Goal: Task Accomplishment & Management: Complete application form

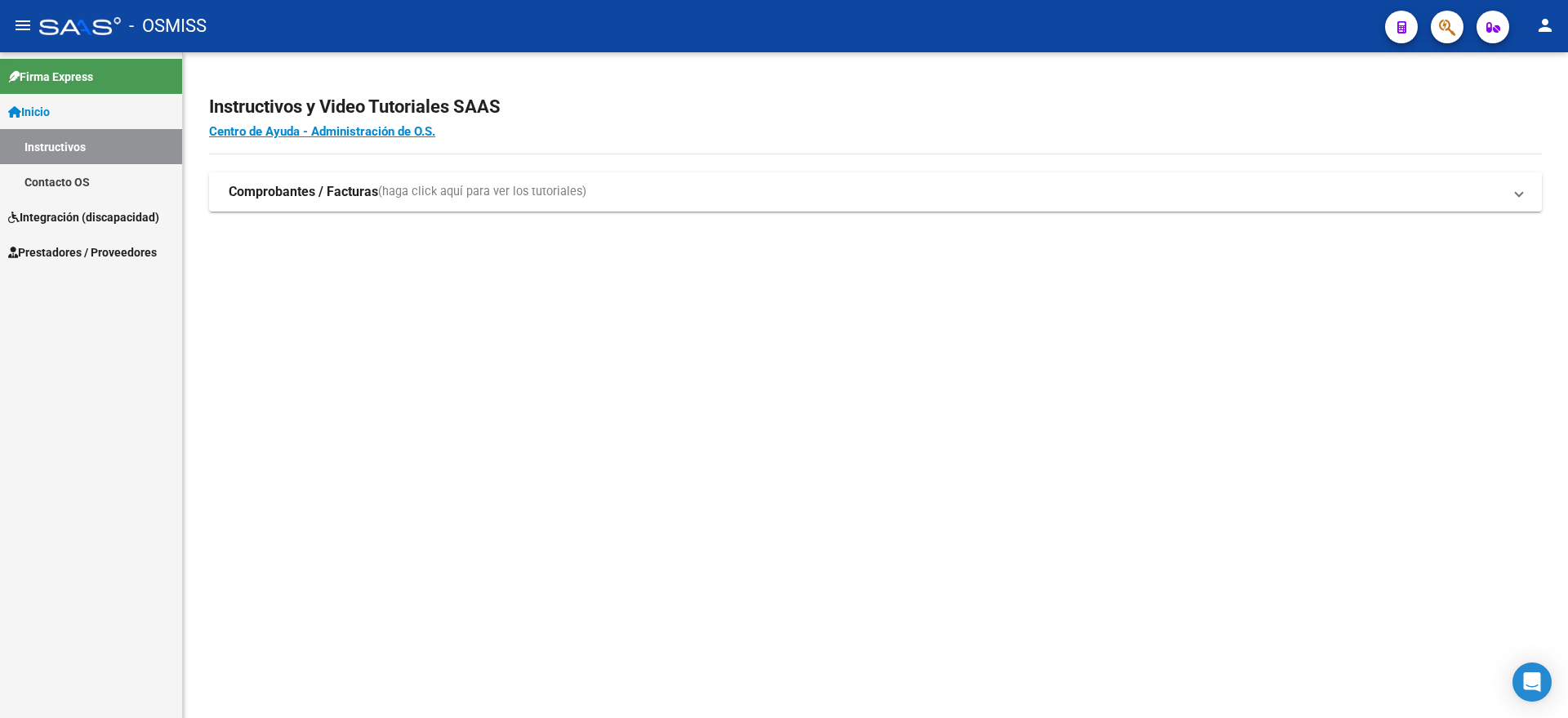
click at [68, 219] on span "Integración (discapacidad)" at bounding box center [84, 217] width 151 height 18
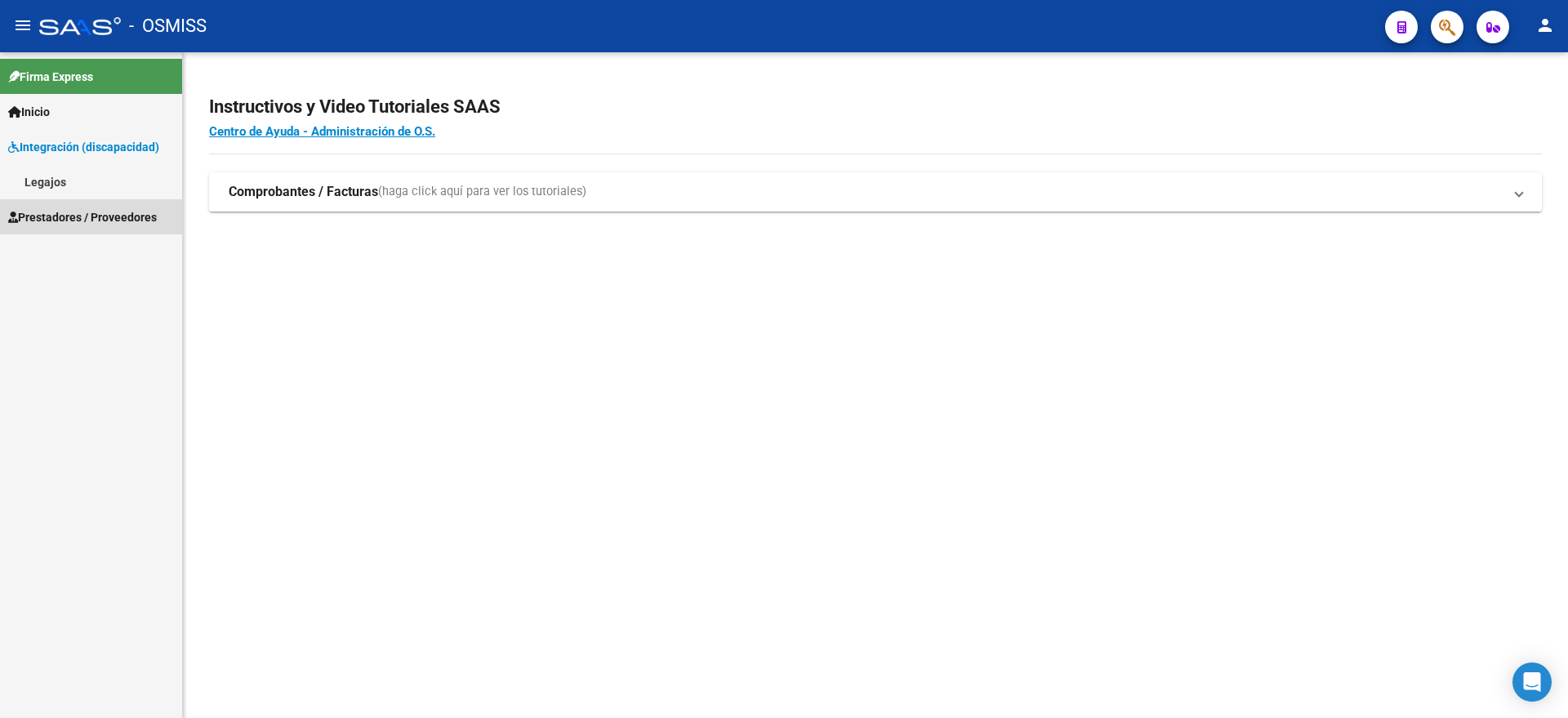
drag, startPoint x: 81, startPoint y: 213, endPoint x: 82, endPoint y: 223, distance: 10.0
click at [82, 213] on span "Prestadores / Proveedores" at bounding box center [83, 217] width 149 height 18
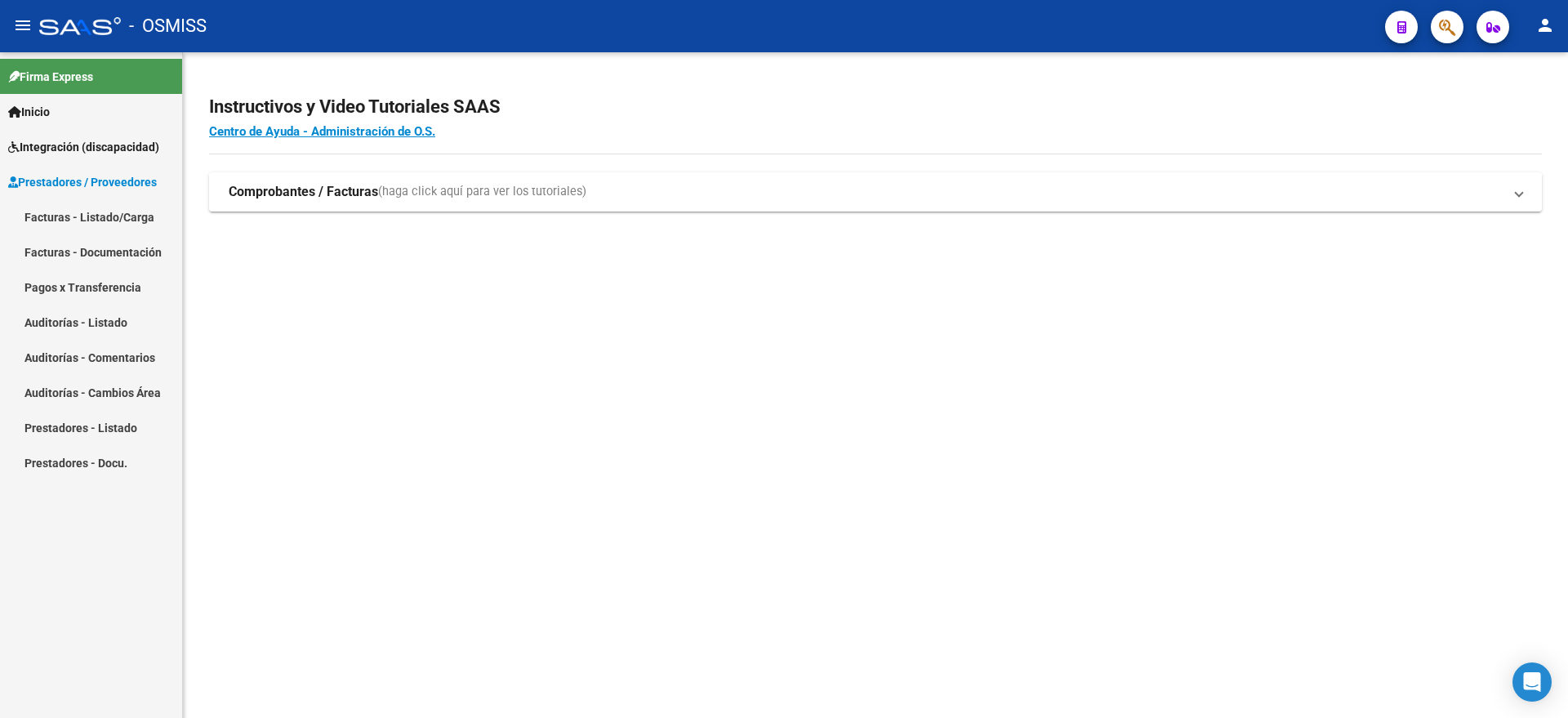
click at [92, 251] on link "Facturas - Documentación" at bounding box center [91, 251] width 182 height 35
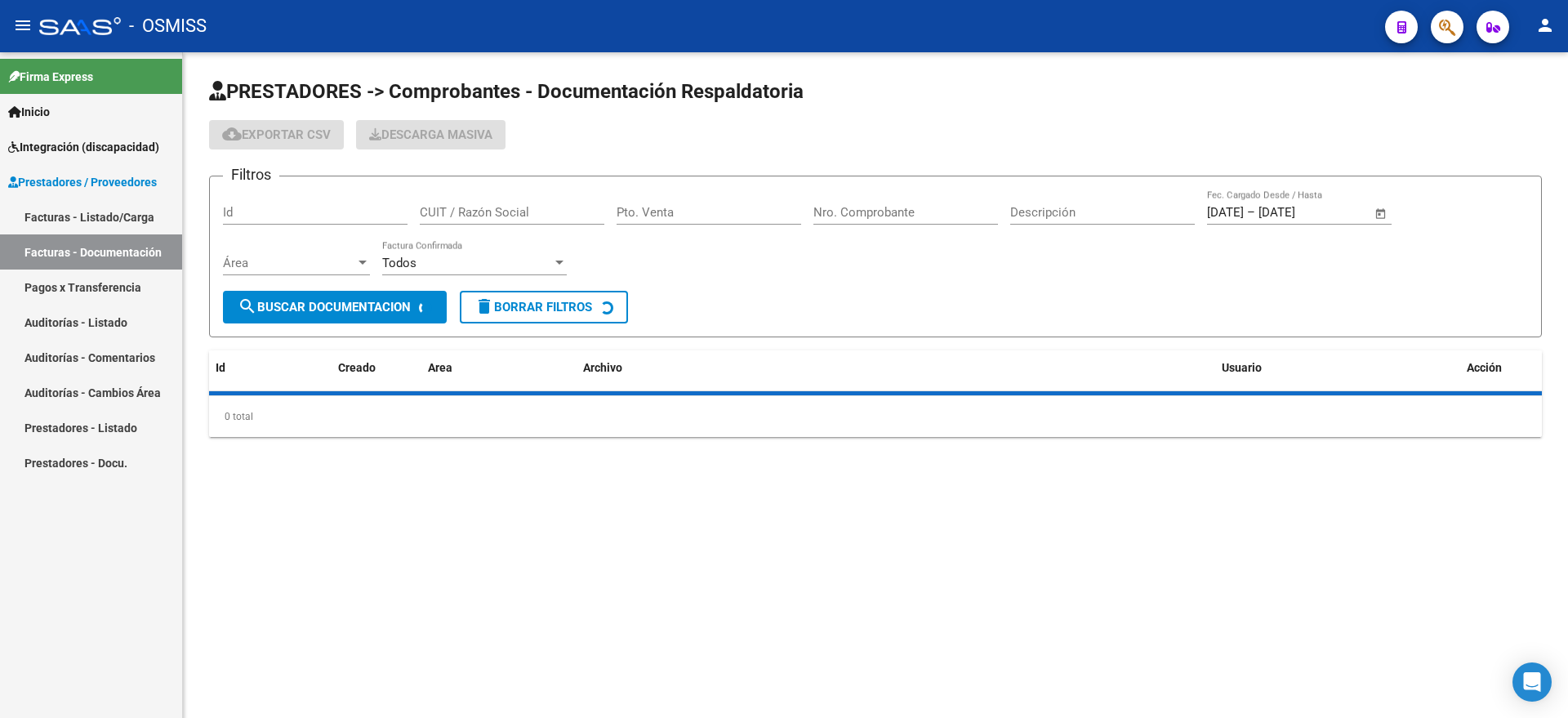
click at [101, 213] on link "Facturas - Listado/Carga" at bounding box center [91, 216] width 182 height 35
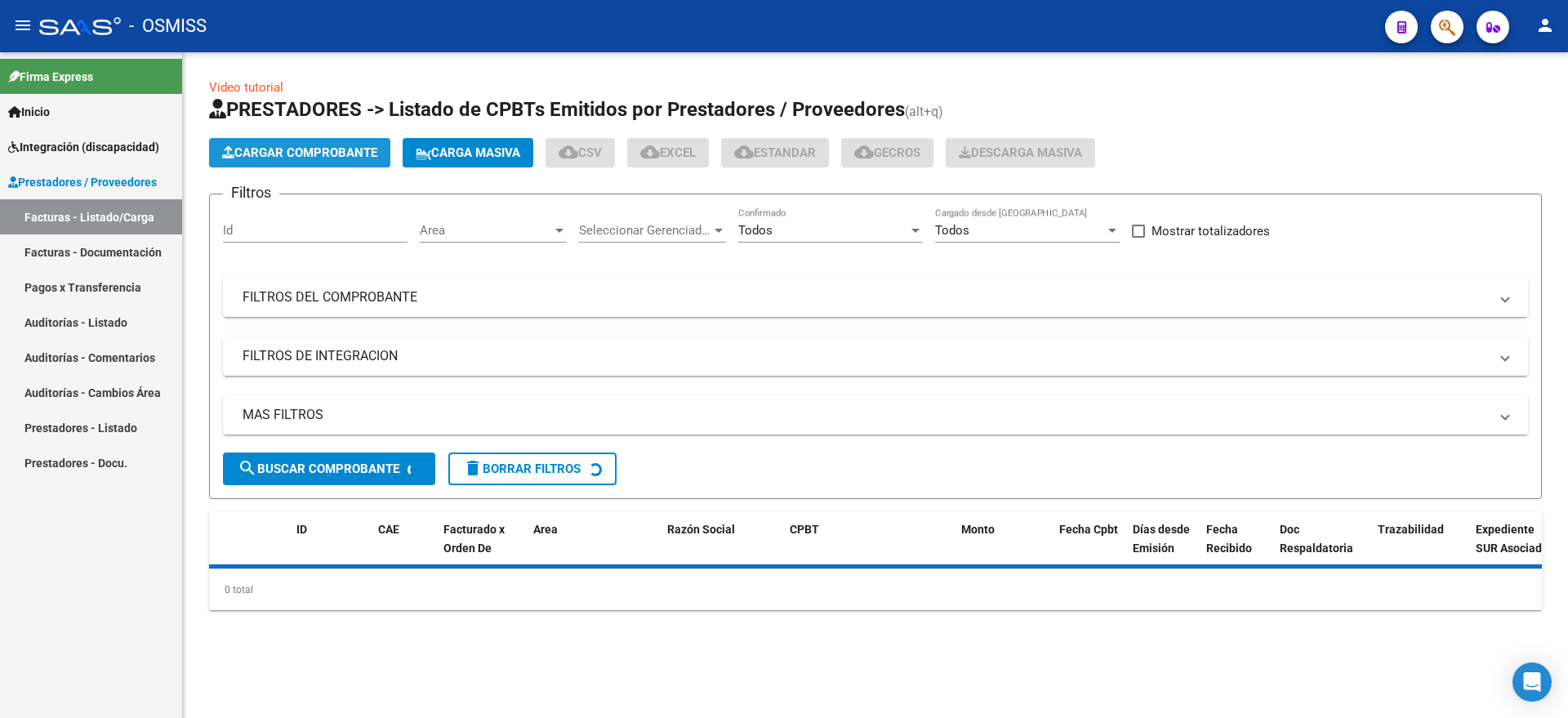
click at [248, 150] on span "Cargar Comprobante" at bounding box center [299, 152] width 155 height 14
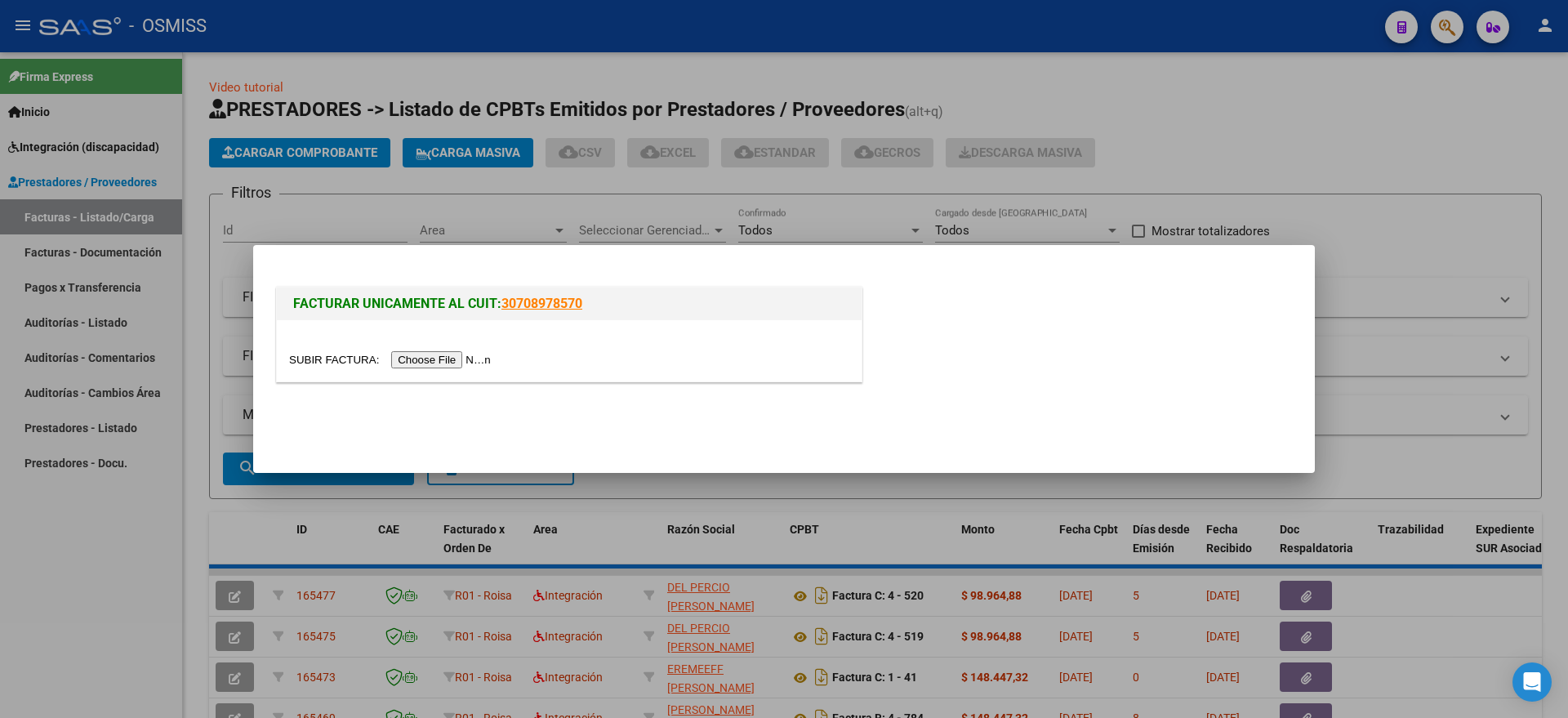
click at [415, 363] on input "file" at bounding box center [392, 360] width 207 height 17
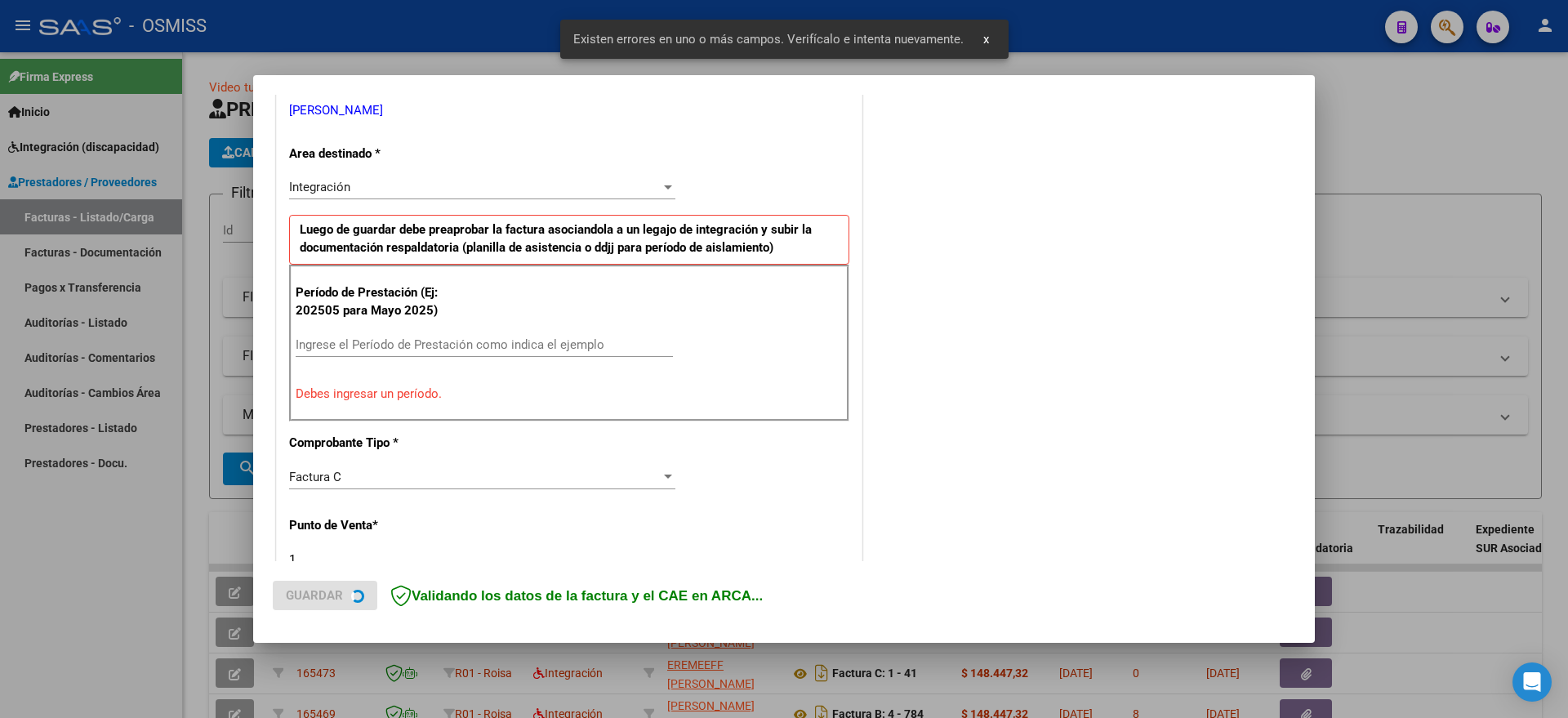
scroll to position [492, 0]
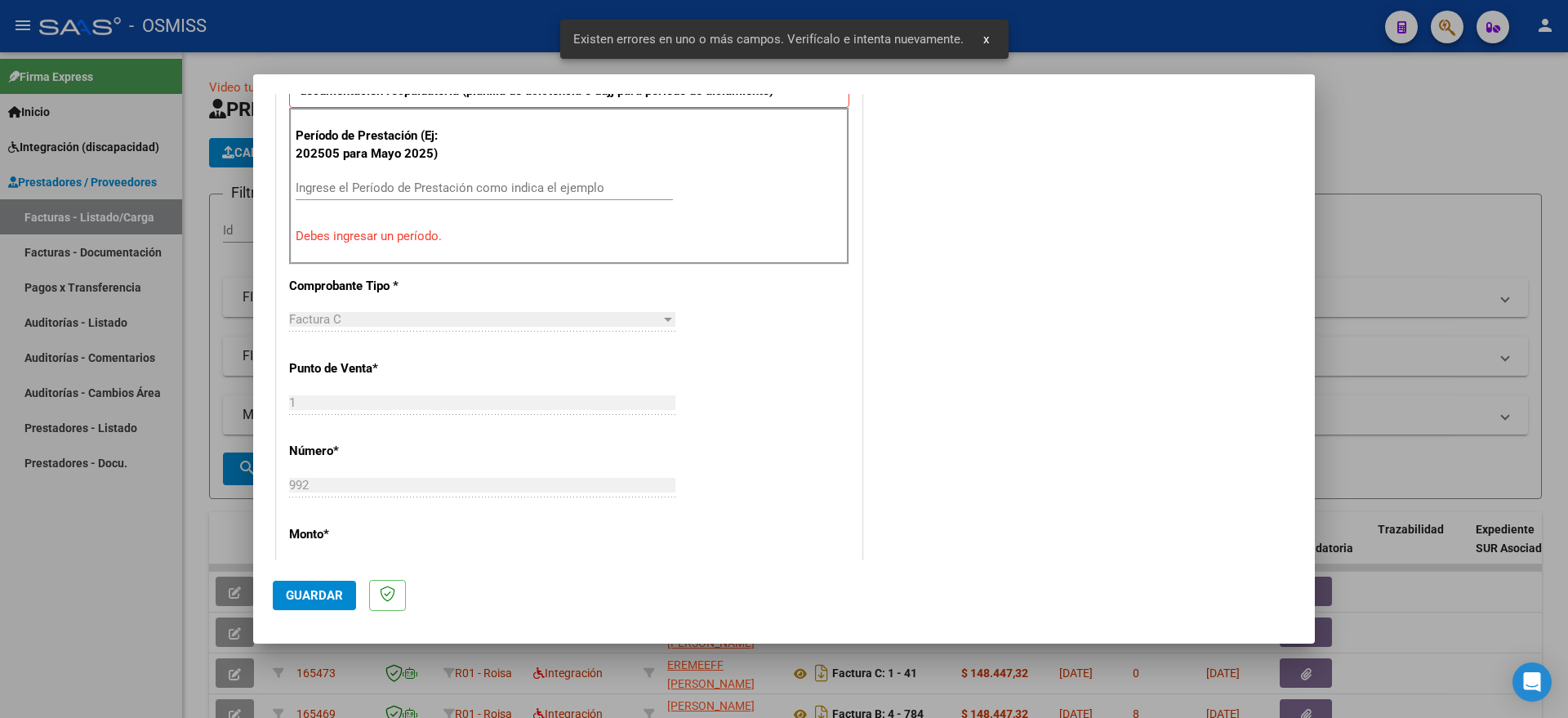
click at [408, 195] on div "Ingrese el Período de Prestación como indica el ejemplo" at bounding box center [483, 187] width 377 height 25
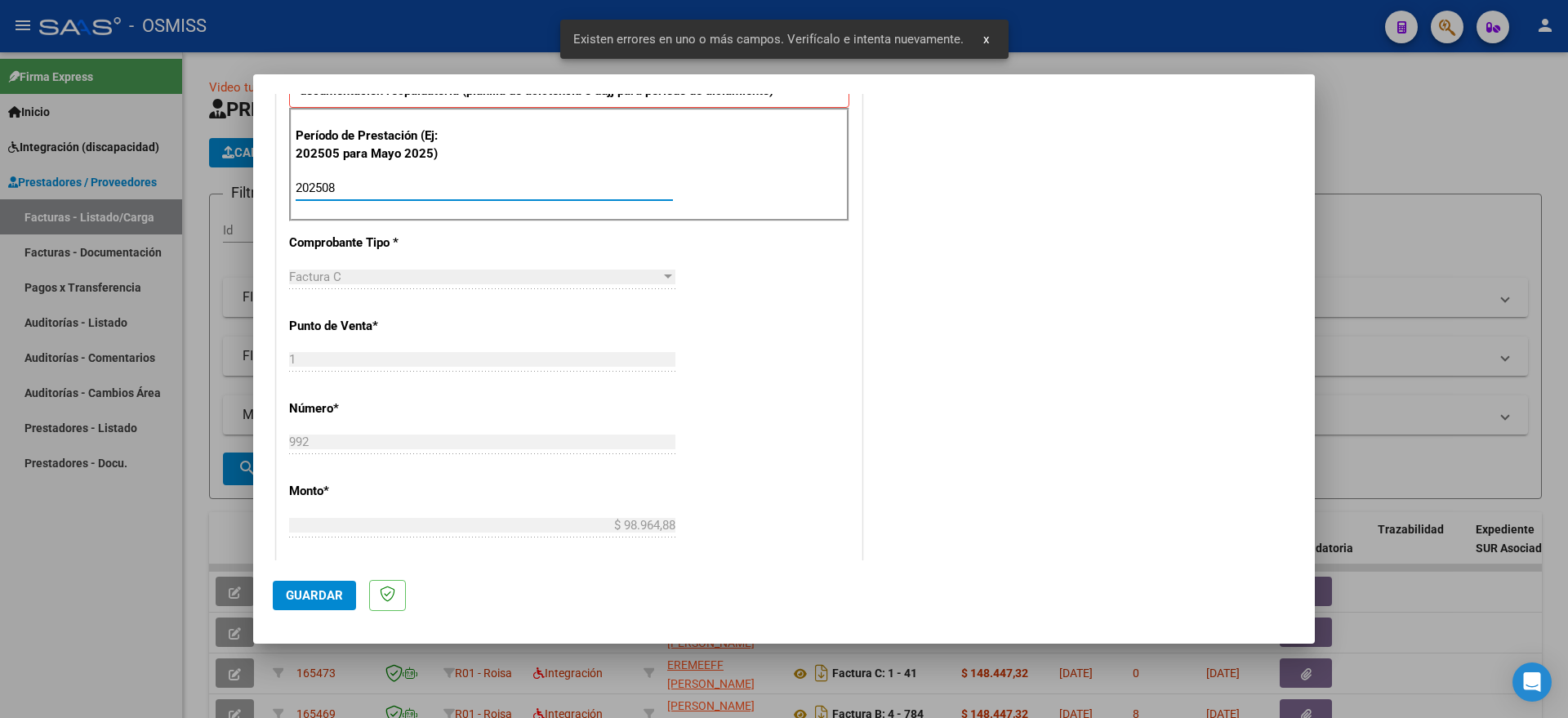
type input "202508"
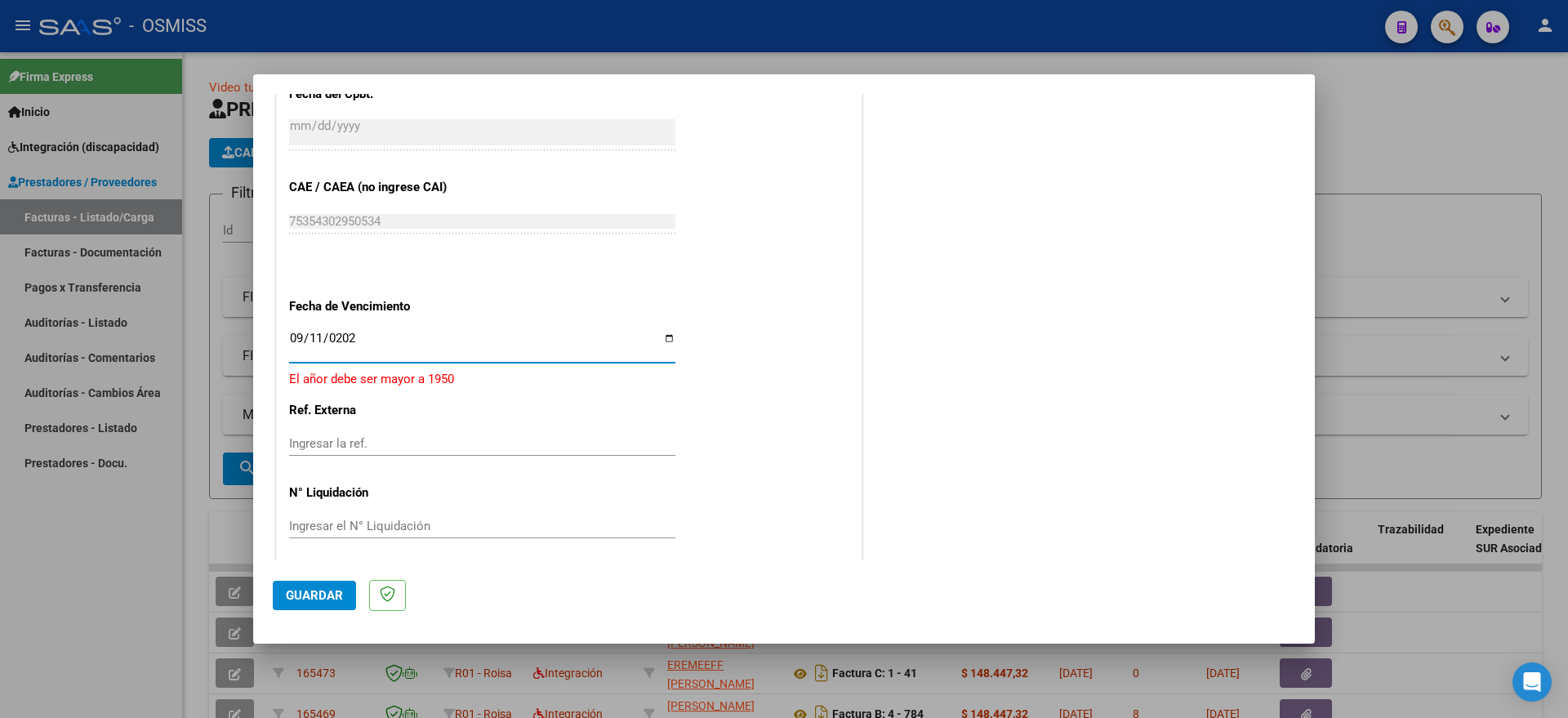
type input "[DATE]"
click at [297, 595] on span "Guardar" at bounding box center [314, 595] width 57 height 14
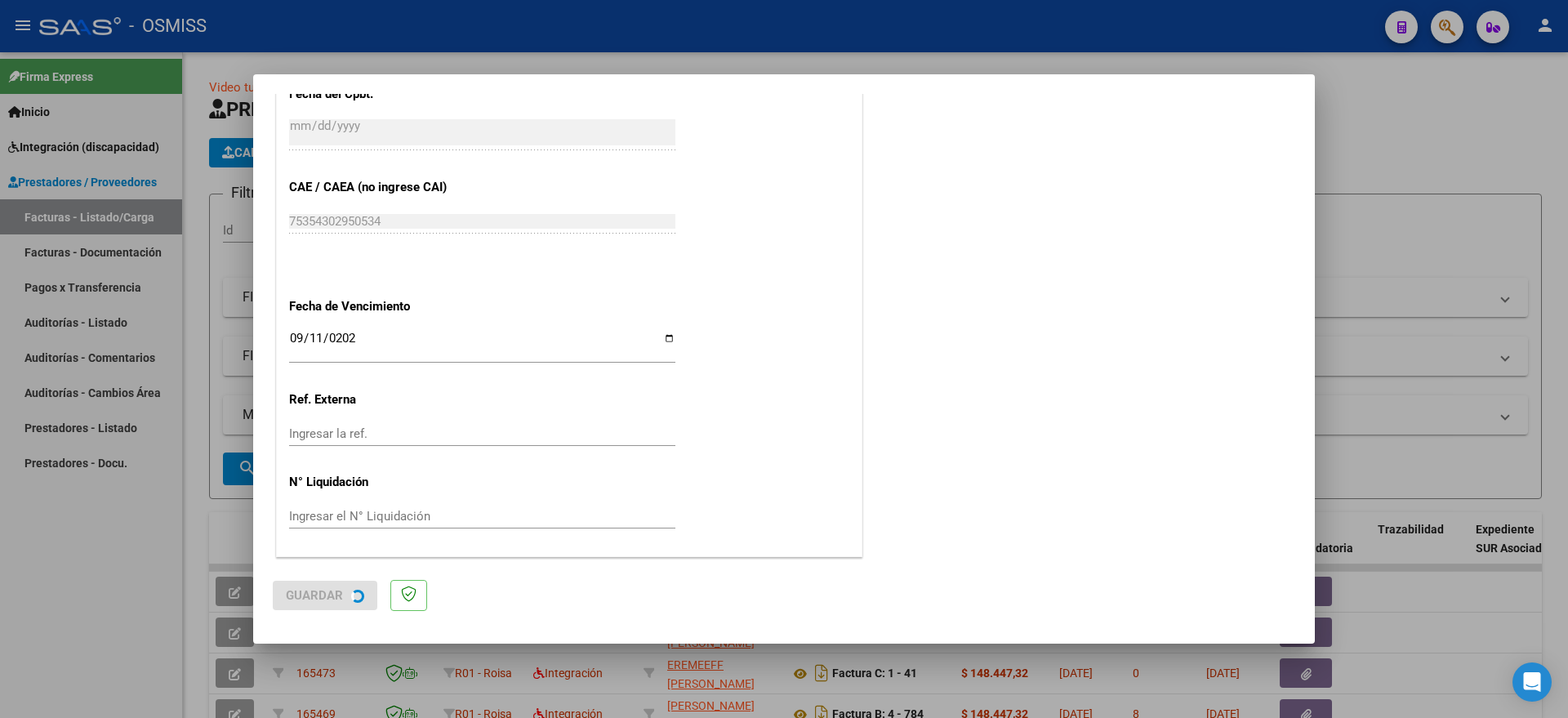
scroll to position [0, 0]
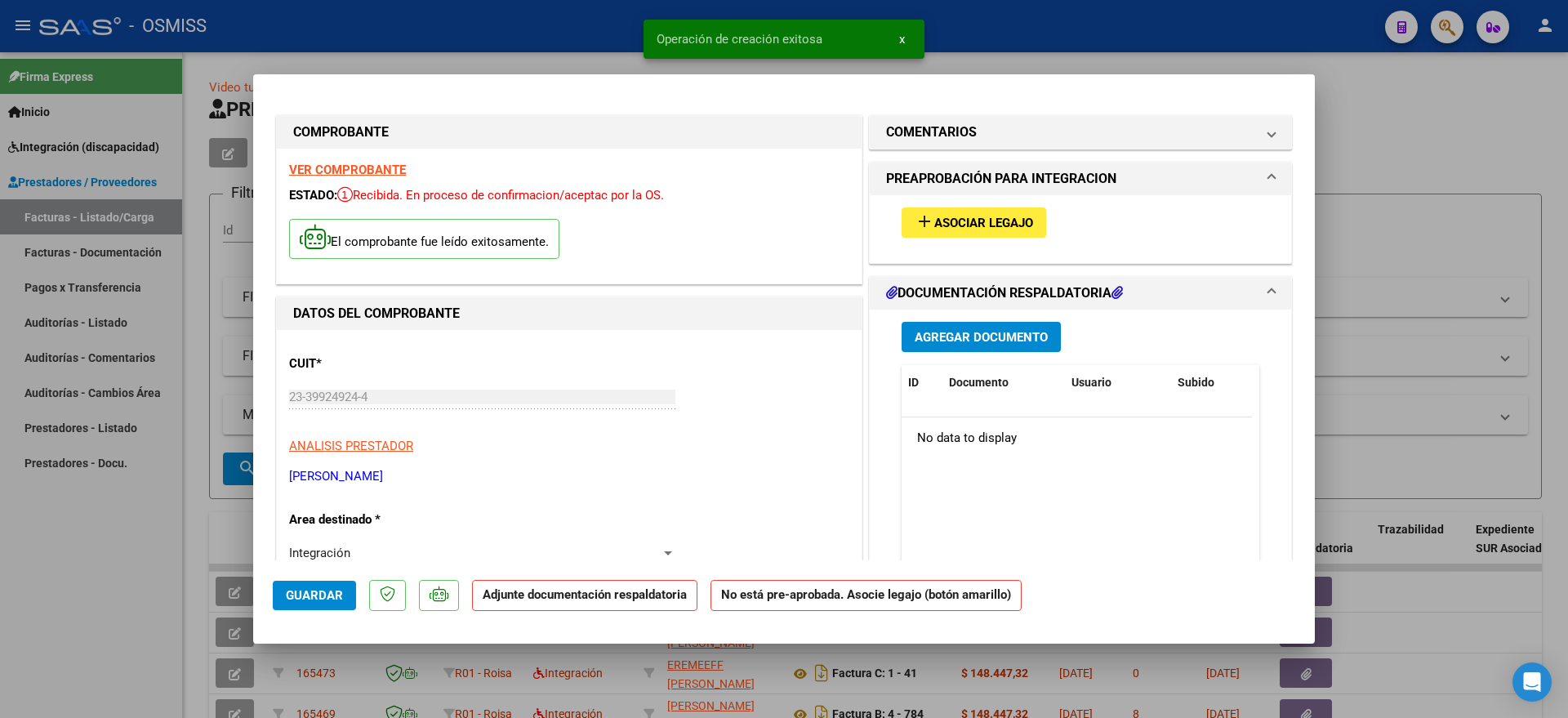
click at [988, 220] on span "Asociar Legajo" at bounding box center [984, 222] width 99 height 14
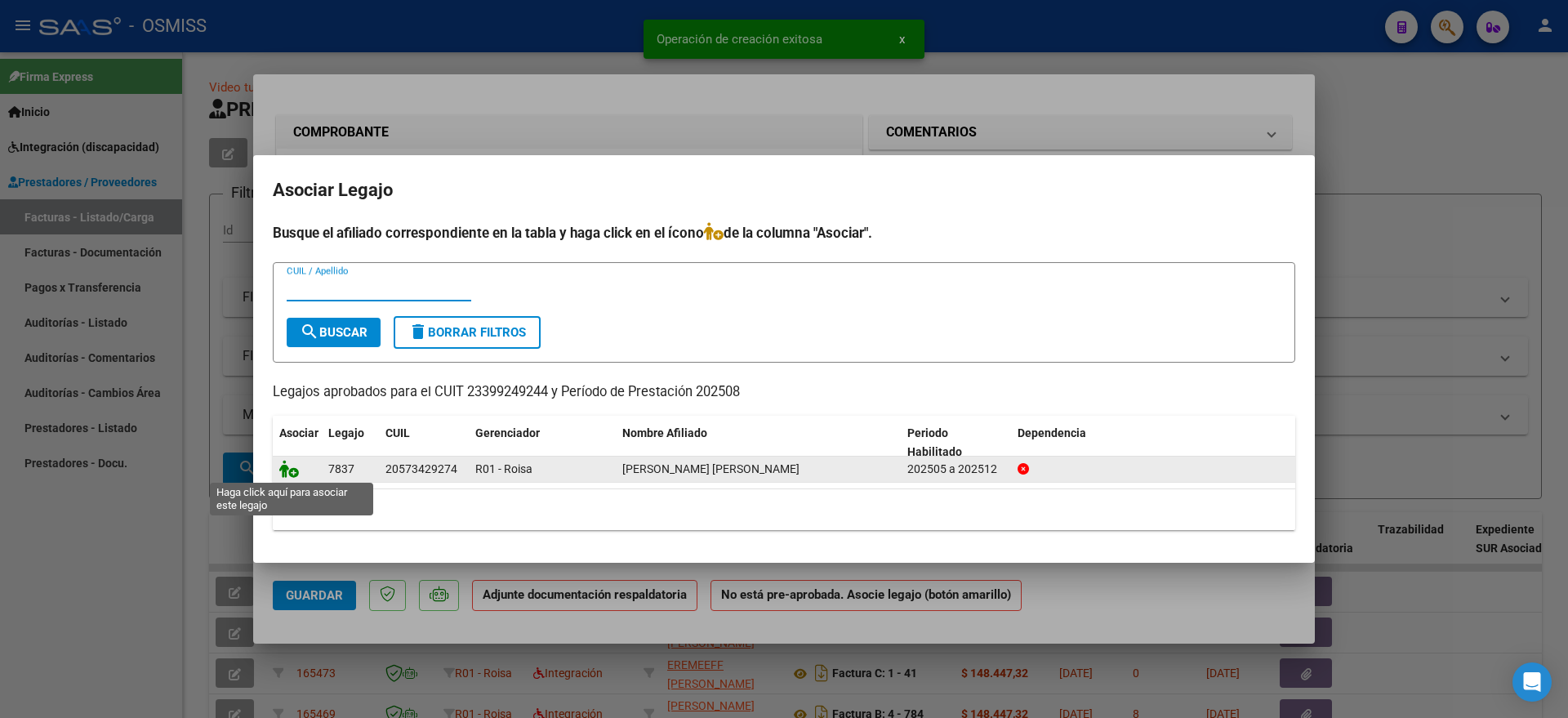
click at [285, 466] on icon at bounding box center [288, 468] width 20 height 18
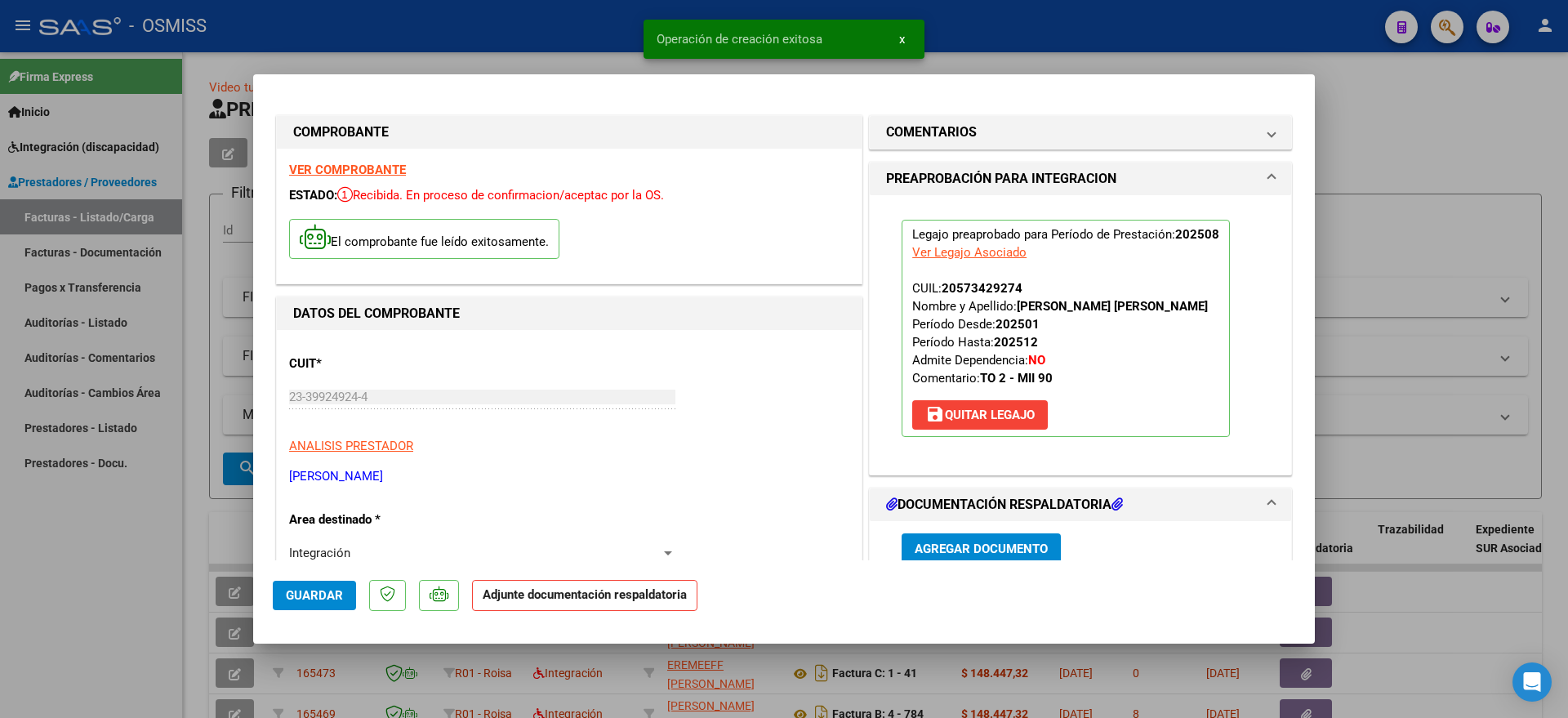
scroll to position [204, 0]
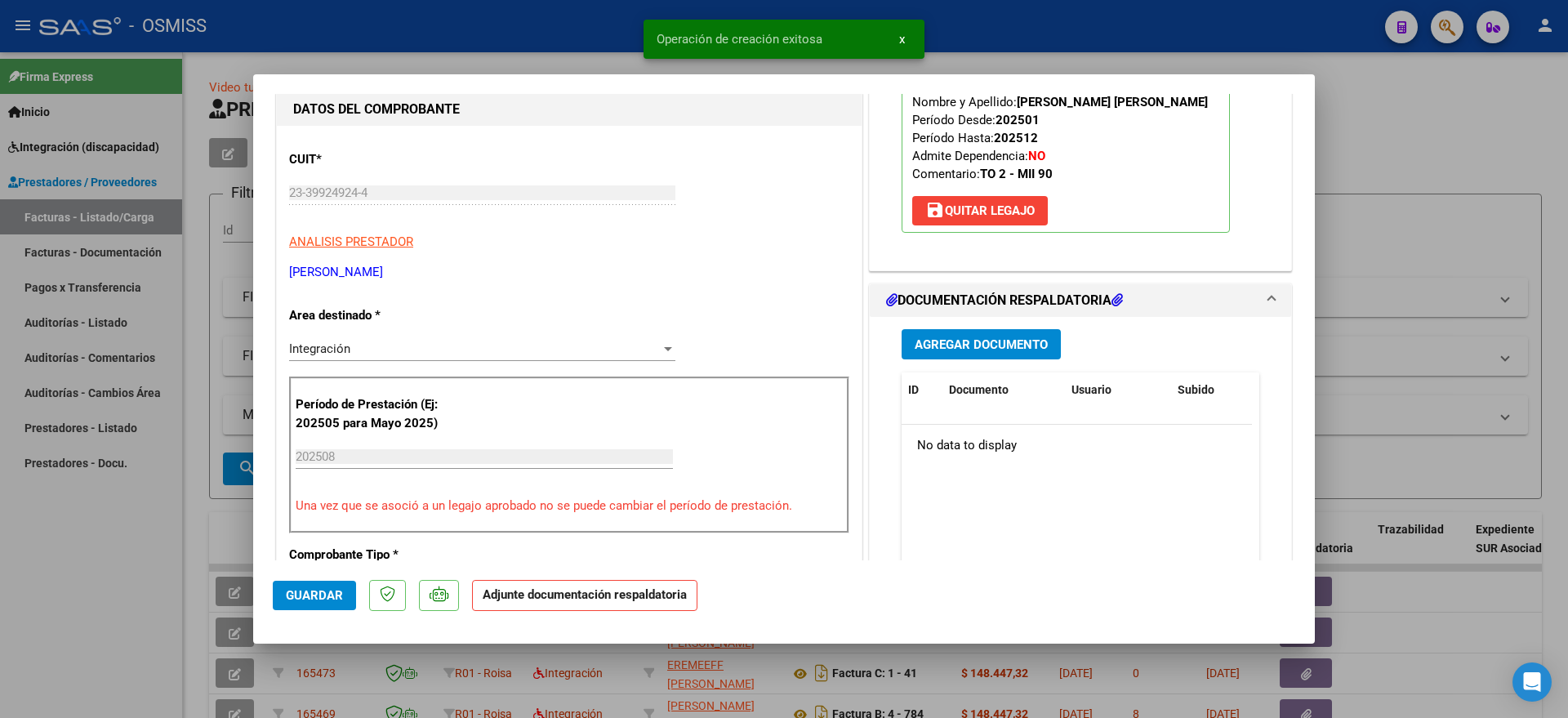
click at [987, 343] on span "Agregar Documento" at bounding box center [981, 344] width 133 height 14
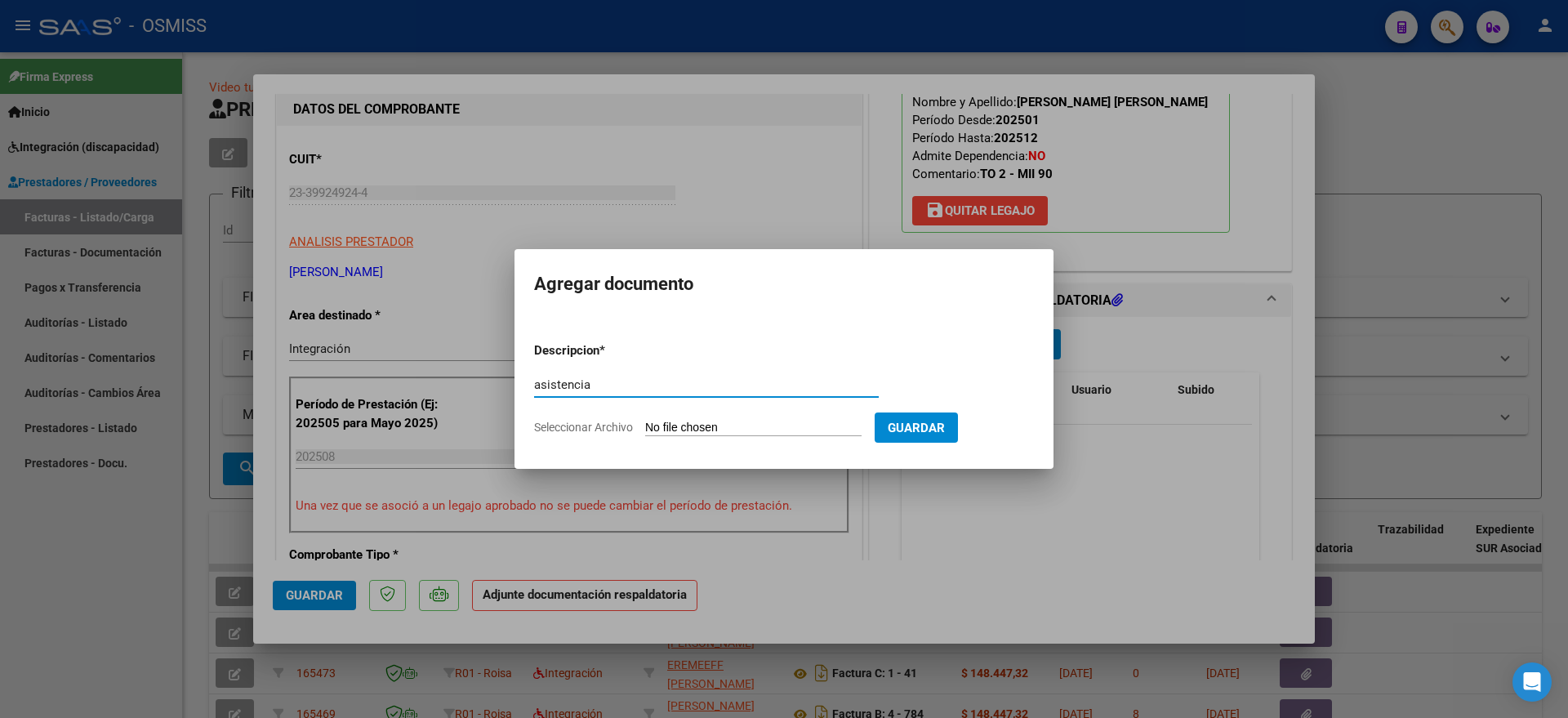
type input "asistencia"
click at [750, 431] on input "Seleccionar Archivo" at bounding box center [753, 428] width 216 height 15
type input "C:\fakepath\ROMERO SCATULARO MILO - TERAPIA OCUPACIONAL - PRESENTISMO.pdf"
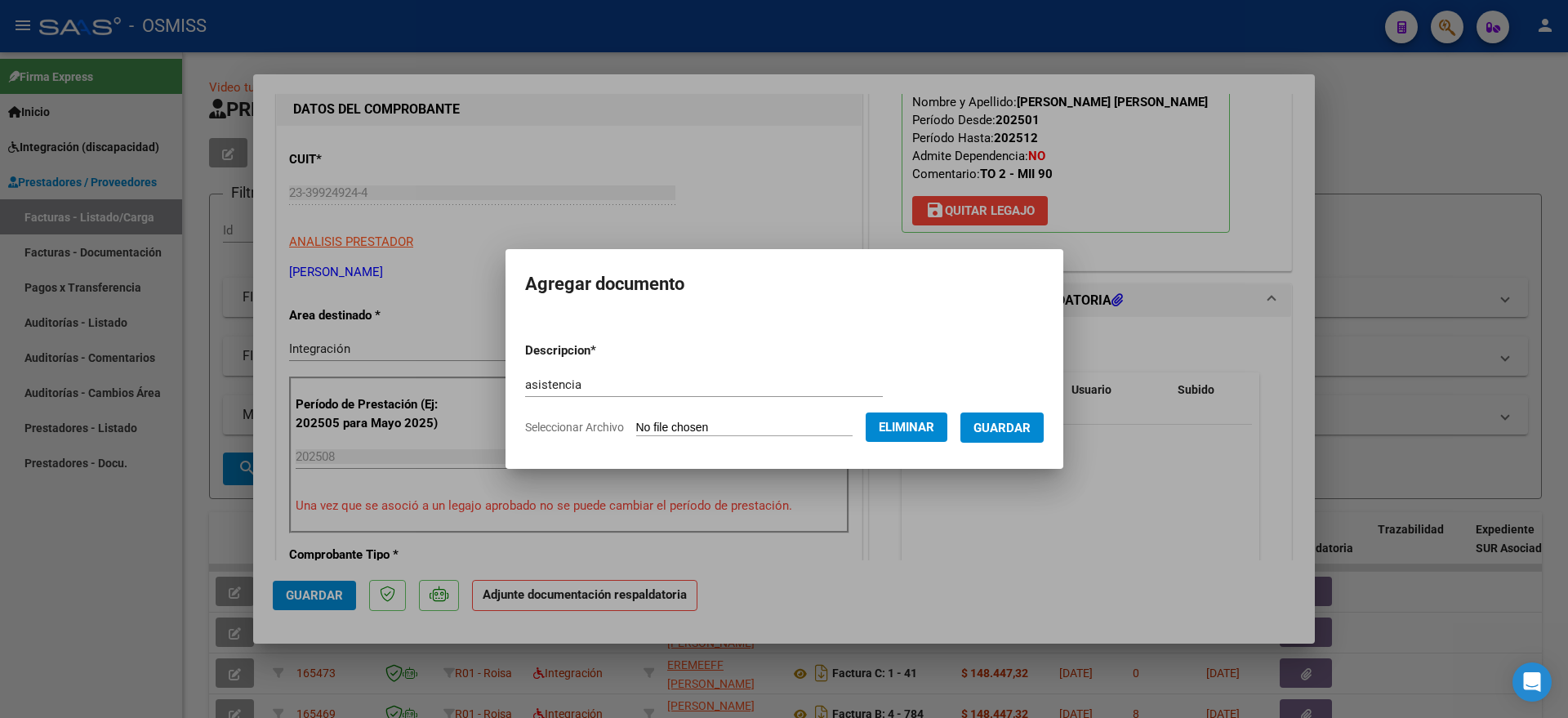
click at [1030, 426] on span "Guardar" at bounding box center [1001, 427] width 57 height 14
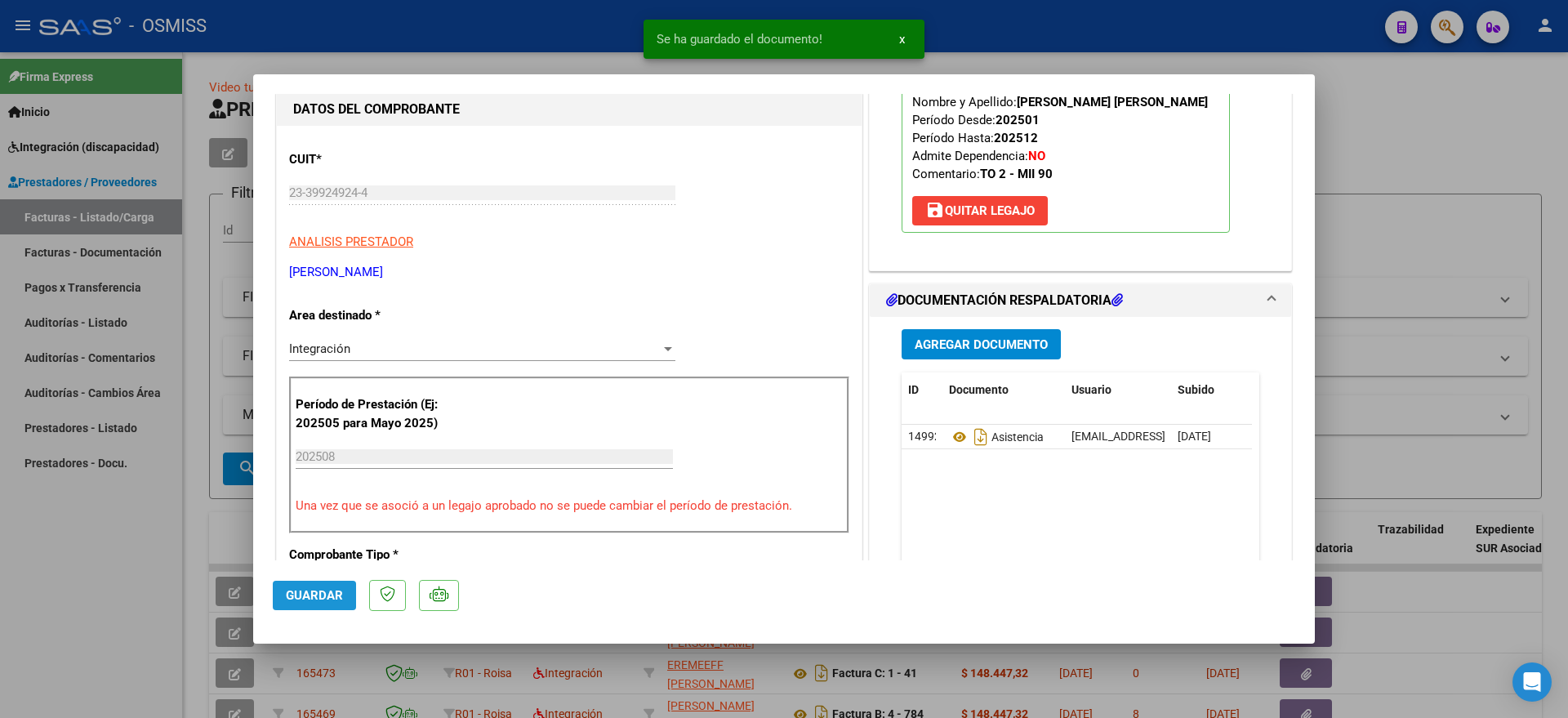
click at [305, 585] on button "Guardar" at bounding box center [315, 595] width 83 height 30
click at [143, 577] on div at bounding box center [784, 359] width 1568 height 718
type input "$ 0,00"
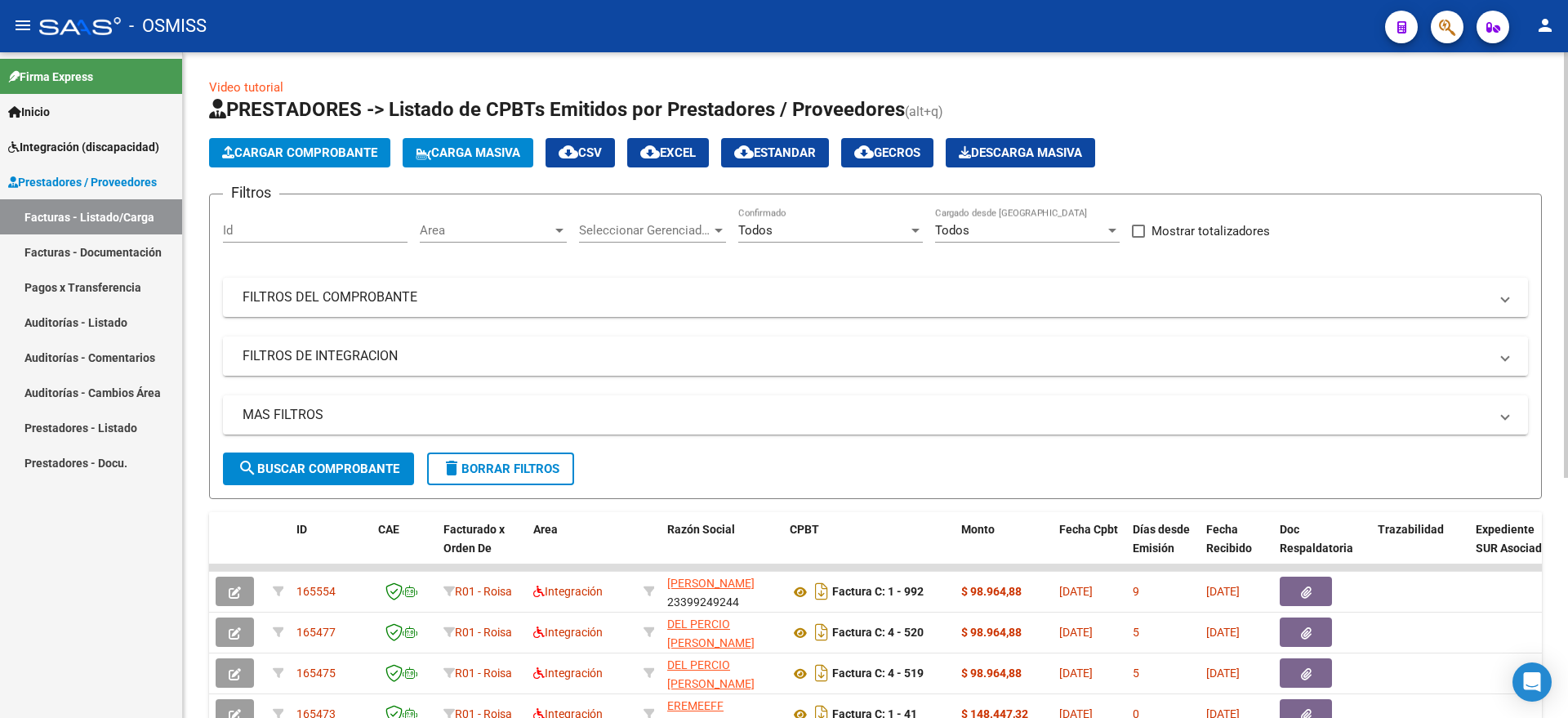
click at [318, 356] on mat-panel-title "FILTROS DE INTEGRACION" at bounding box center [865, 356] width 1246 height 18
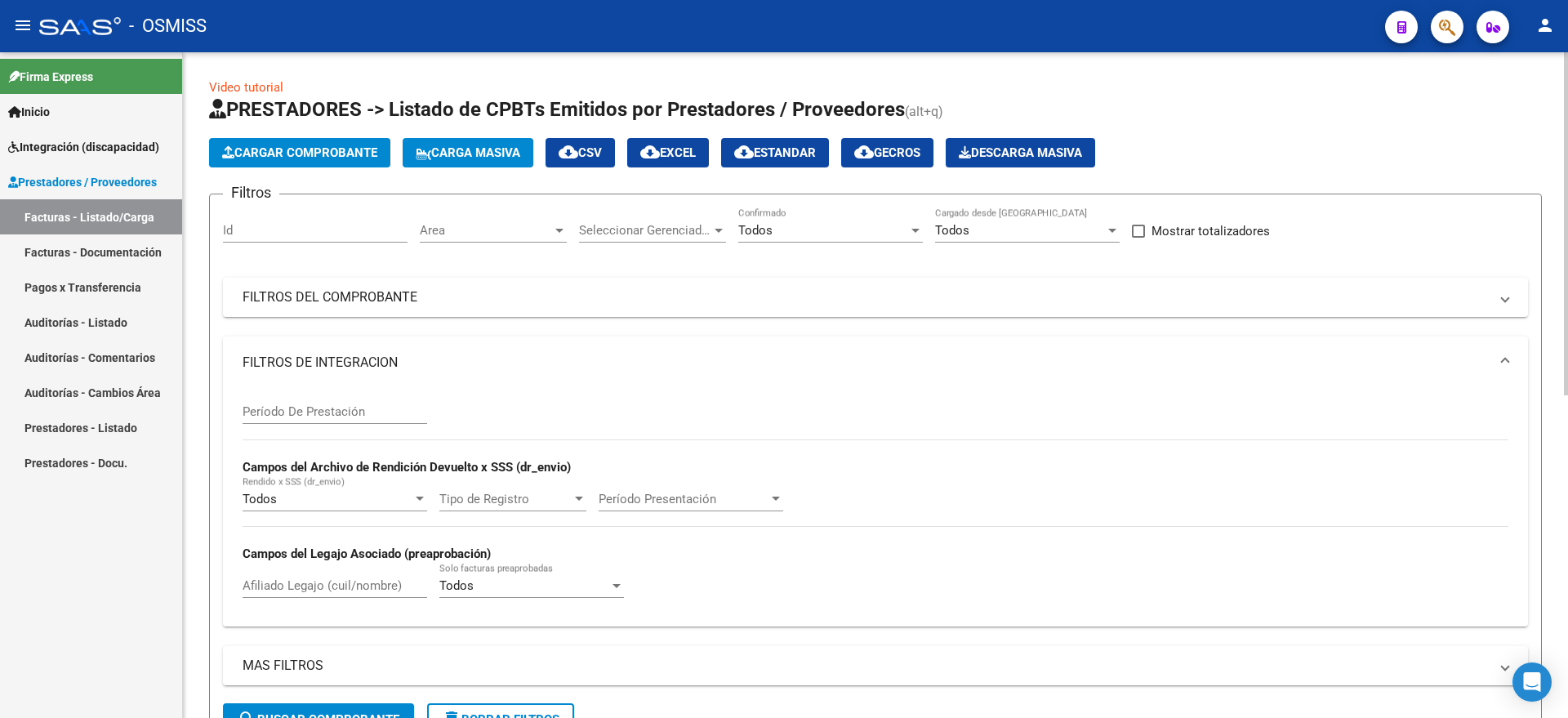
click at [334, 585] on input "Afiliado Legajo (cuil/nombre)" at bounding box center [334, 584] width 185 height 14
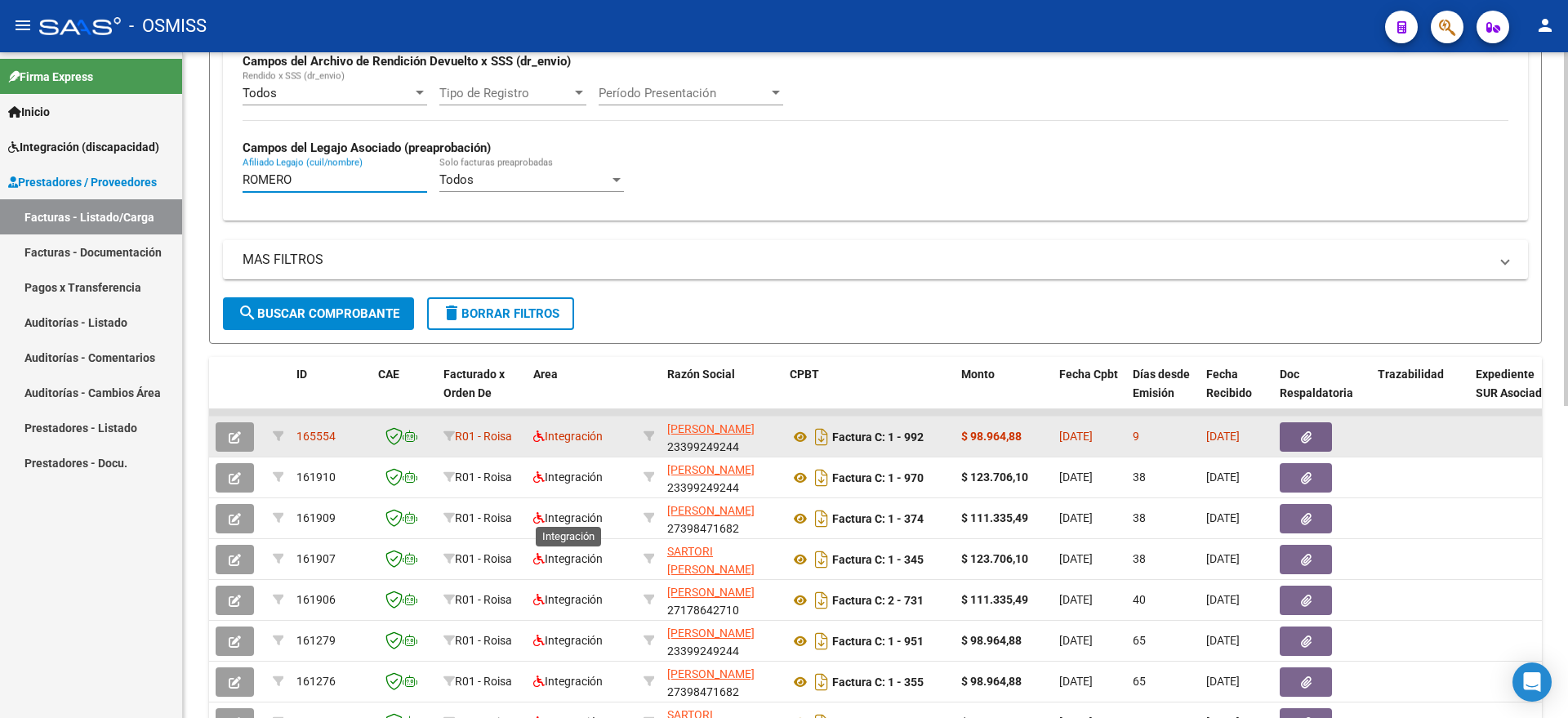
scroll to position [408, 0]
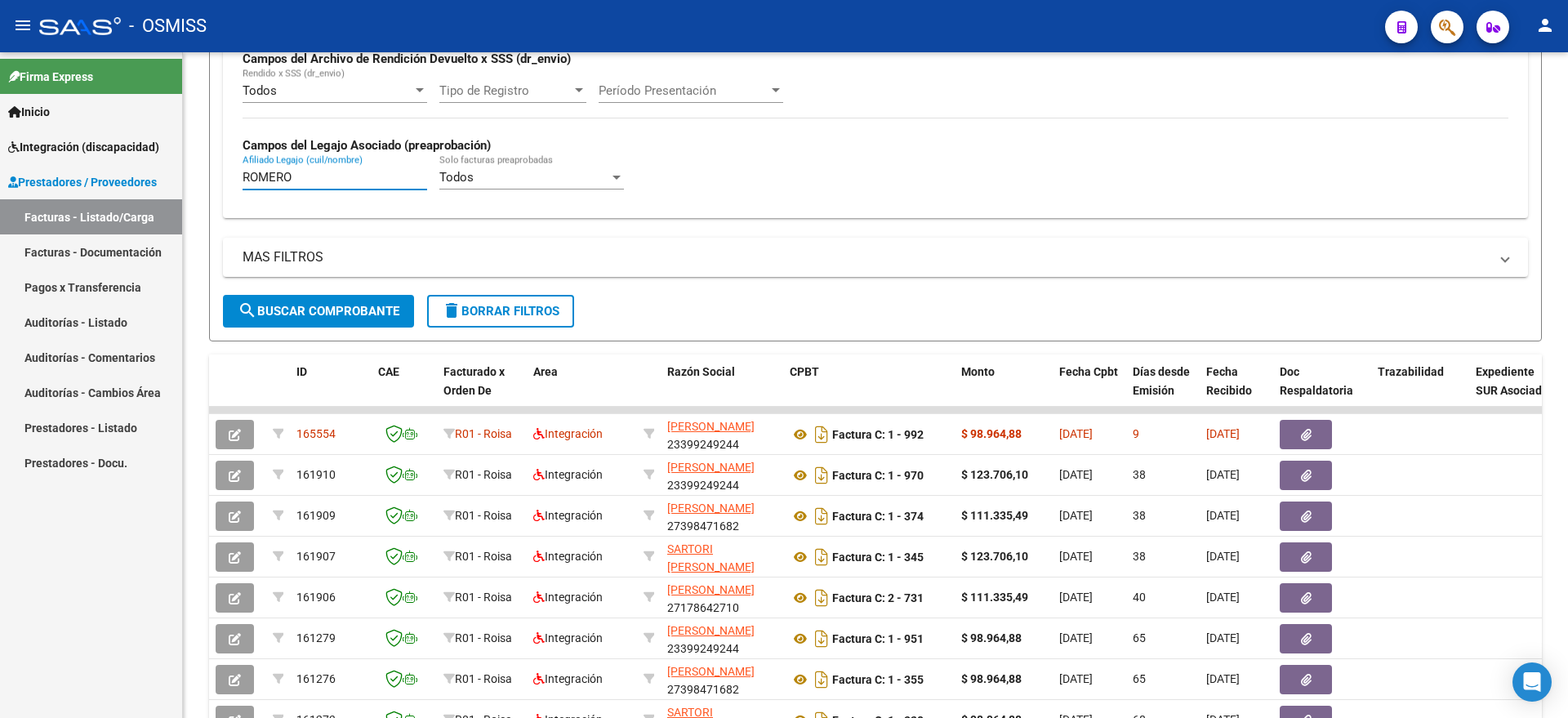
type input "ROMERO"
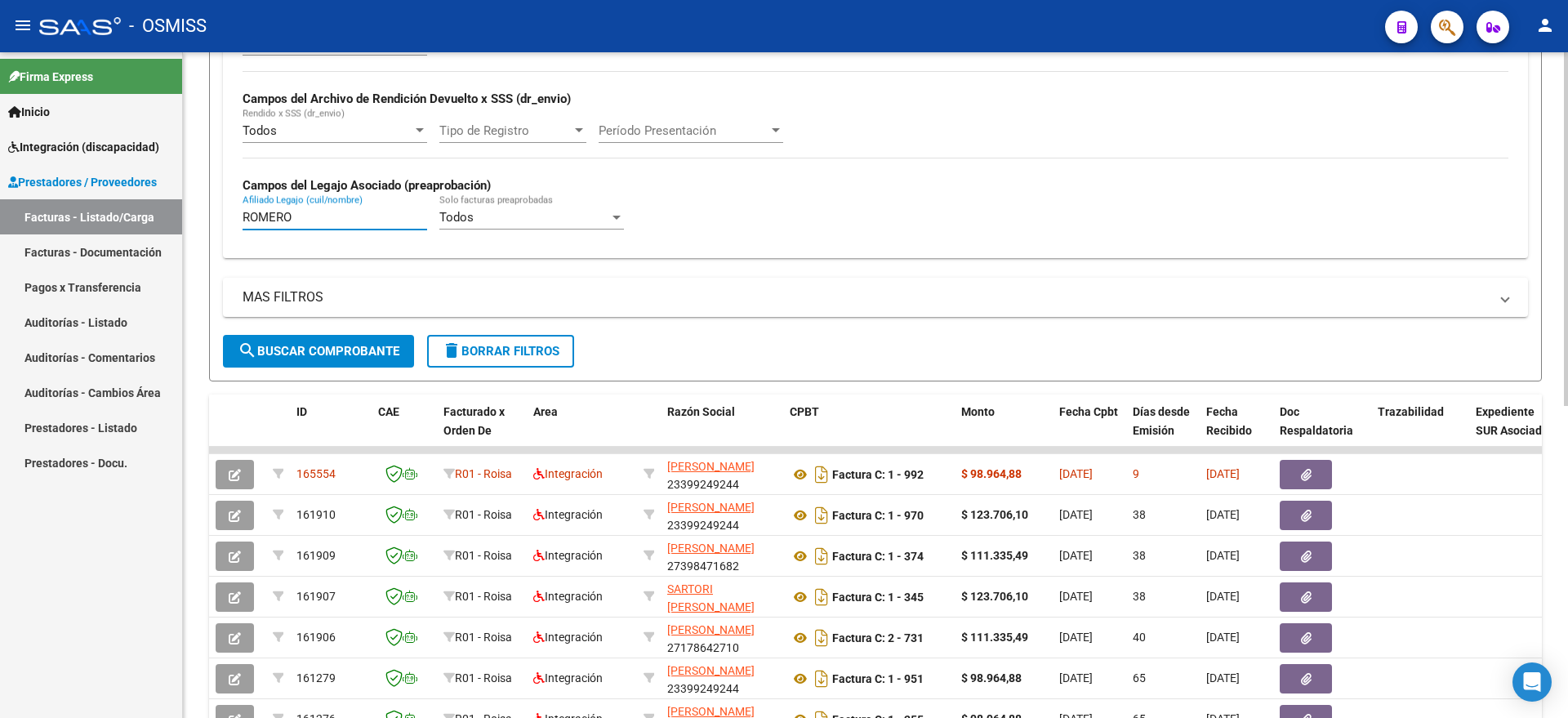
scroll to position [0, 0]
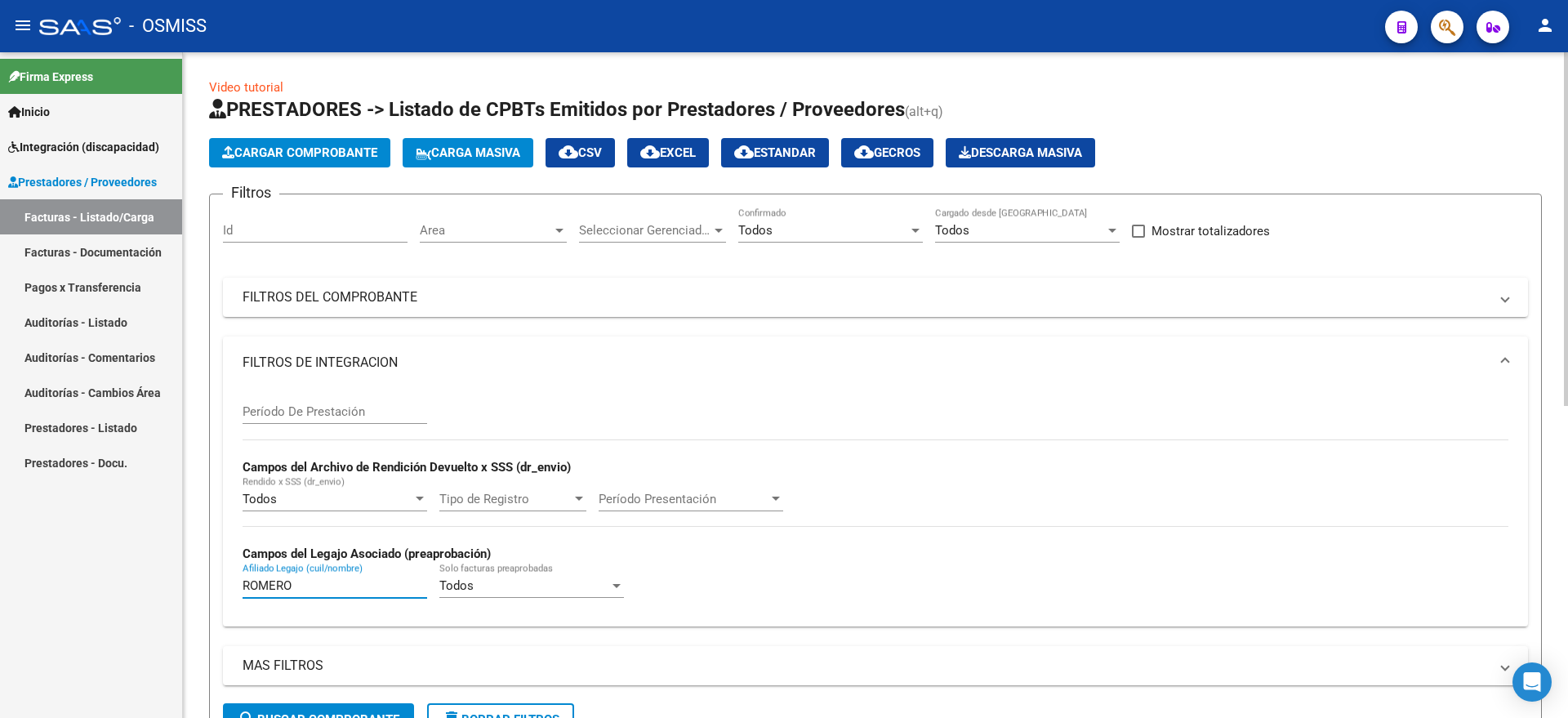
click at [355, 150] on span "Cargar Comprobante" at bounding box center [299, 152] width 155 height 14
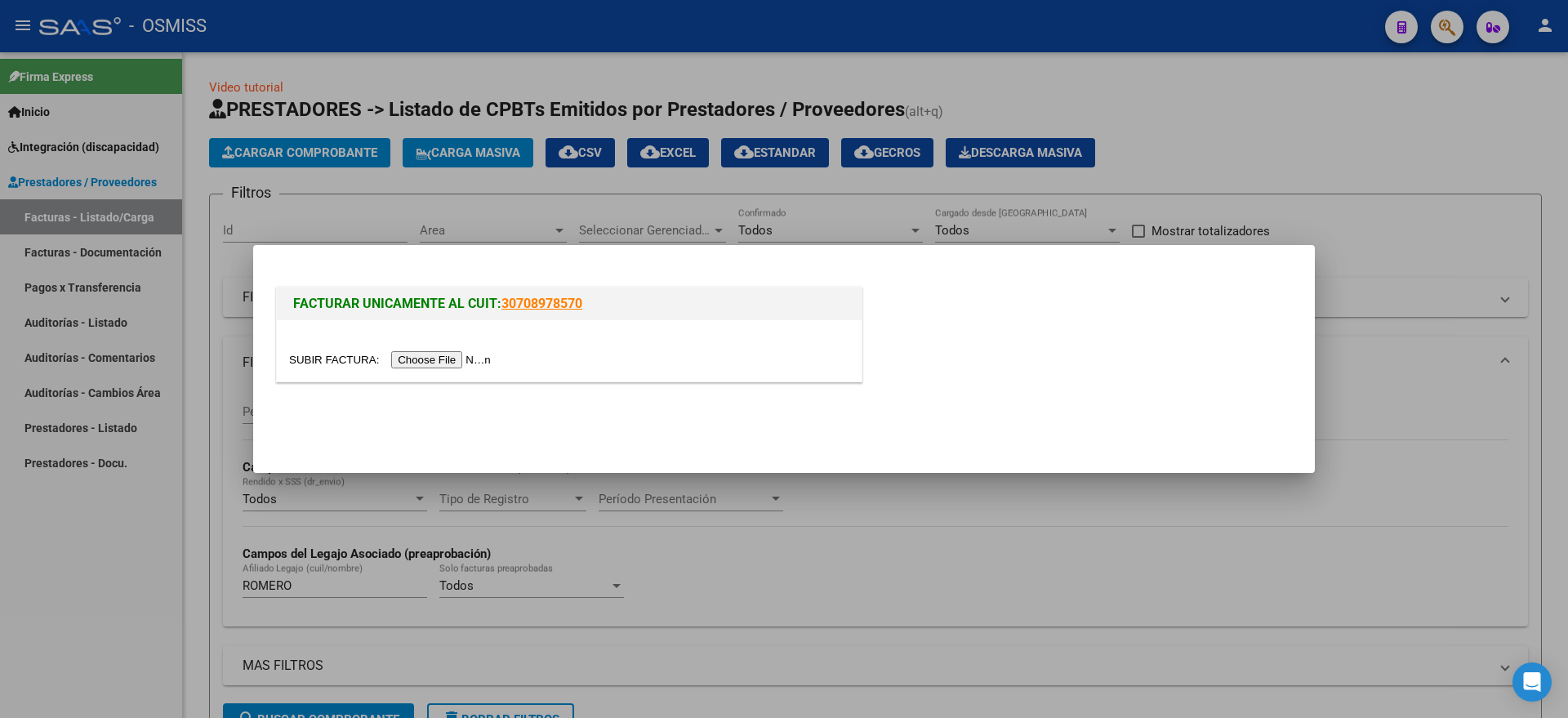
click at [436, 355] on input "file" at bounding box center [392, 360] width 207 height 17
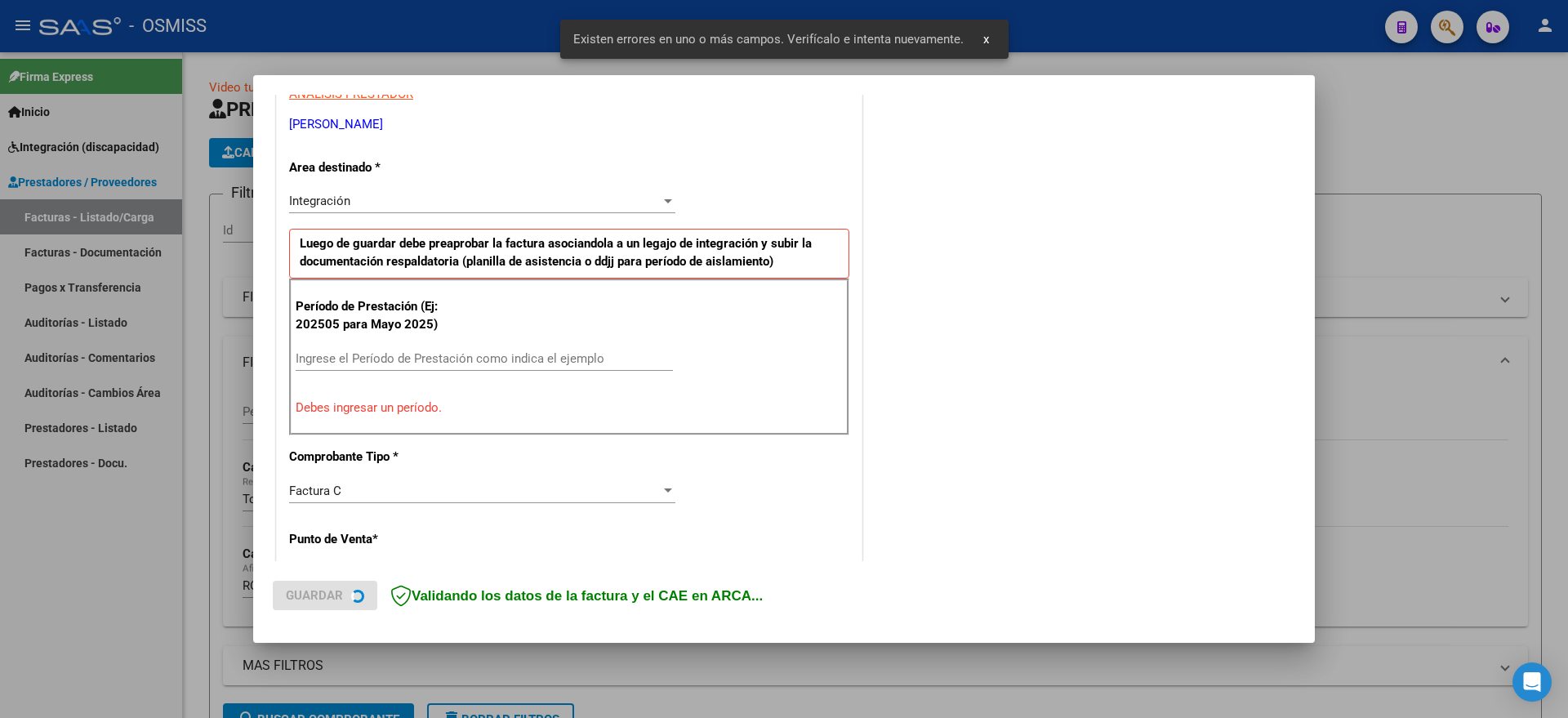
scroll to position [335, 0]
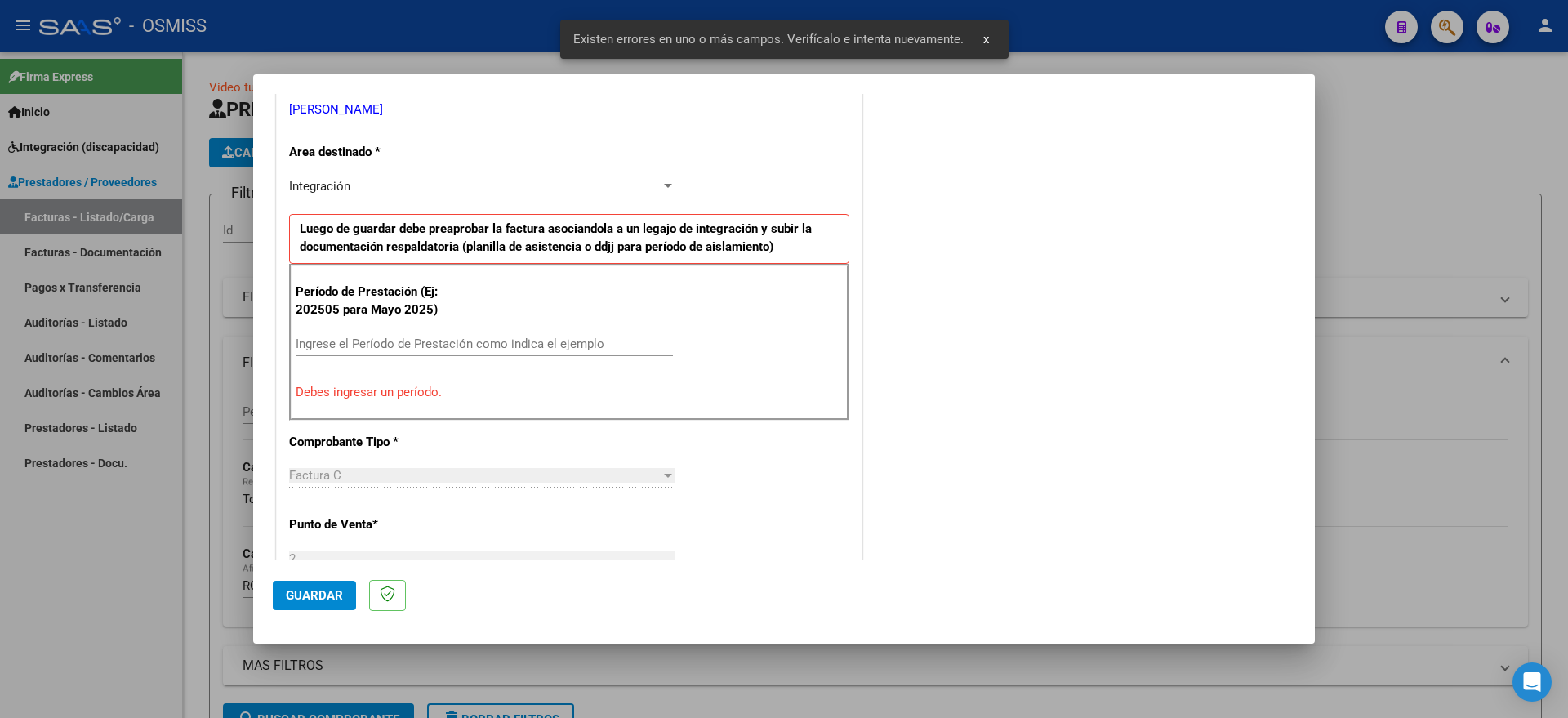
click at [478, 342] on input "Ingrese el Período de Prestación como indica el ejemplo" at bounding box center [483, 343] width 377 height 14
type input "202508"
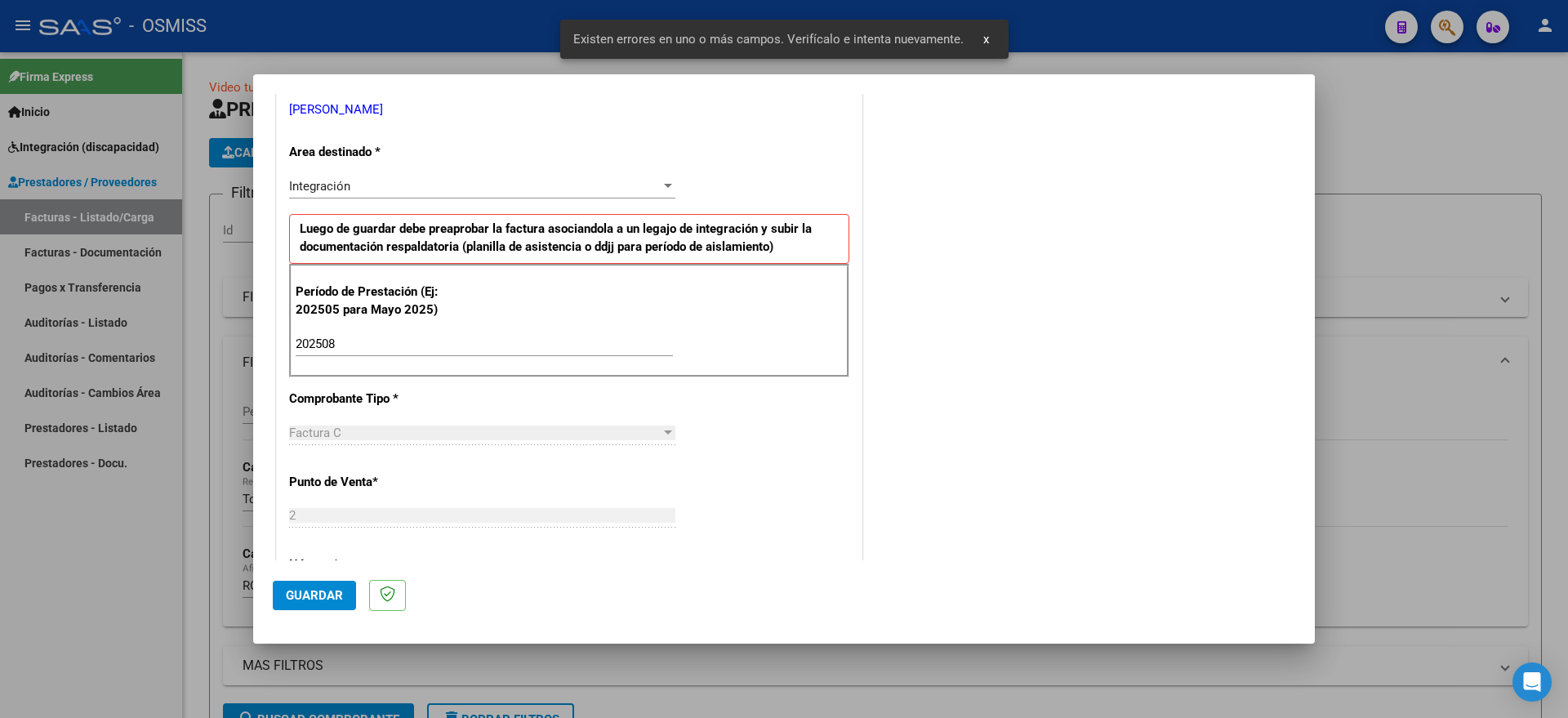
scroll to position [971, 0]
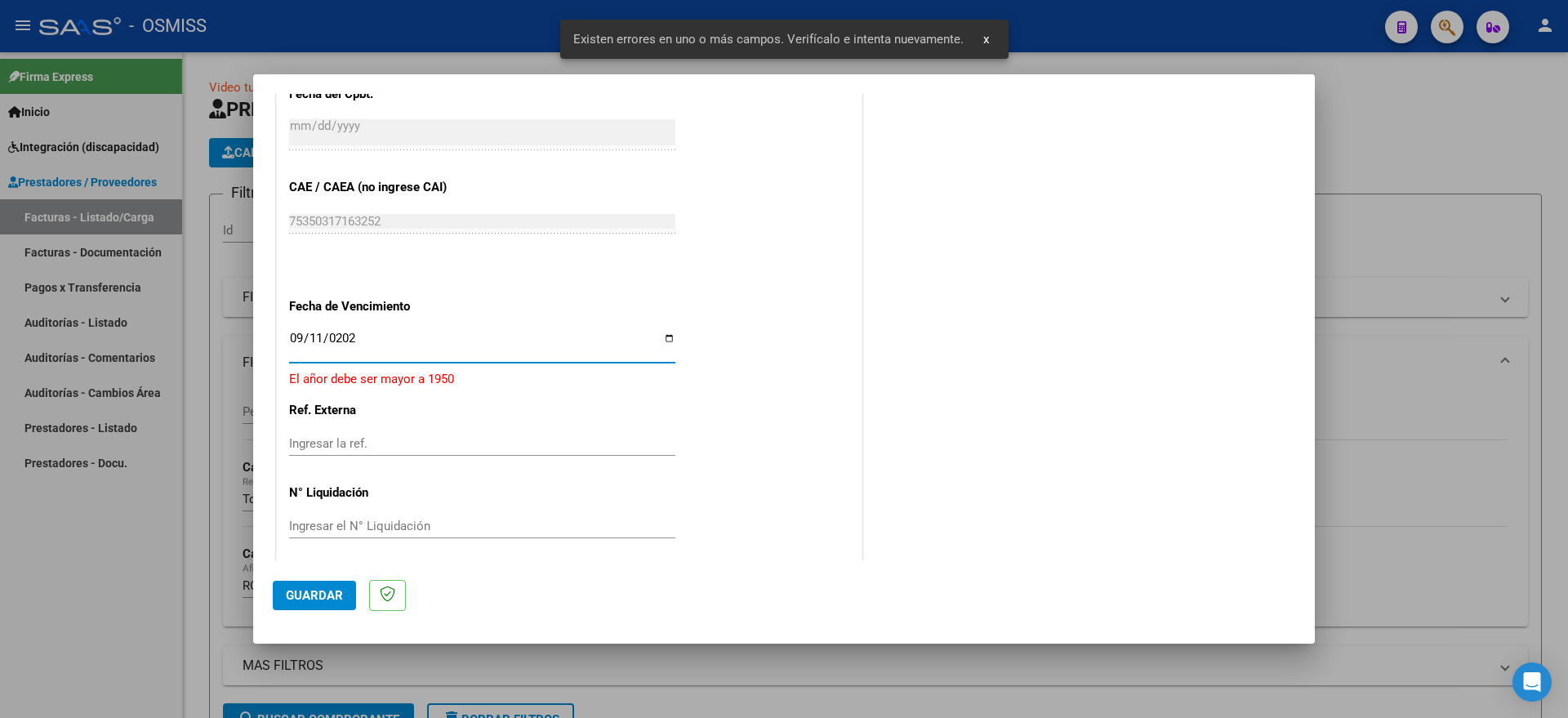
type input "[DATE]"
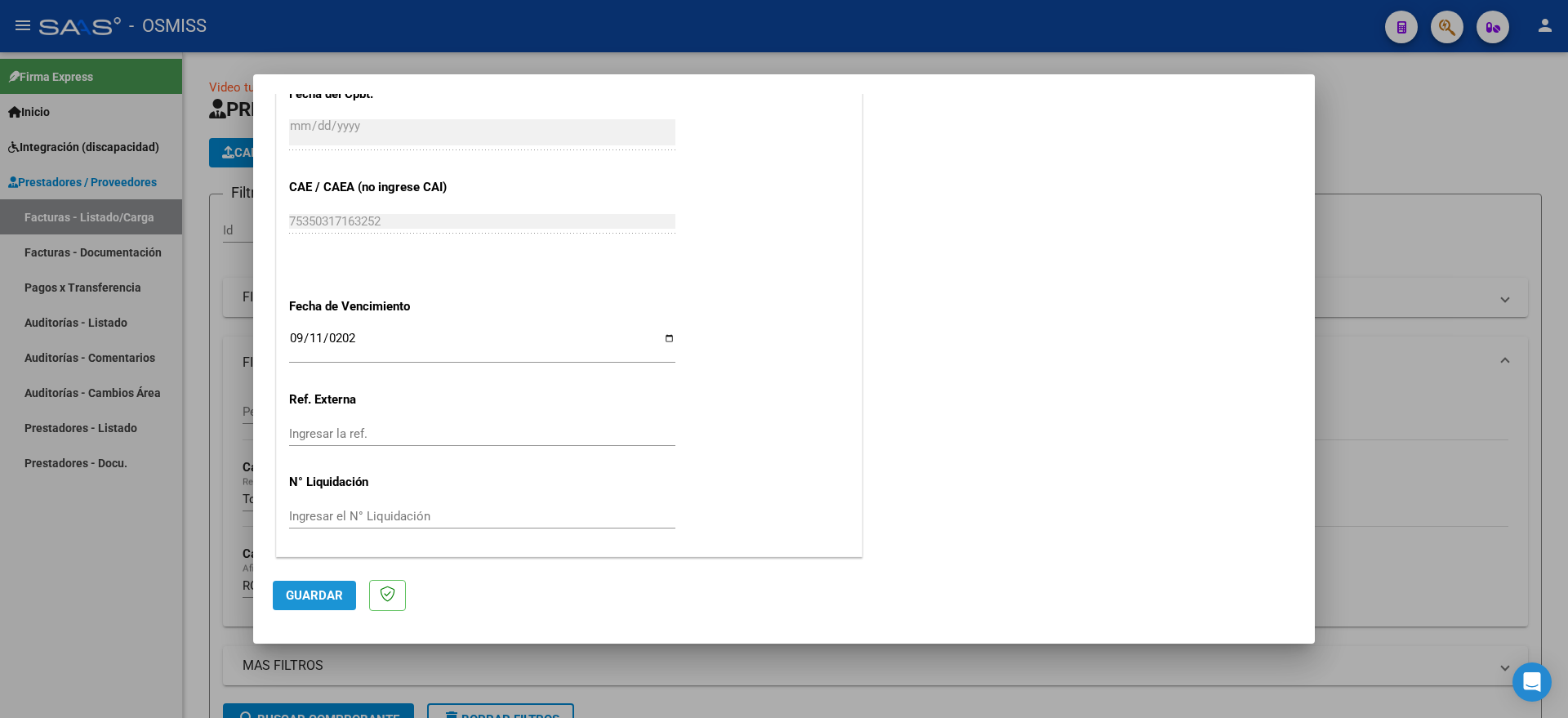
click at [339, 583] on button "Guardar" at bounding box center [315, 595] width 83 height 30
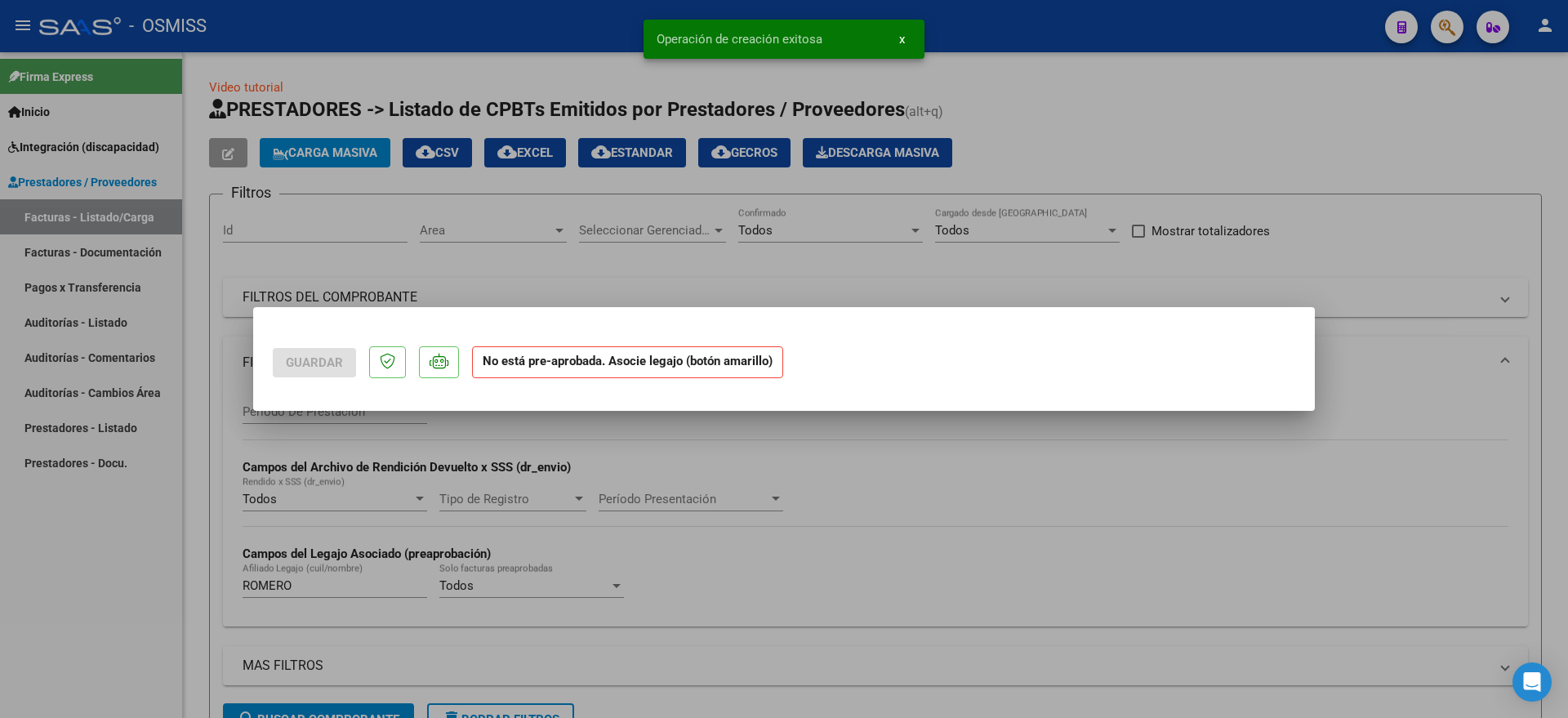
scroll to position [0, 0]
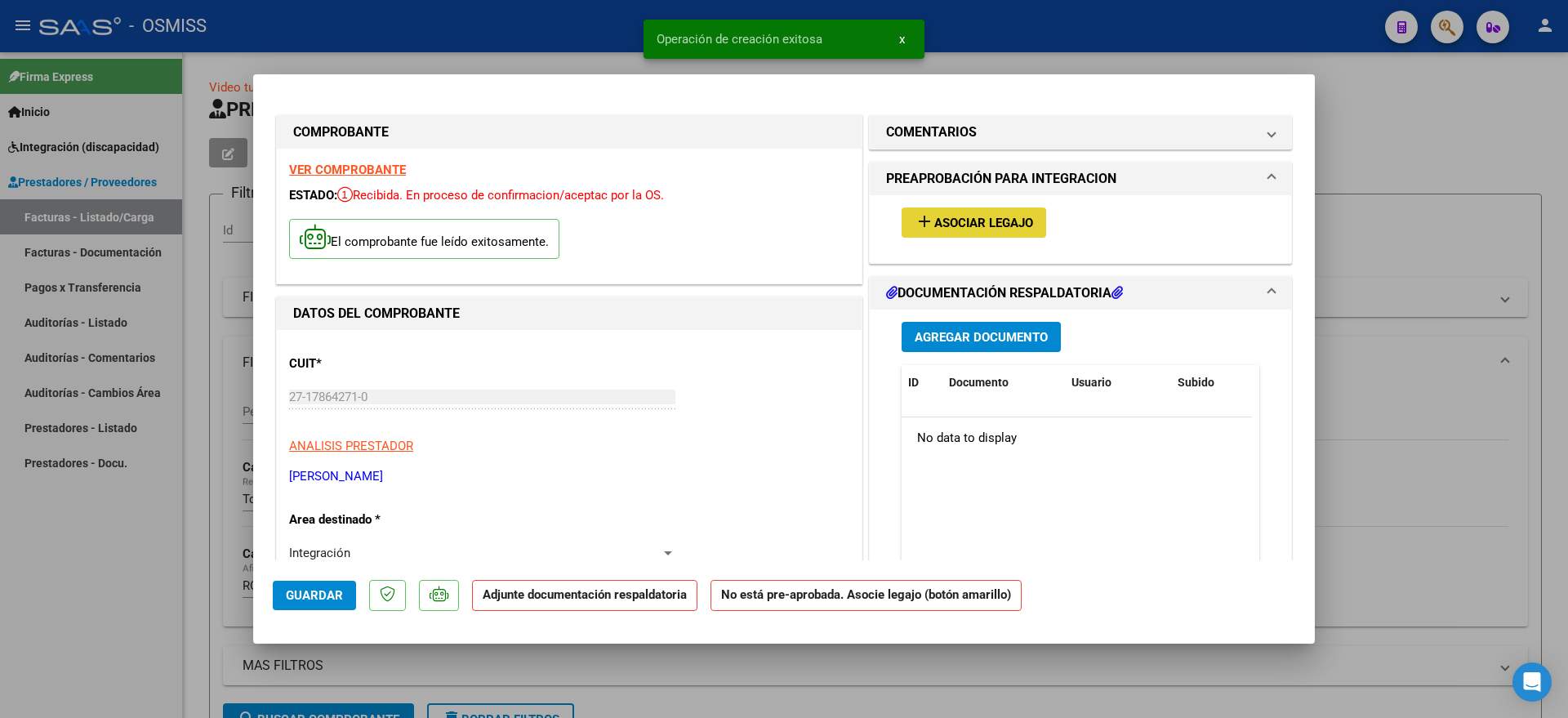
click at [952, 225] on span "Asociar Legajo" at bounding box center [984, 222] width 99 height 14
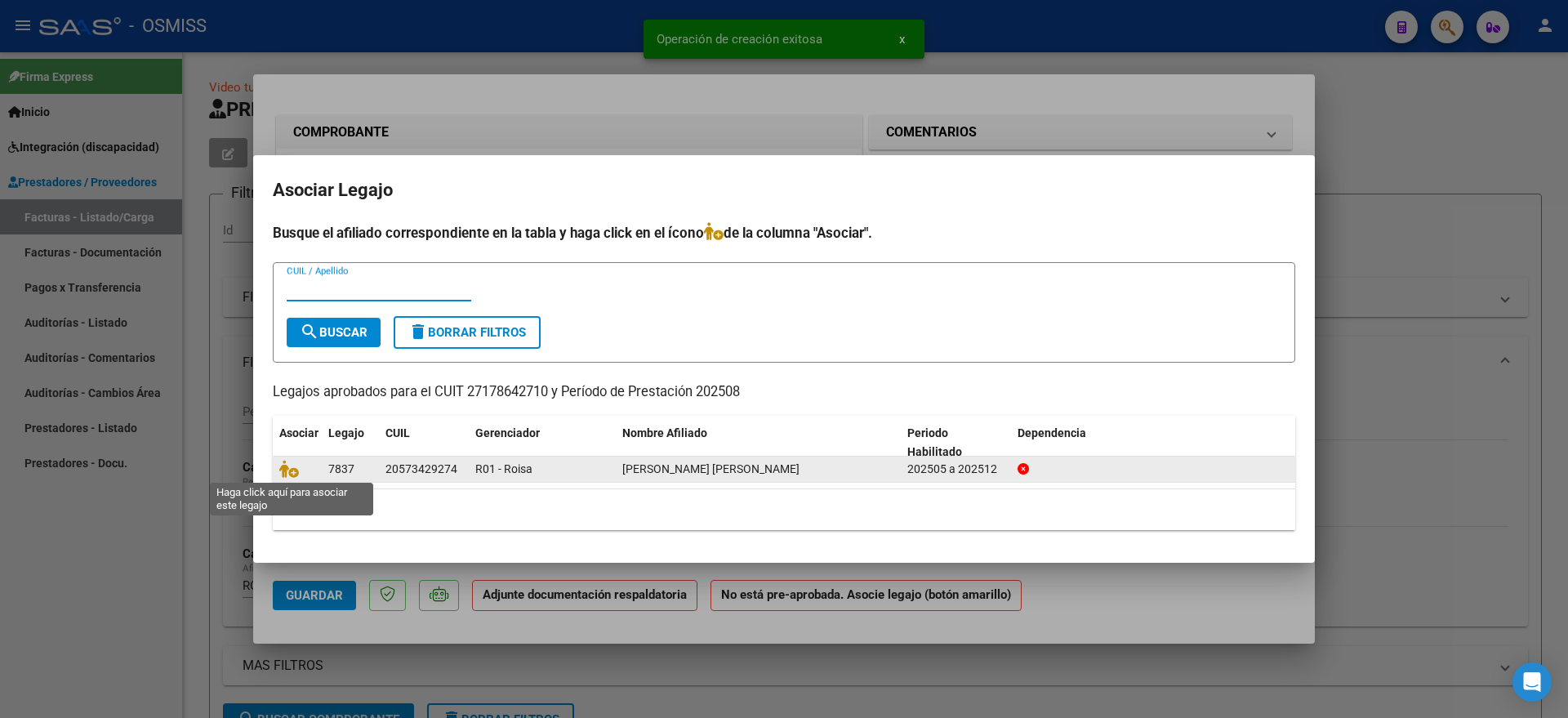
click at [299, 466] on span at bounding box center [291, 469] width 25 height 13
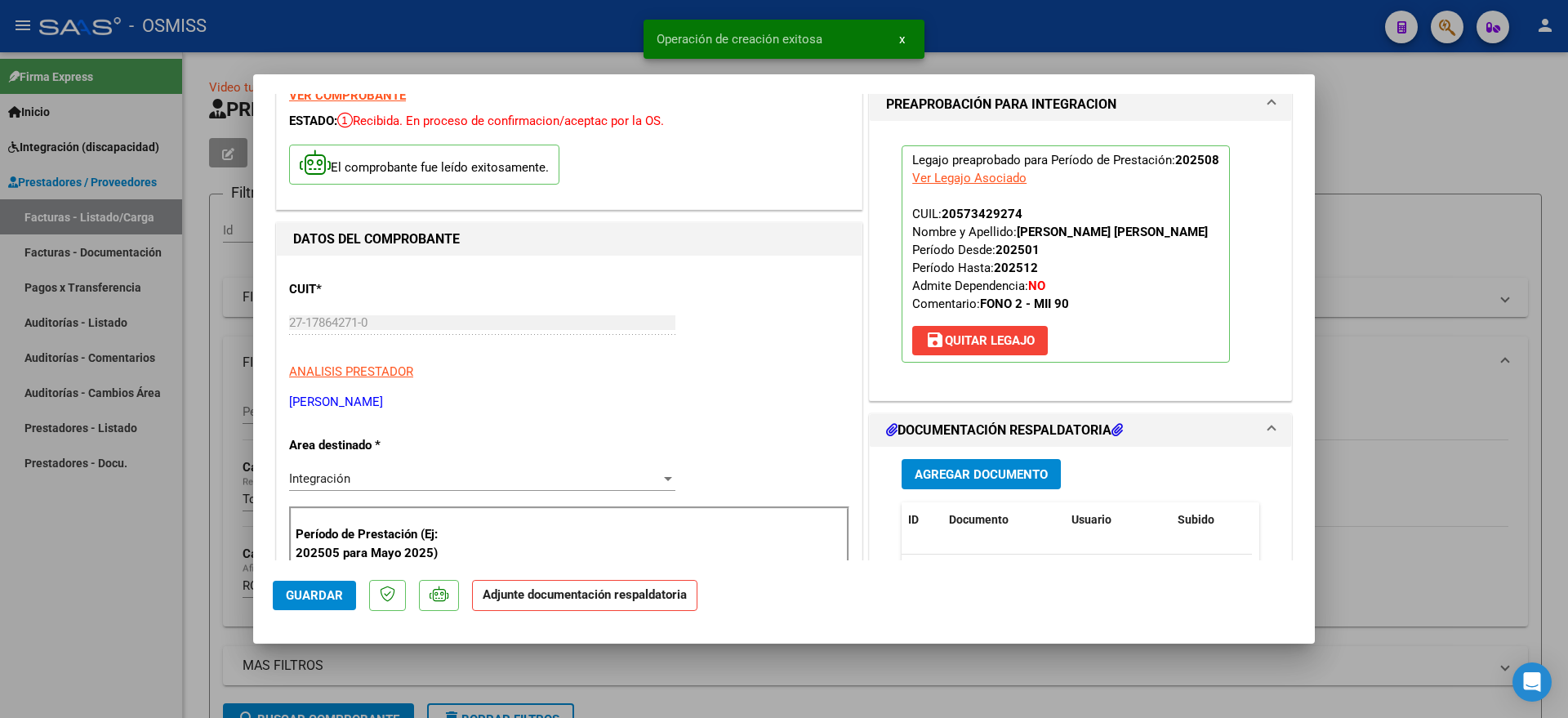
scroll to position [204, 0]
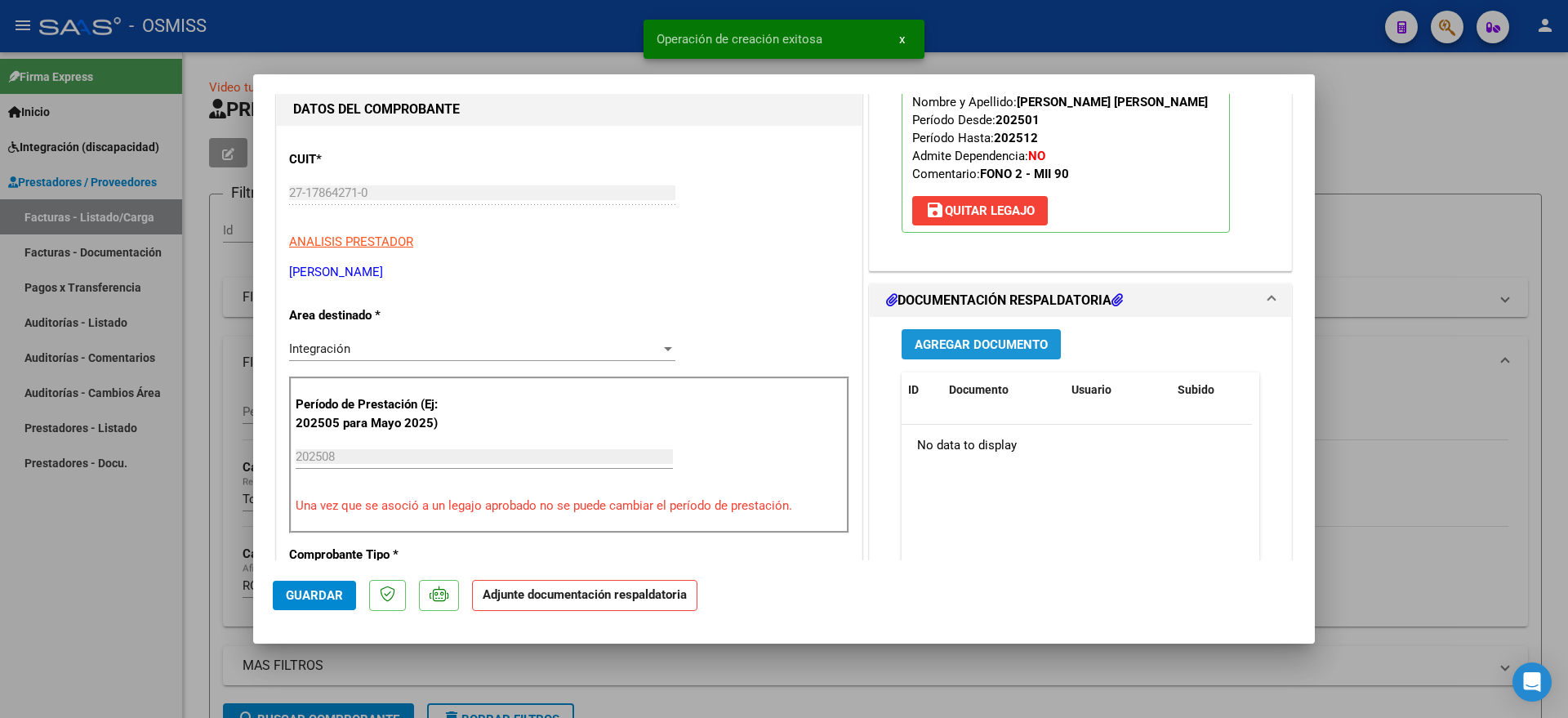
click at [981, 340] on span "Agregar Documento" at bounding box center [981, 344] width 133 height 14
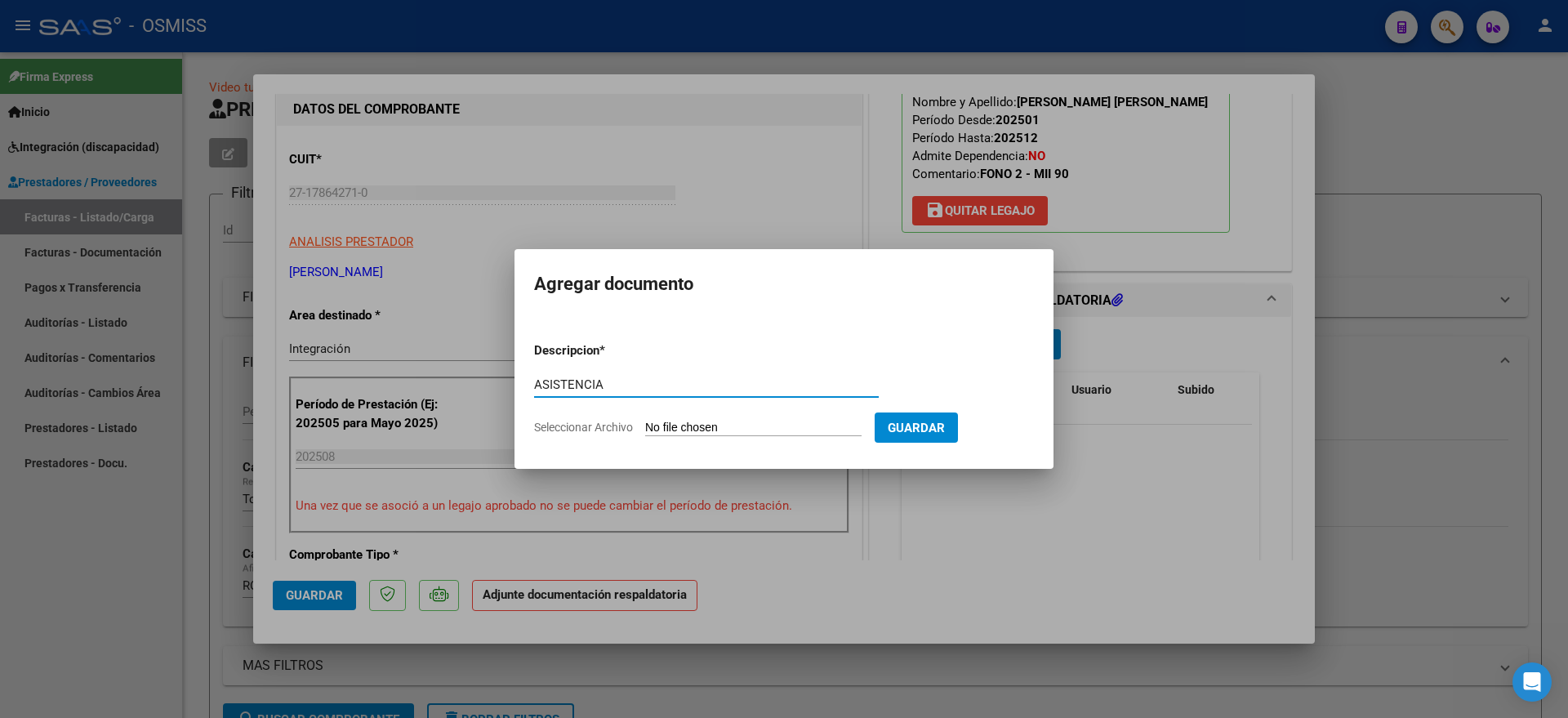
type input "ASISTENCIA"
click at [696, 436] on form "Descripcion * ASISTENCIA Escriba aquí una descripcion Seleccionar Archivo Guard…" at bounding box center [784, 389] width 499 height 119
click at [688, 430] on input "Seleccionar Archivo" at bounding box center [753, 428] width 216 height 15
type input "C:\fakepath\[PERSON_NAME] MILO - FONOAUDIOLOGIA - PRESENTISMO.pdf"
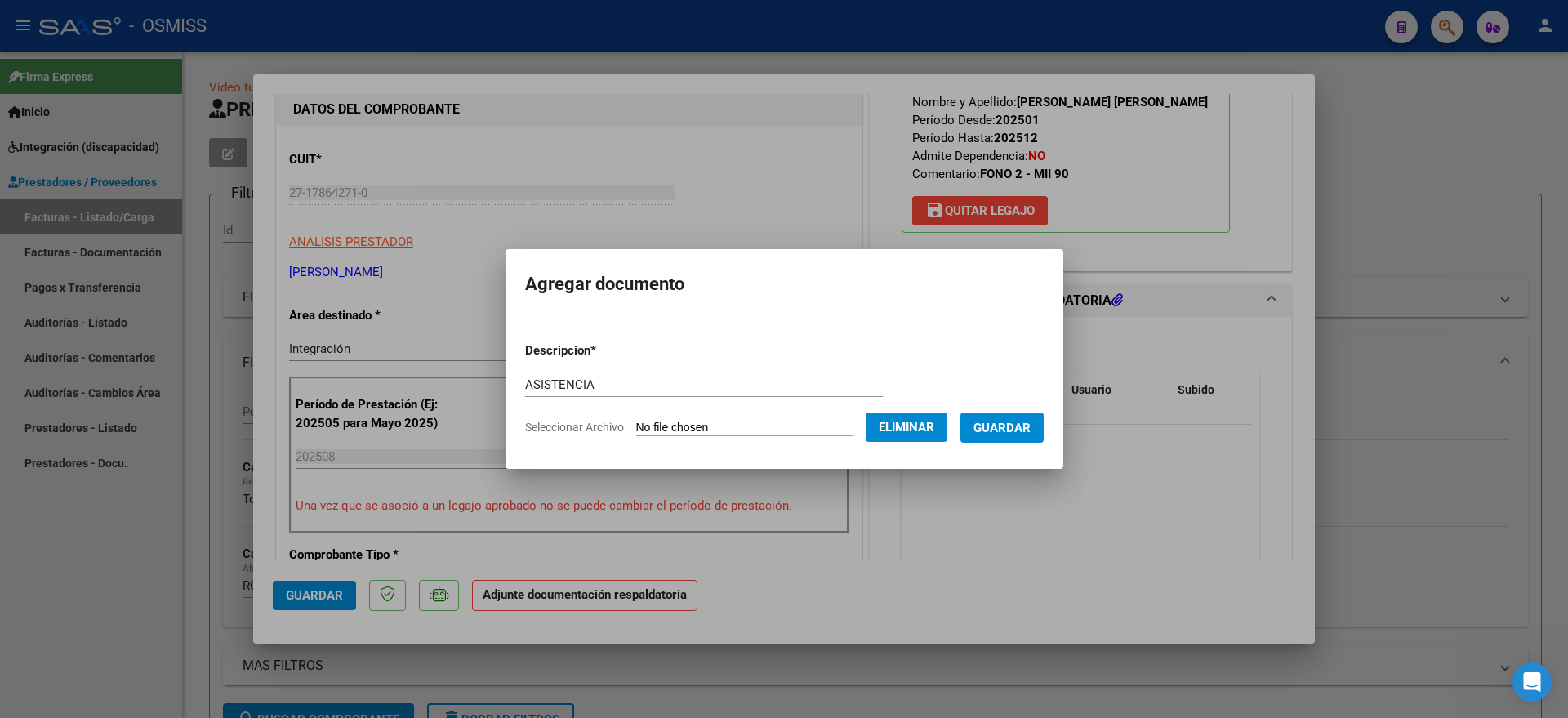
click at [1024, 434] on span "Guardar" at bounding box center [1001, 427] width 57 height 14
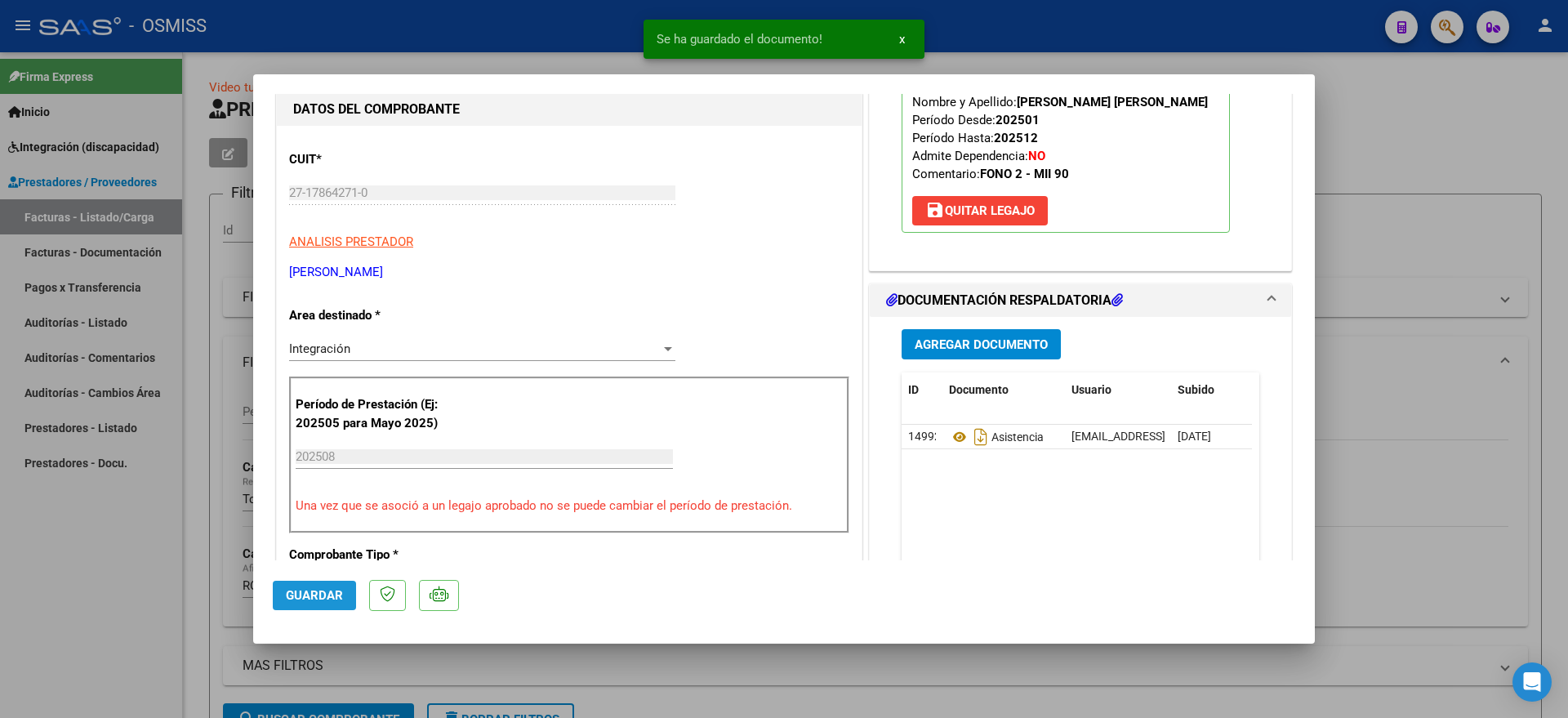
click at [334, 594] on span "Guardar" at bounding box center [314, 595] width 57 height 14
click at [129, 601] on div at bounding box center [784, 359] width 1568 height 718
type input "$ 0,00"
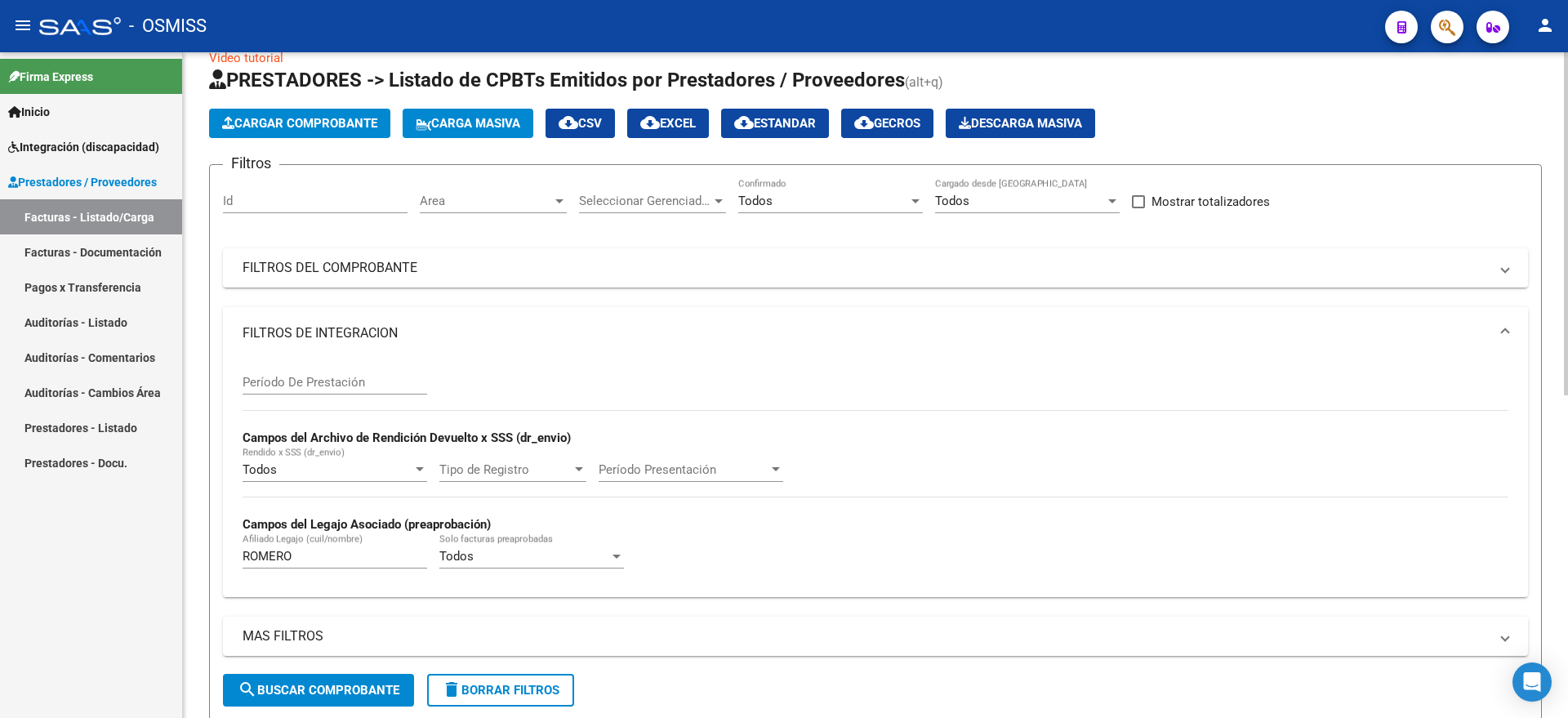
scroll to position [0, 0]
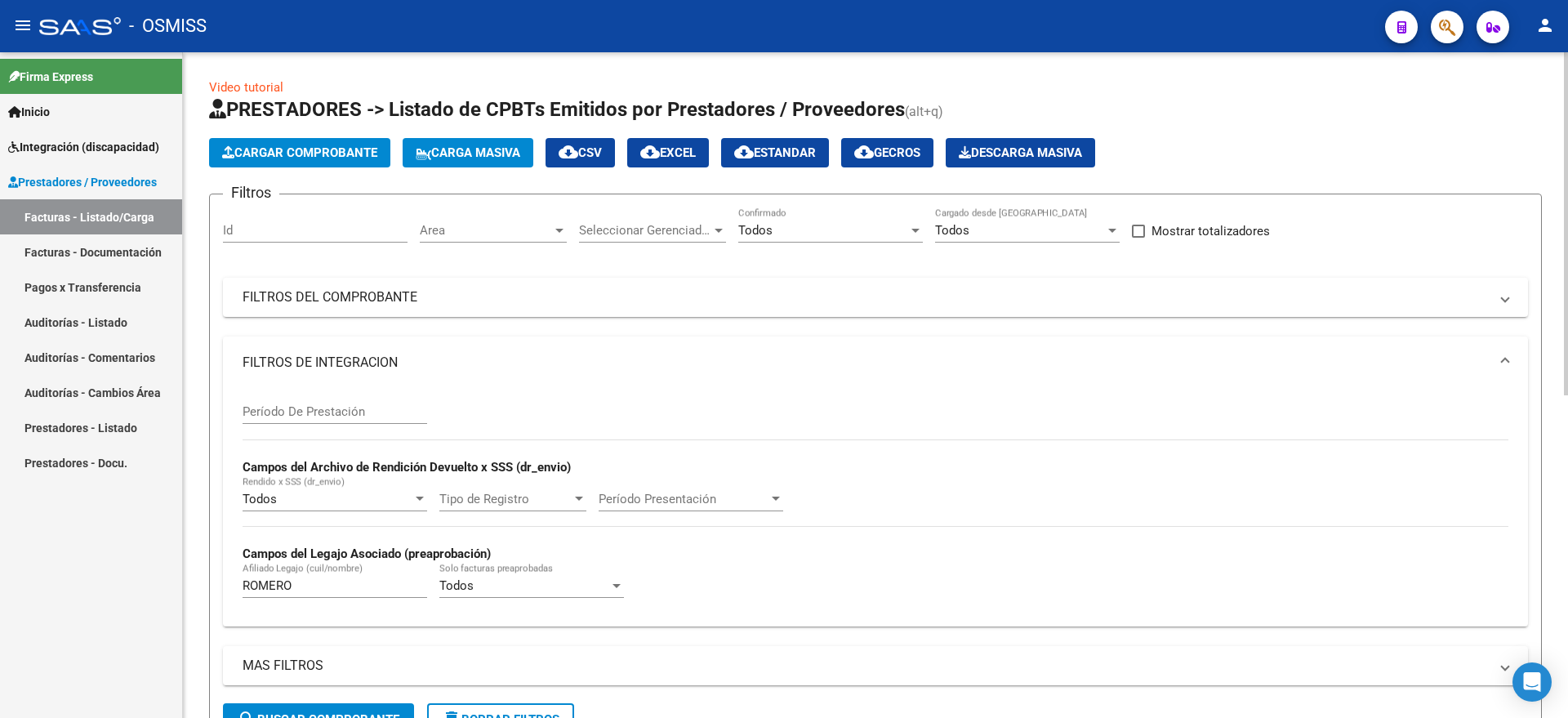
click at [319, 156] on span "Cargar Comprobante" at bounding box center [299, 152] width 155 height 14
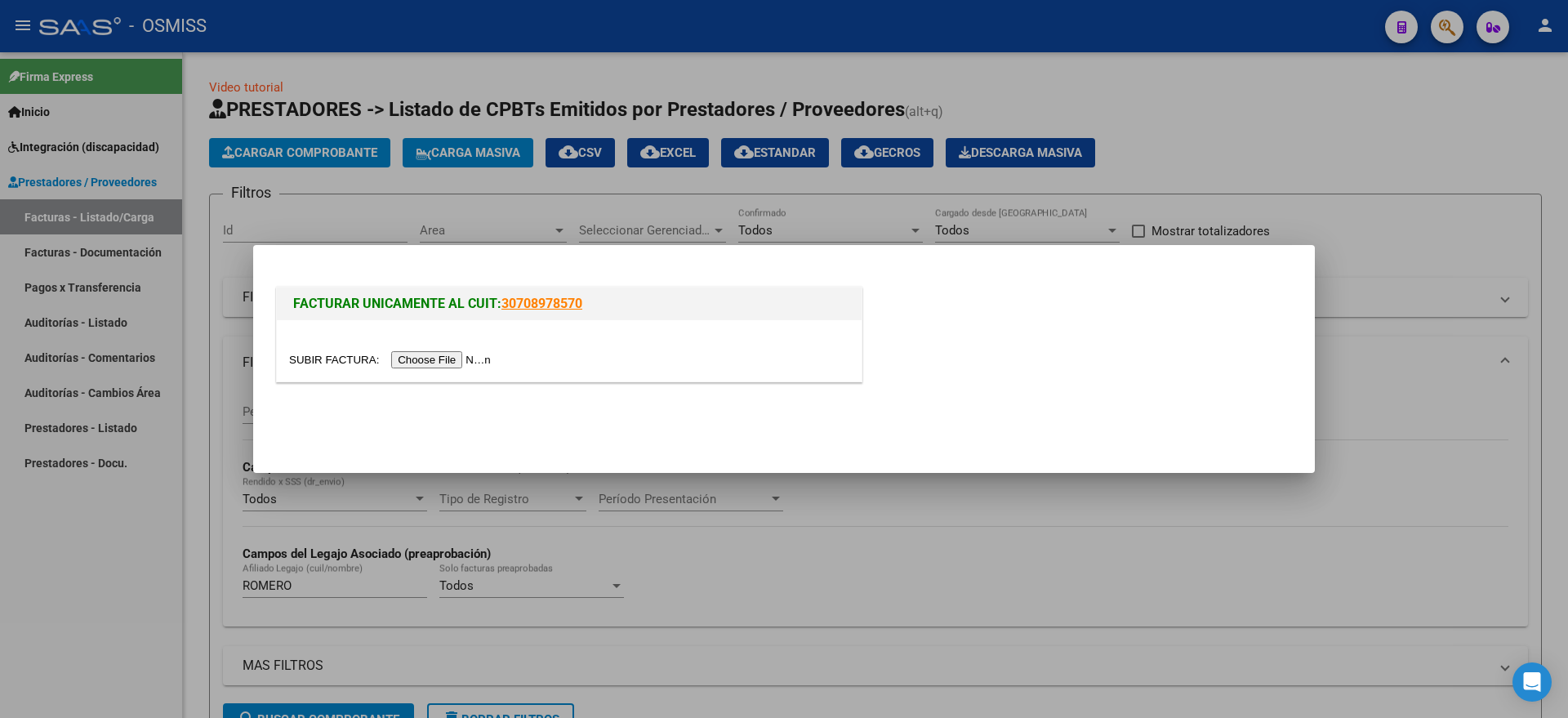
click at [403, 360] on input "file" at bounding box center [392, 360] width 207 height 17
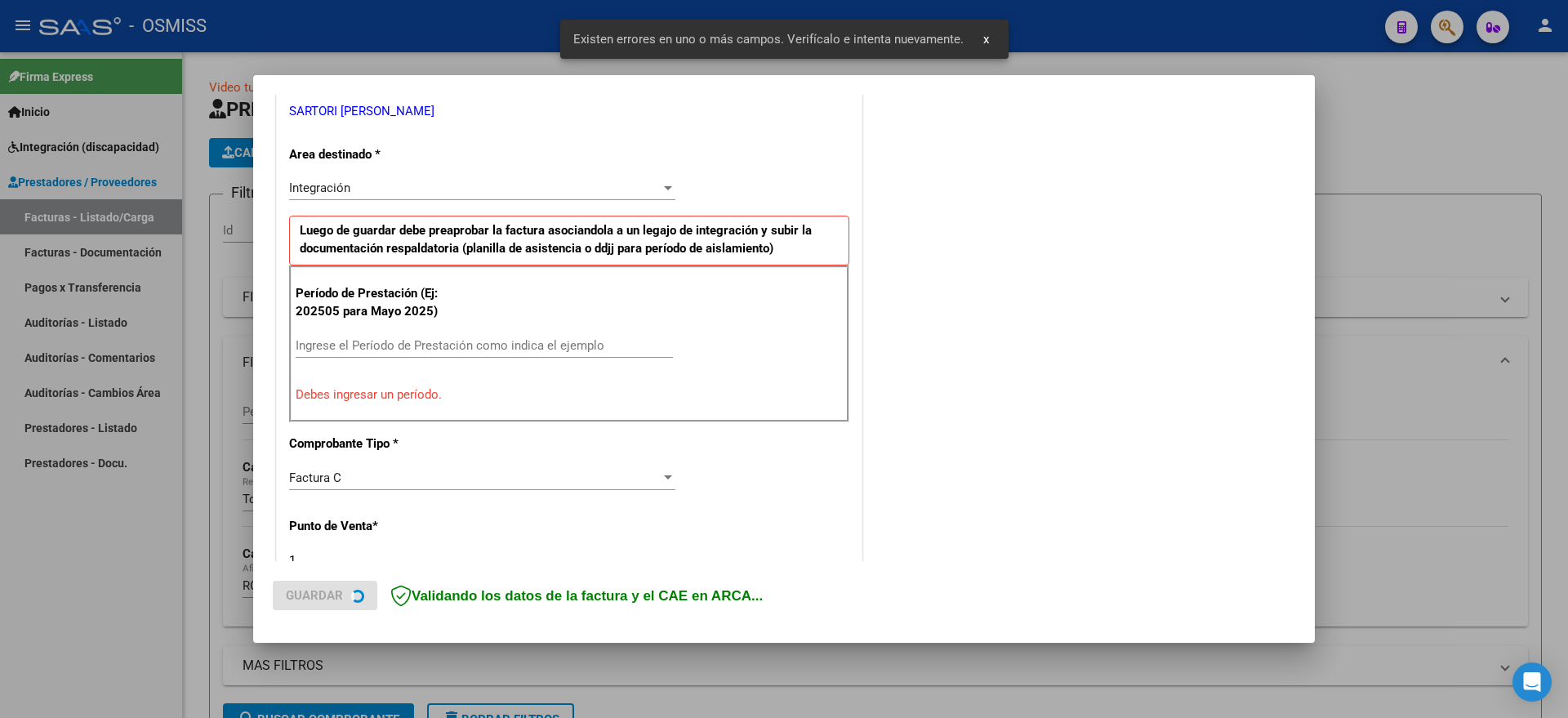
scroll to position [335, 0]
click at [449, 348] on input "Ingrese el Período de Prestación como indica el ejemplo" at bounding box center [483, 343] width 377 height 14
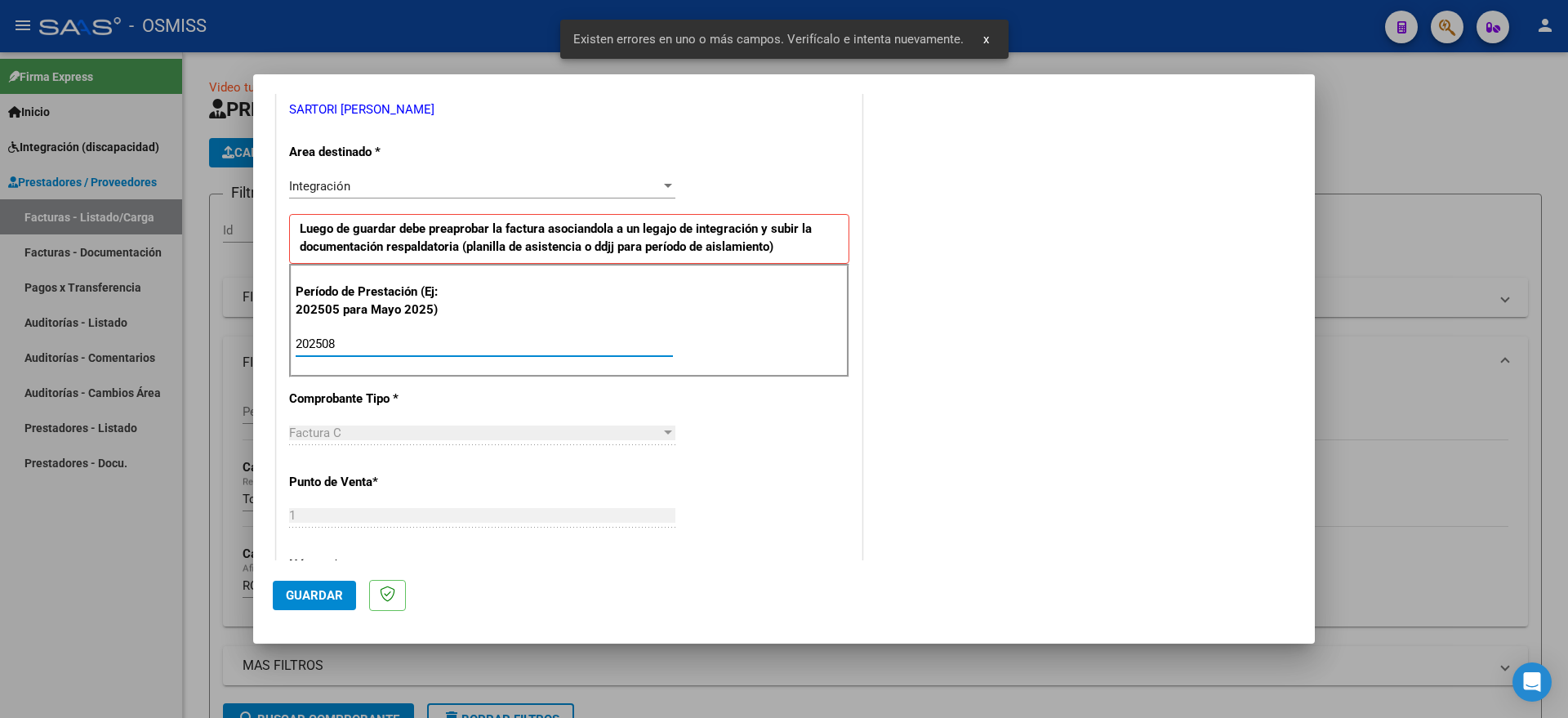
type input "202508"
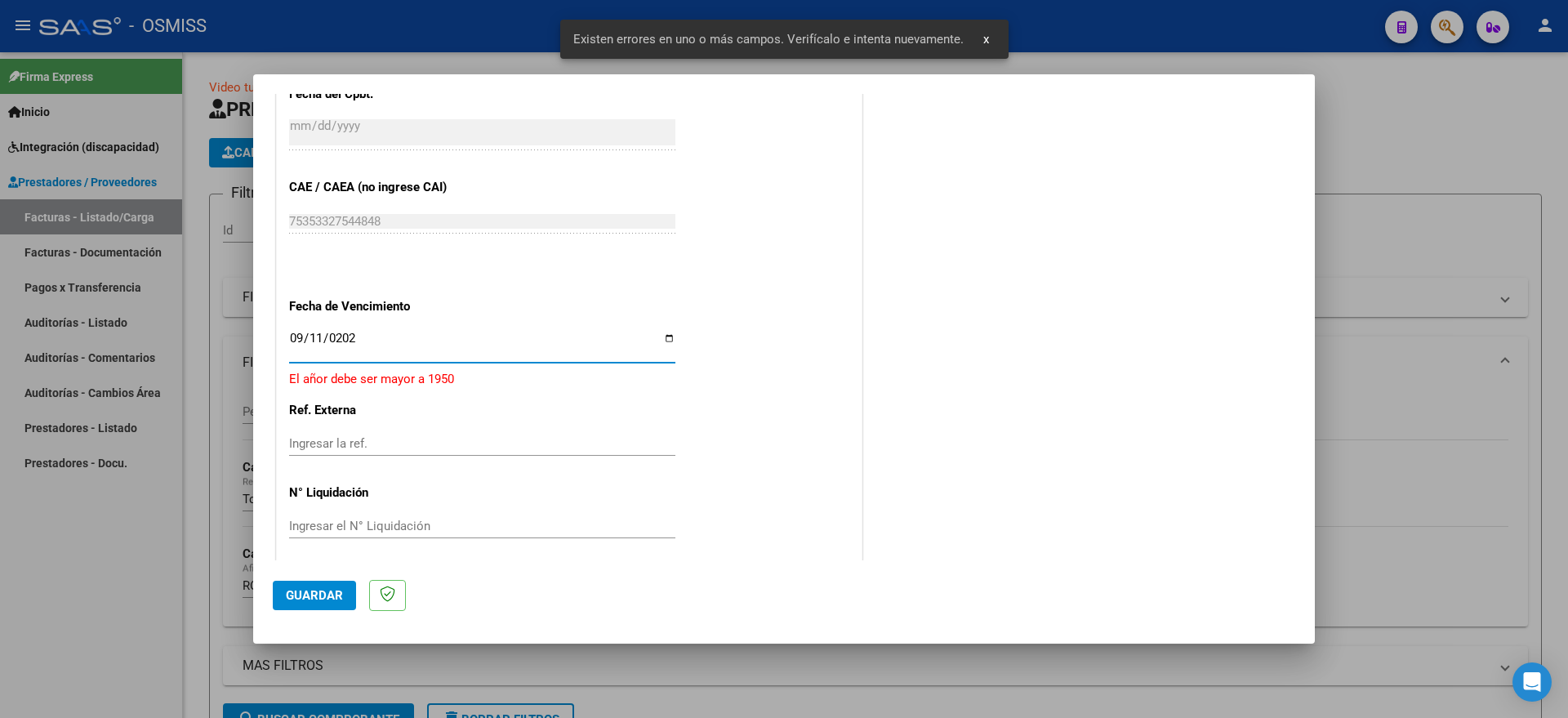
type input "[DATE]"
click at [328, 584] on button "Guardar" at bounding box center [315, 595] width 83 height 30
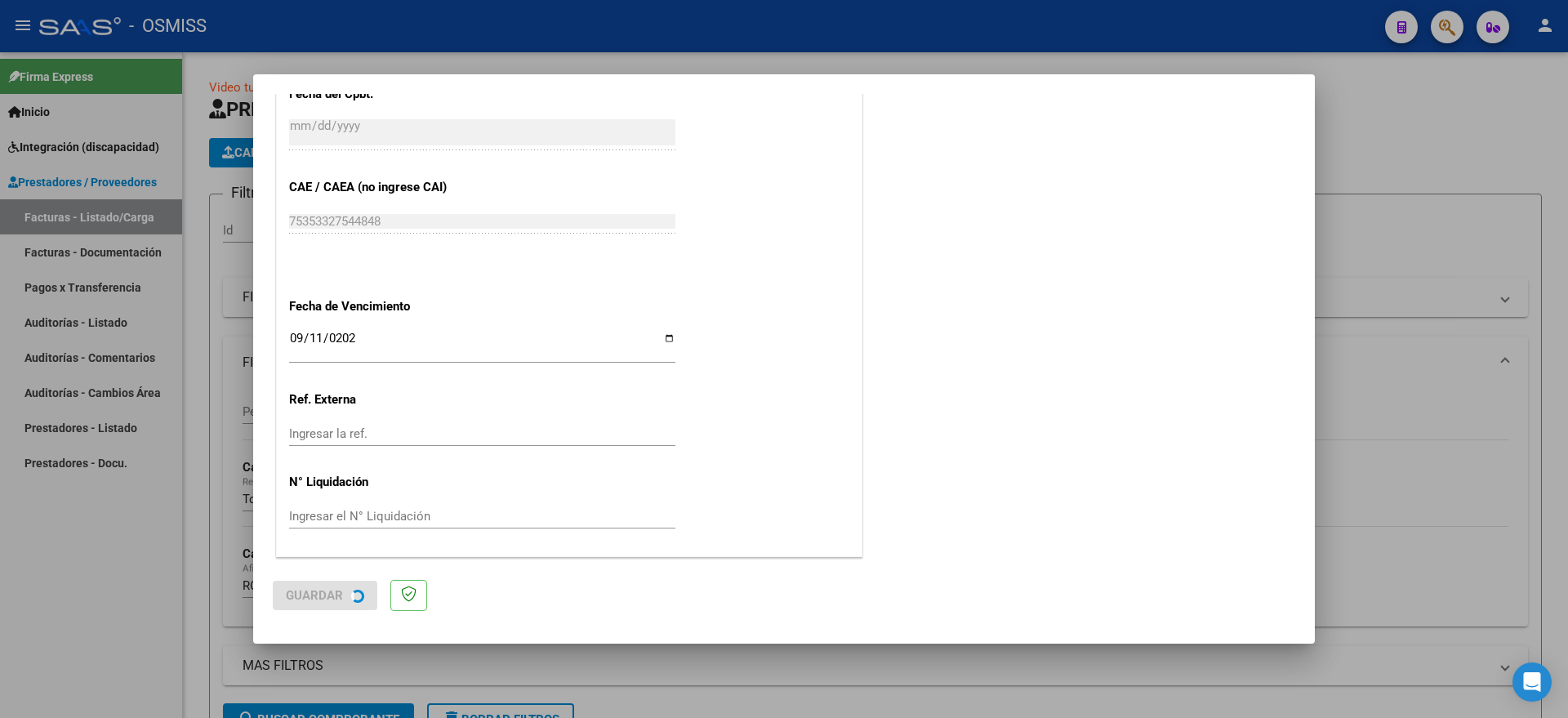
scroll to position [0, 0]
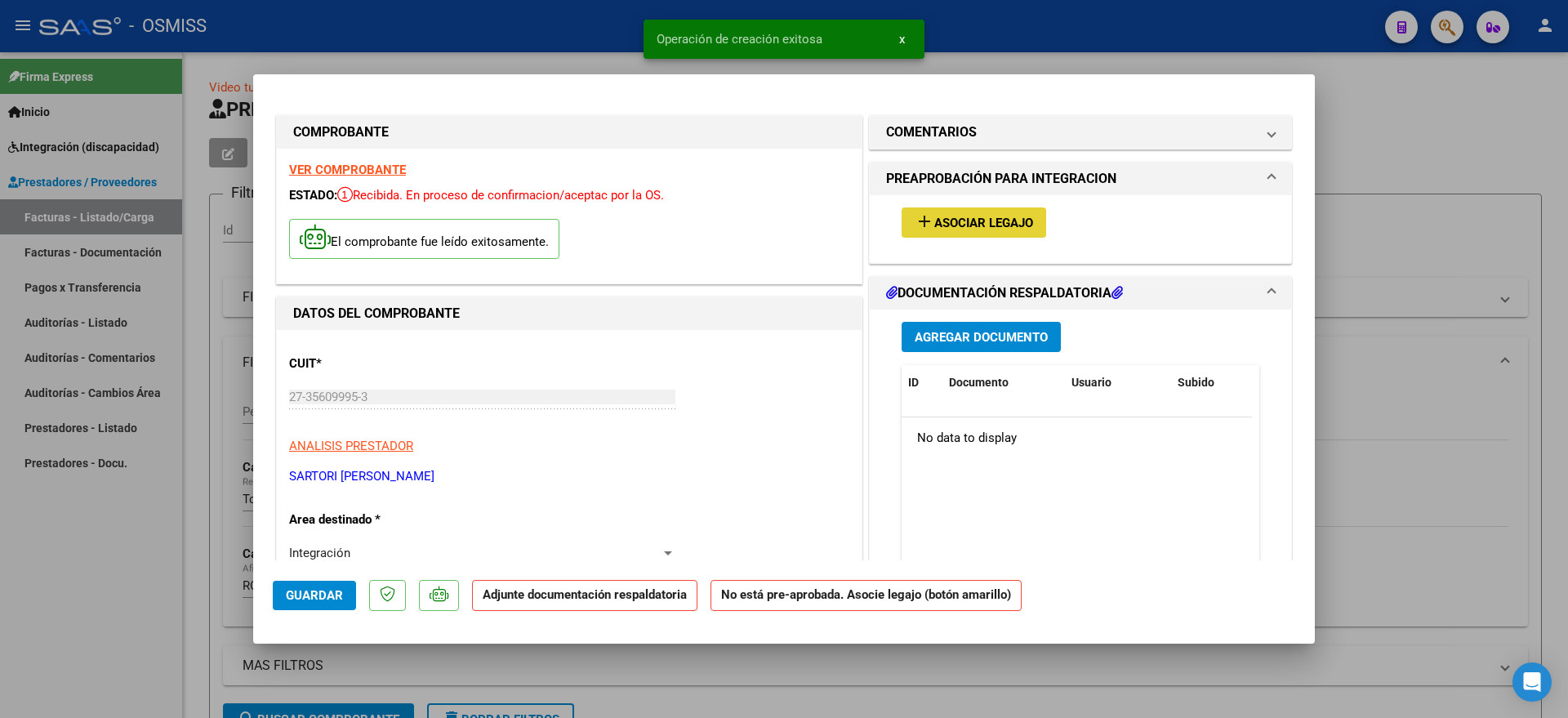
click at [1001, 226] on span "Asociar Legajo" at bounding box center [984, 222] width 99 height 14
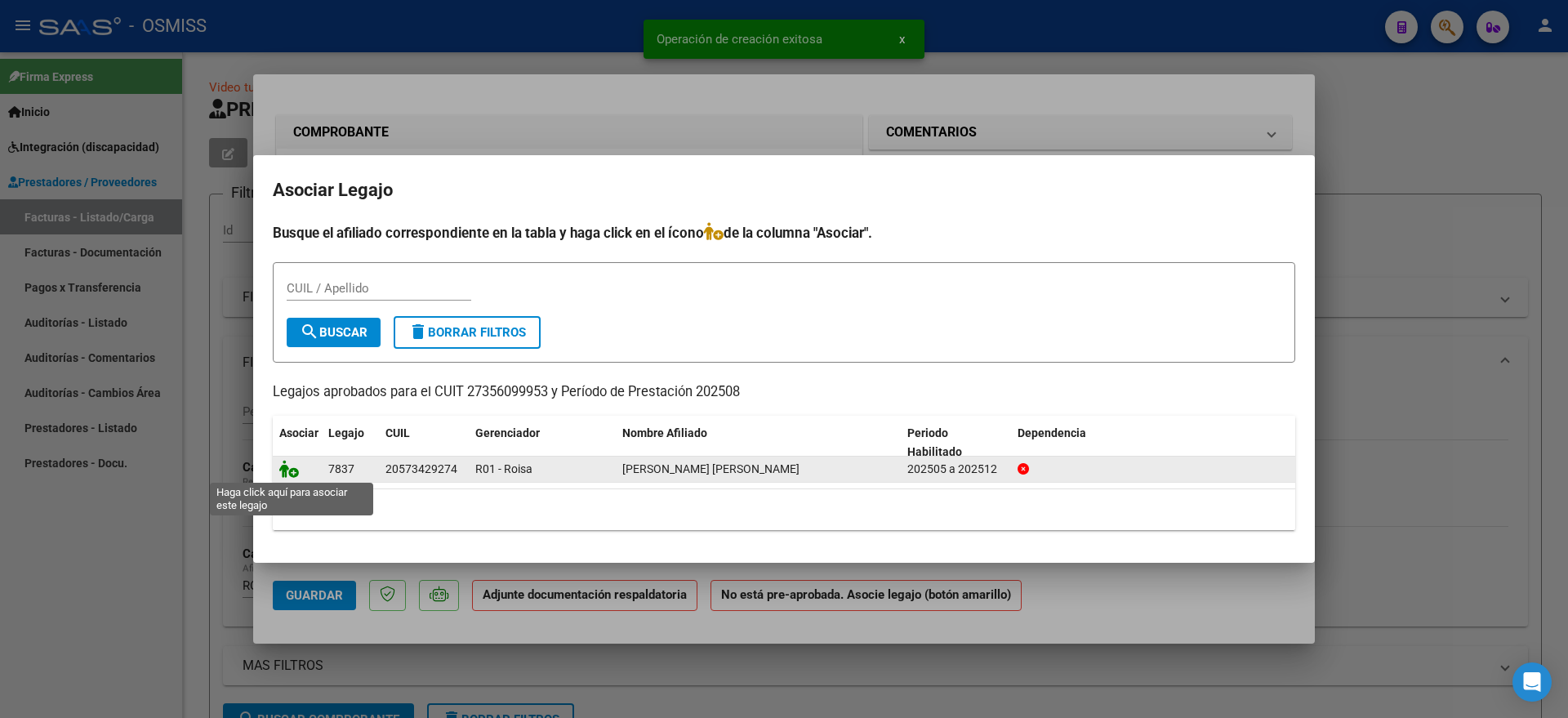
click at [281, 471] on icon at bounding box center [288, 468] width 20 height 18
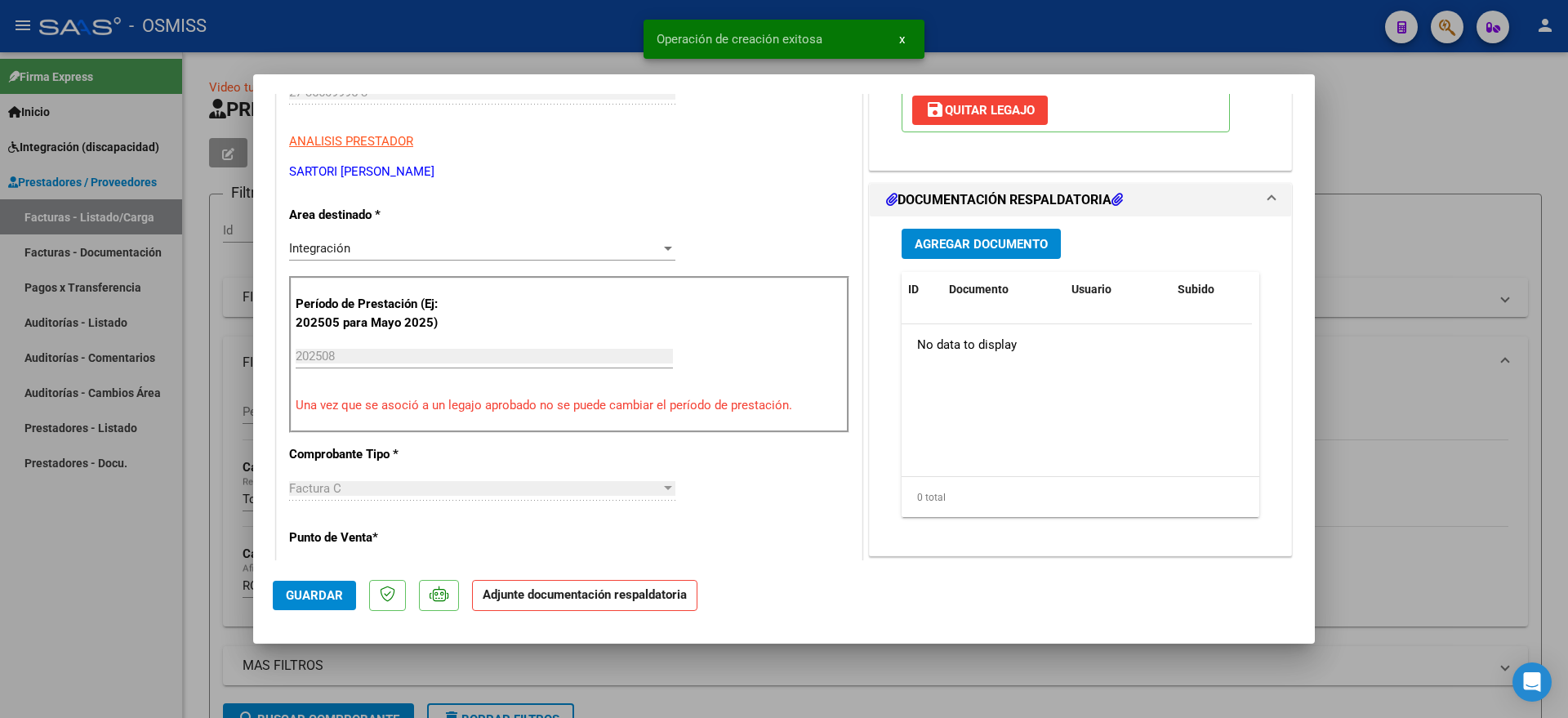
scroll to position [306, 0]
click at [1033, 253] on button "Agregar Documento" at bounding box center [980, 242] width 159 height 31
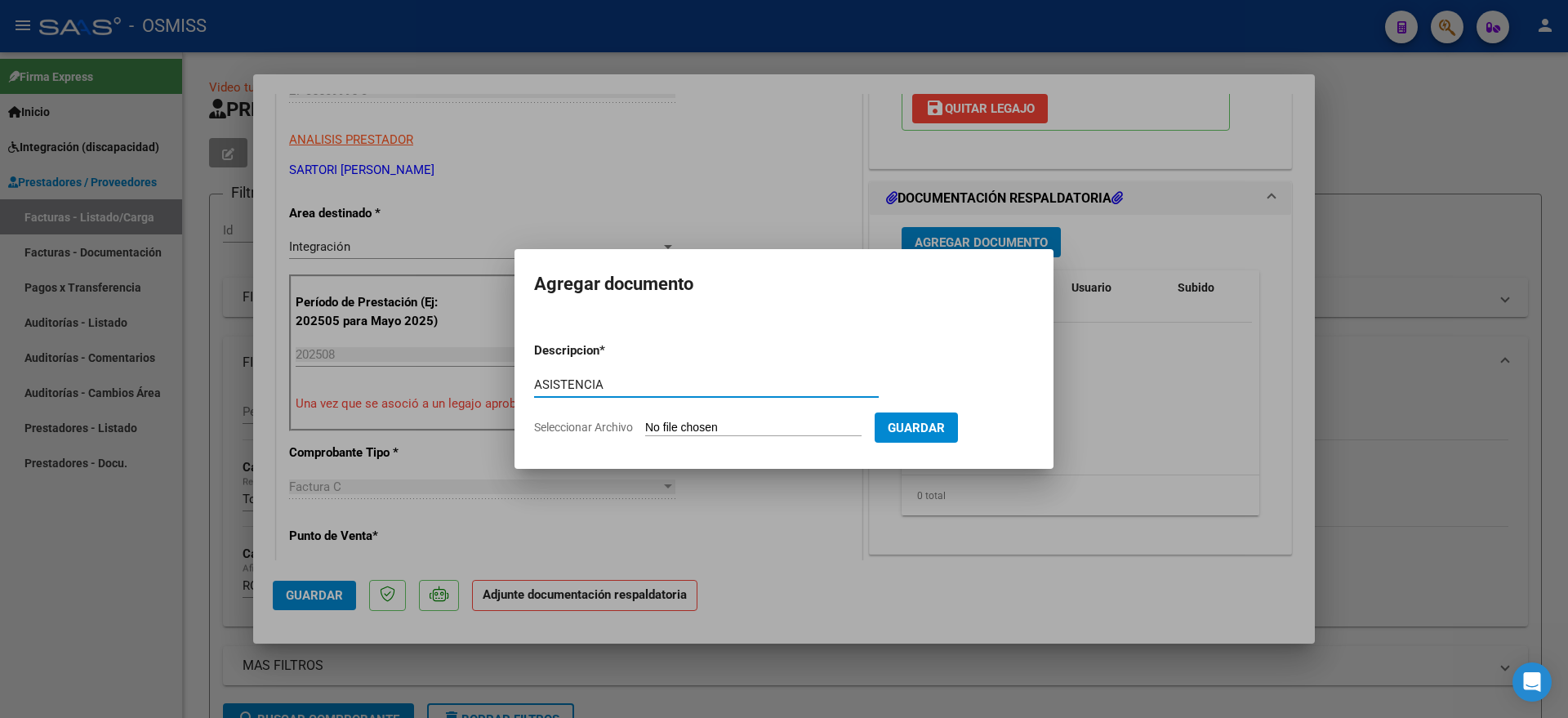
type input "ASISTENCIA"
click at [697, 416] on form "Descripcion * ASISTENCIA Escriba aquí una descripcion Seleccionar Archivo Guard…" at bounding box center [784, 389] width 499 height 119
click at [698, 430] on input "Seleccionar Archivo" at bounding box center [753, 428] width 216 height 15
type input "C:\fakepath\[PERSON_NAME] MILO - PSICOLOGIA - PRESENTISMO.pdf"
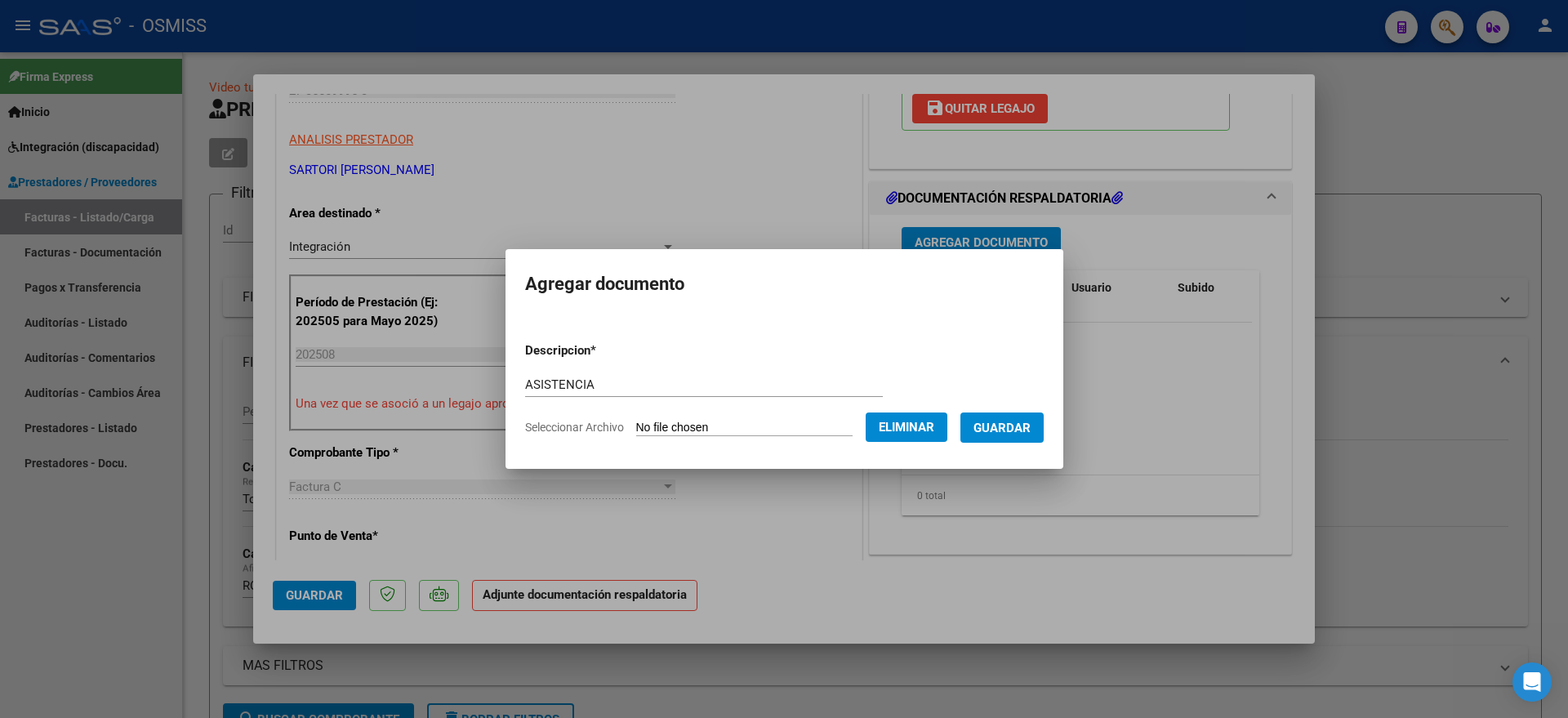
click at [1026, 421] on span "Guardar" at bounding box center [1001, 427] width 57 height 14
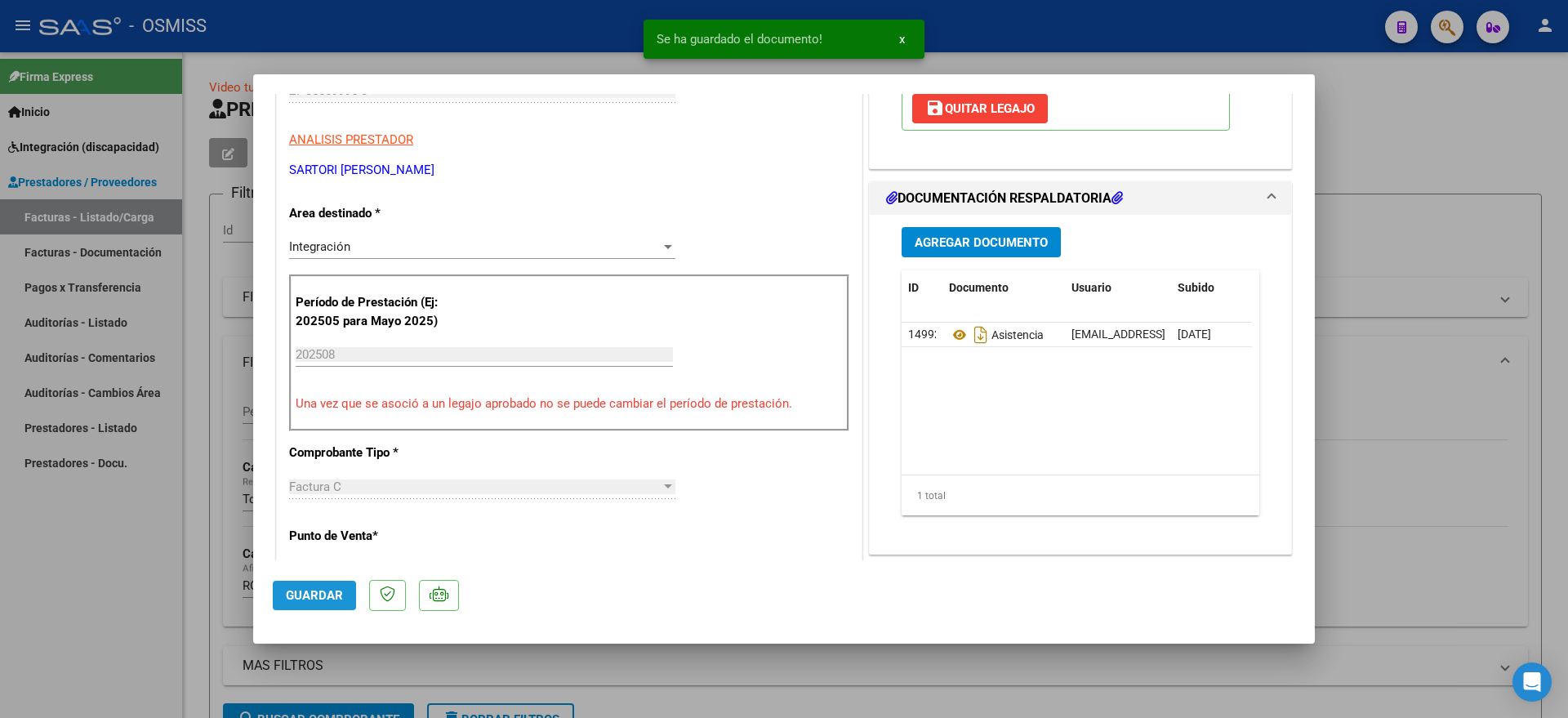
click at [321, 597] on span "Guardar" at bounding box center [314, 595] width 57 height 14
click at [106, 635] on div at bounding box center [784, 359] width 1568 height 718
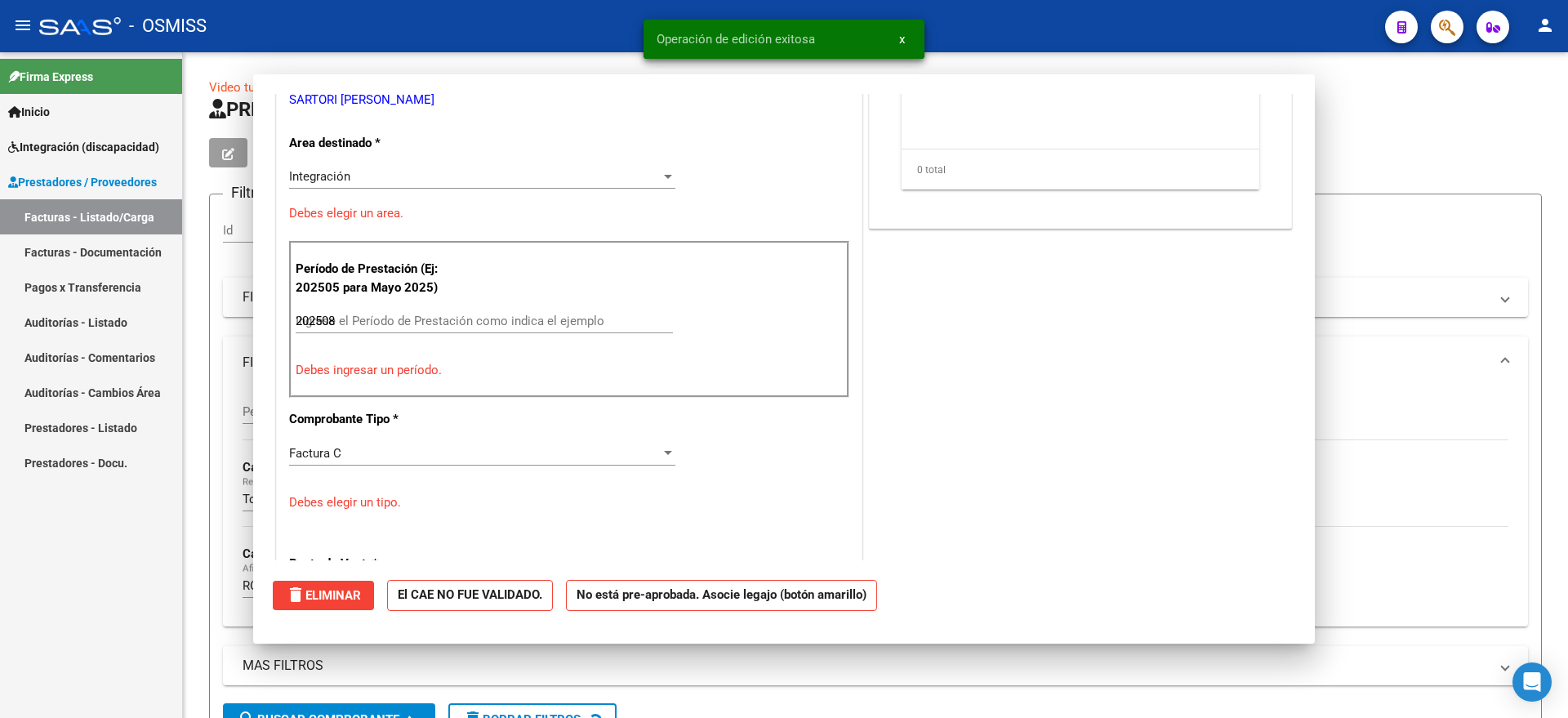
type input "$ 0,00"
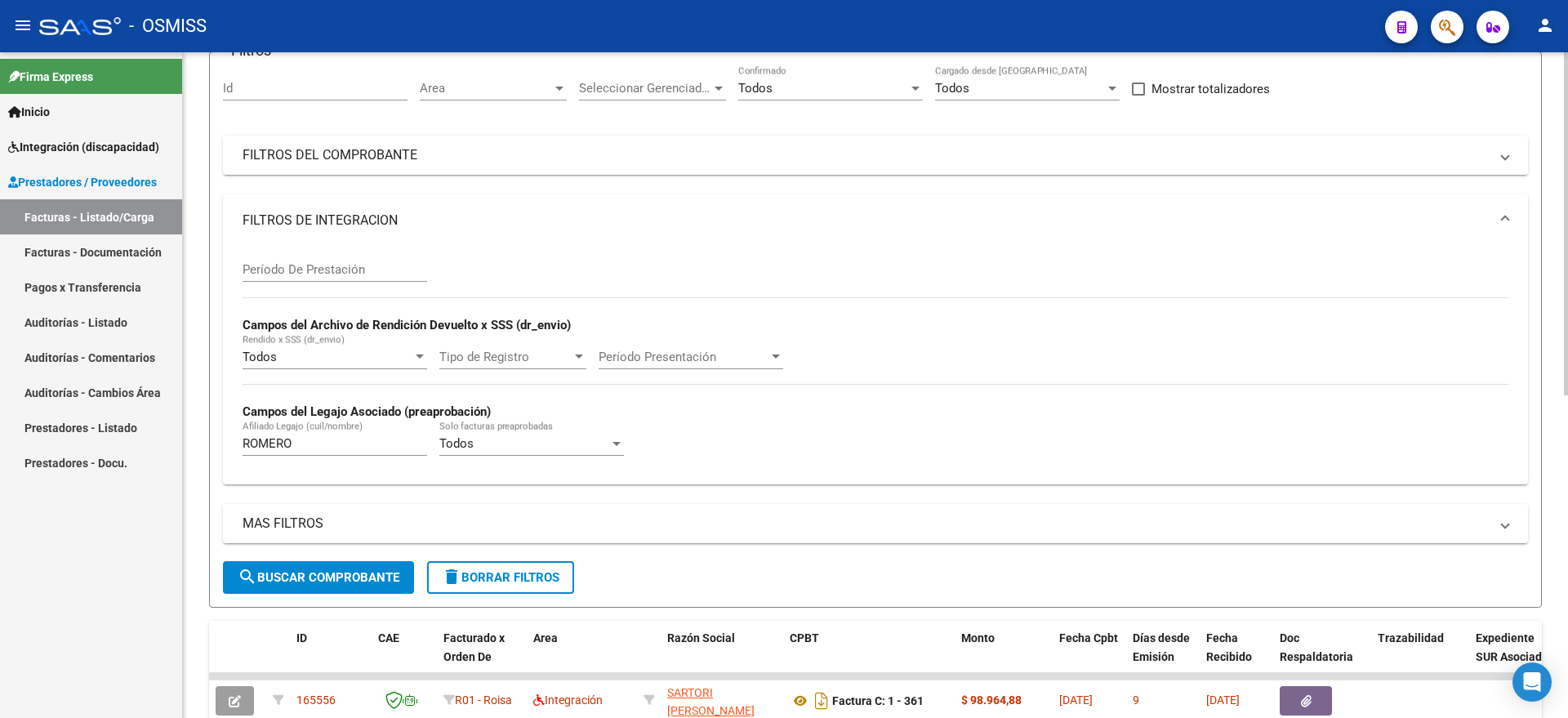
scroll to position [0, 0]
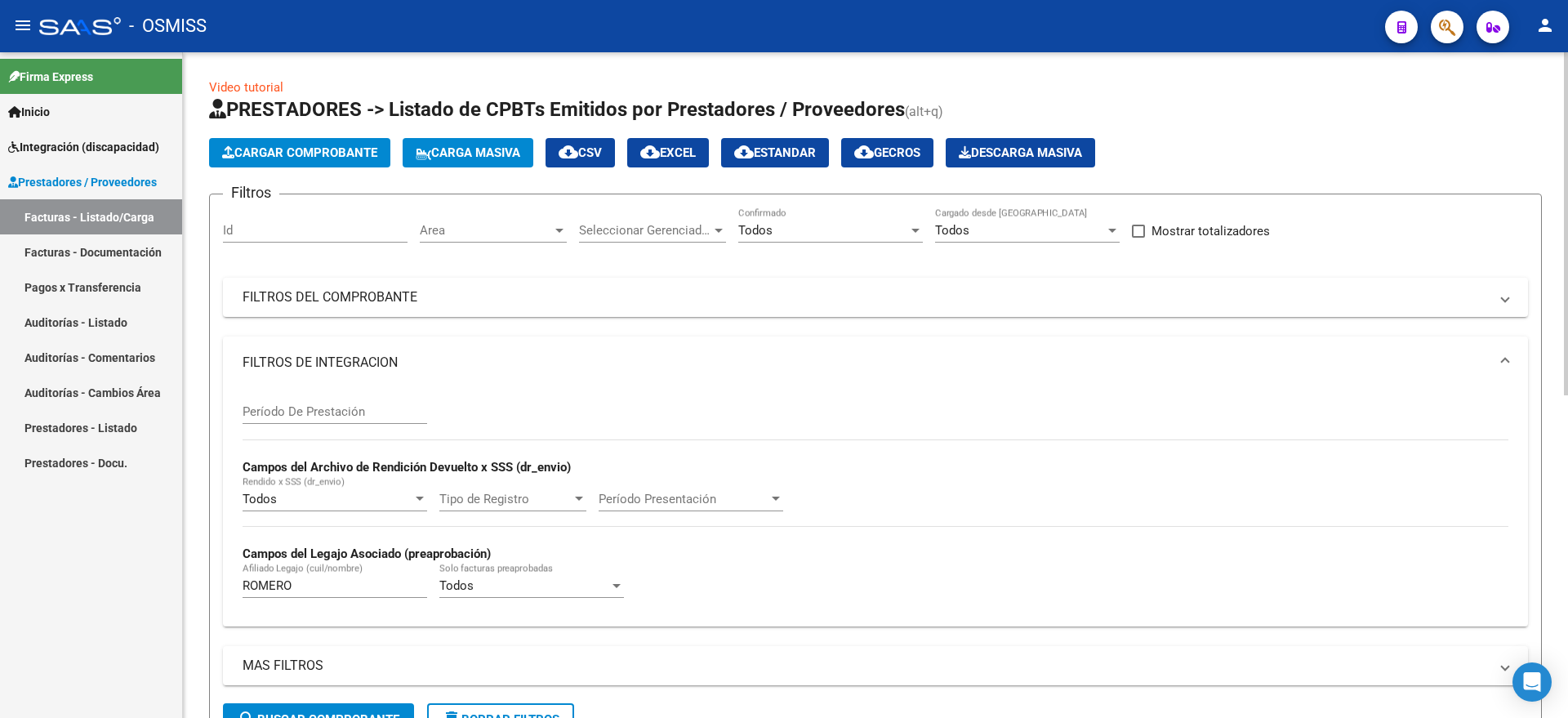
click at [333, 153] on span "Cargar Comprobante" at bounding box center [299, 152] width 155 height 14
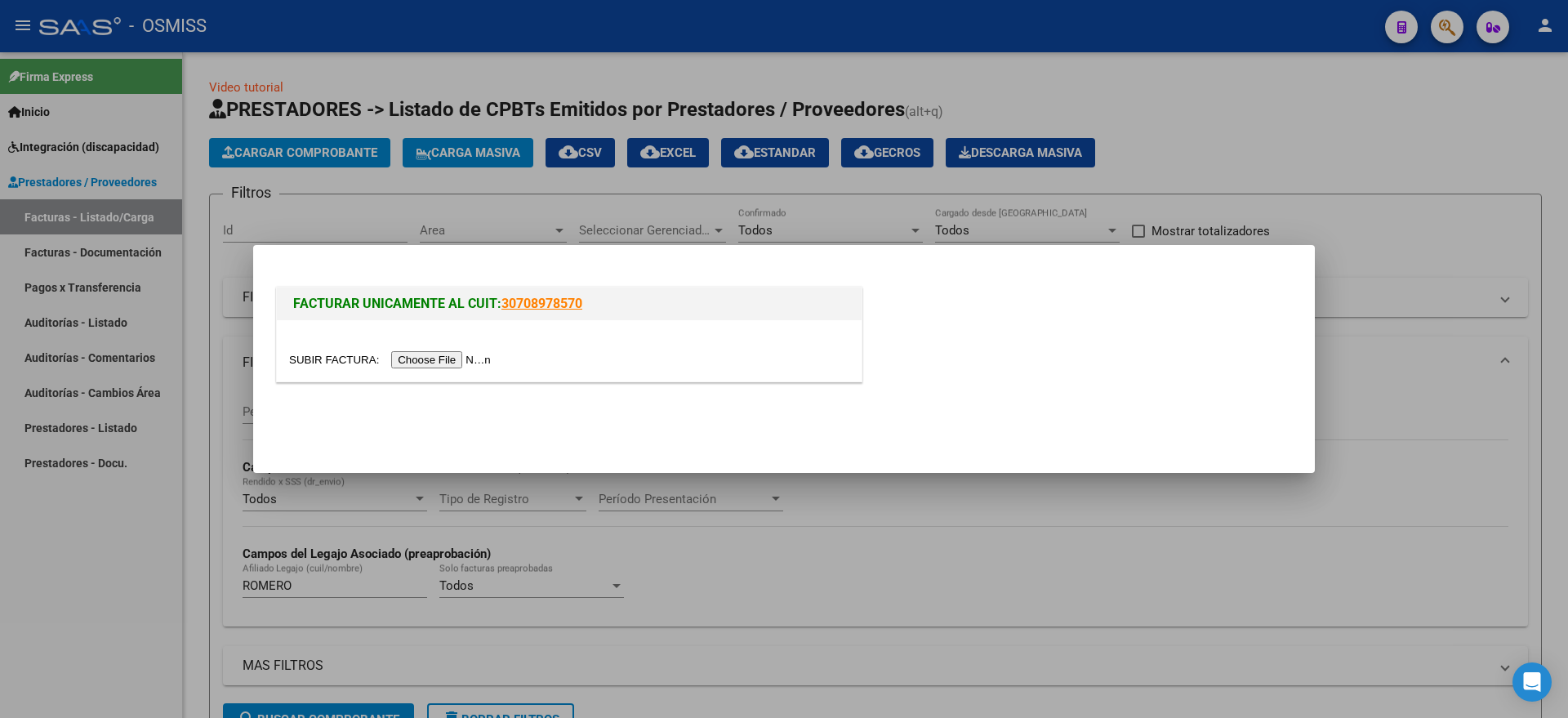
click at [448, 362] on input "file" at bounding box center [392, 360] width 207 height 17
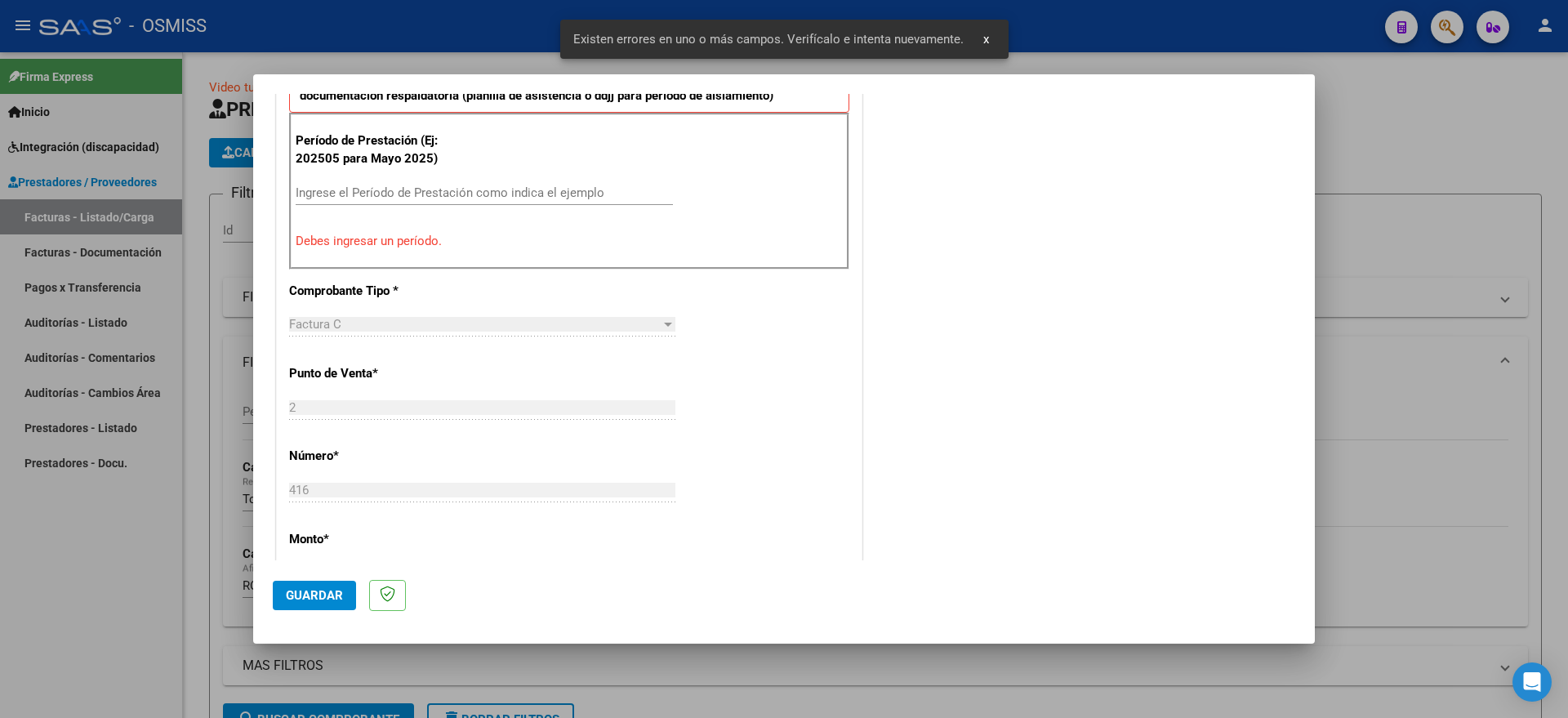
scroll to position [509, 0]
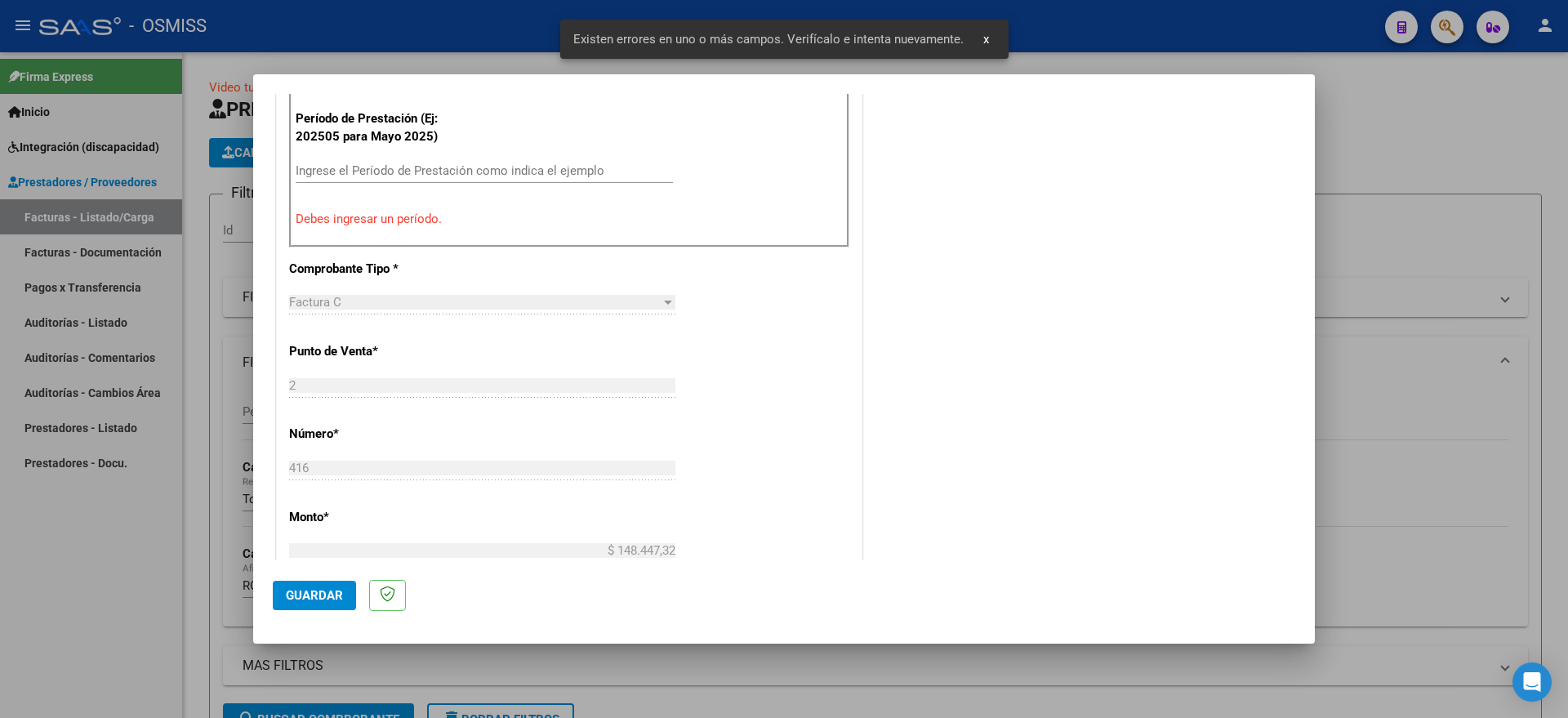
click at [488, 178] on div "Ingrese el Período de Prestación como indica el ejemplo" at bounding box center [483, 170] width 377 height 25
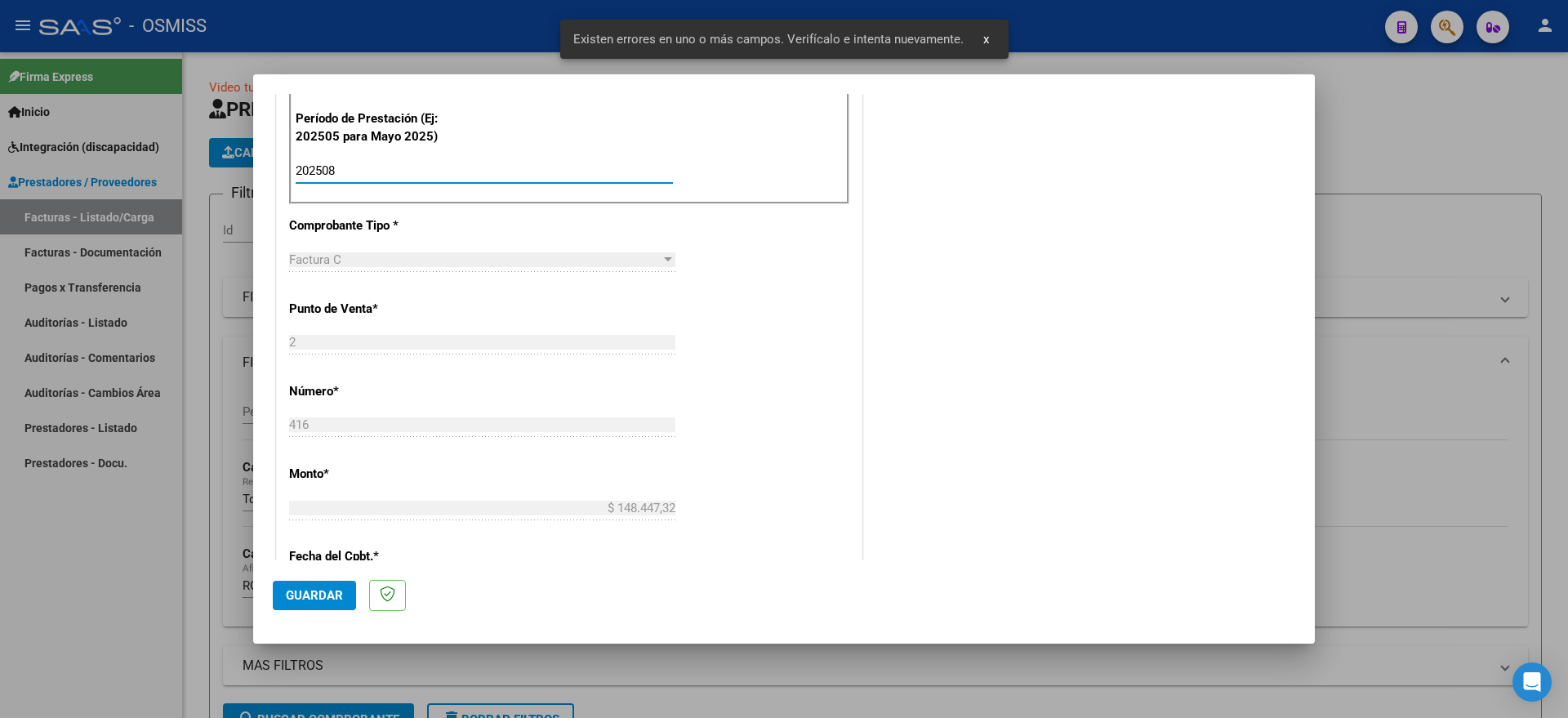
type input "202508"
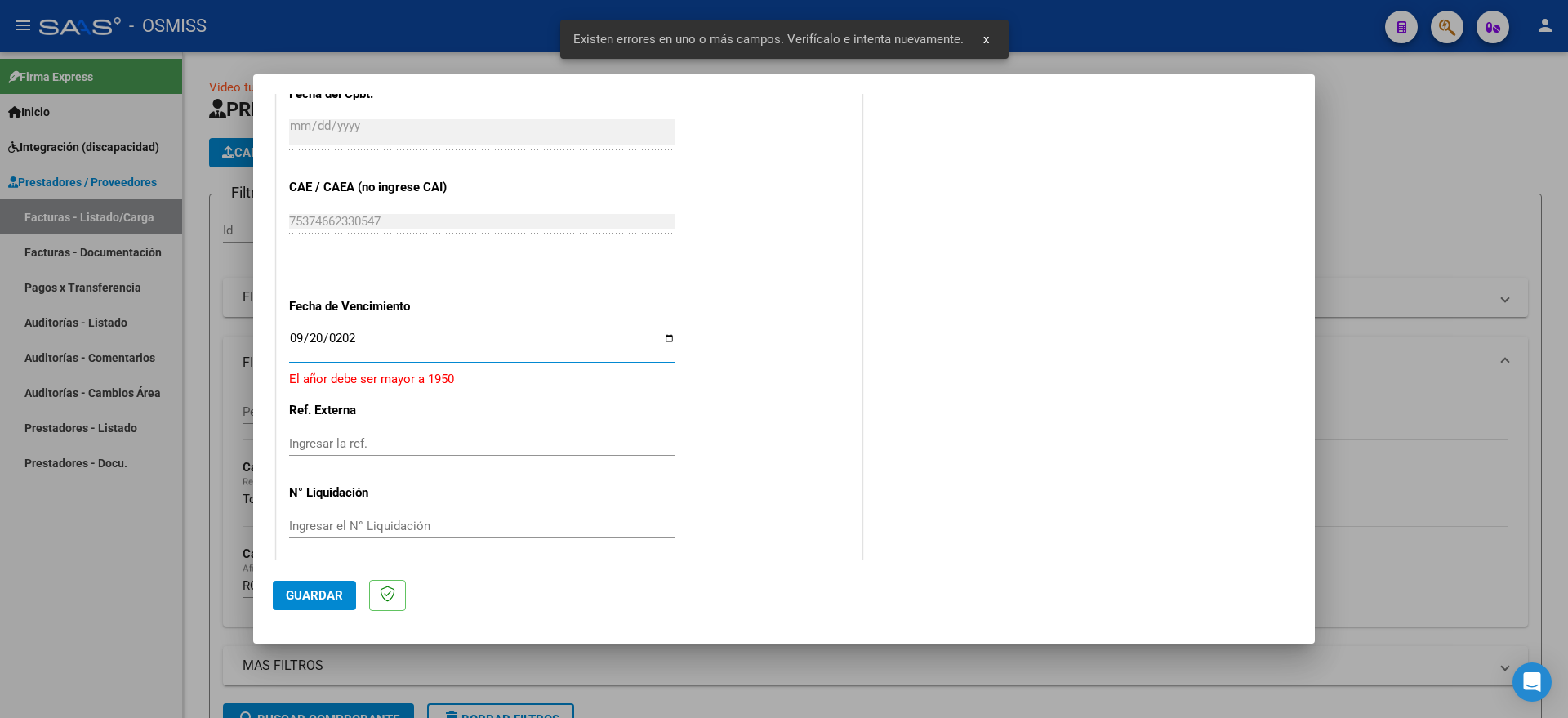
type input "[DATE]"
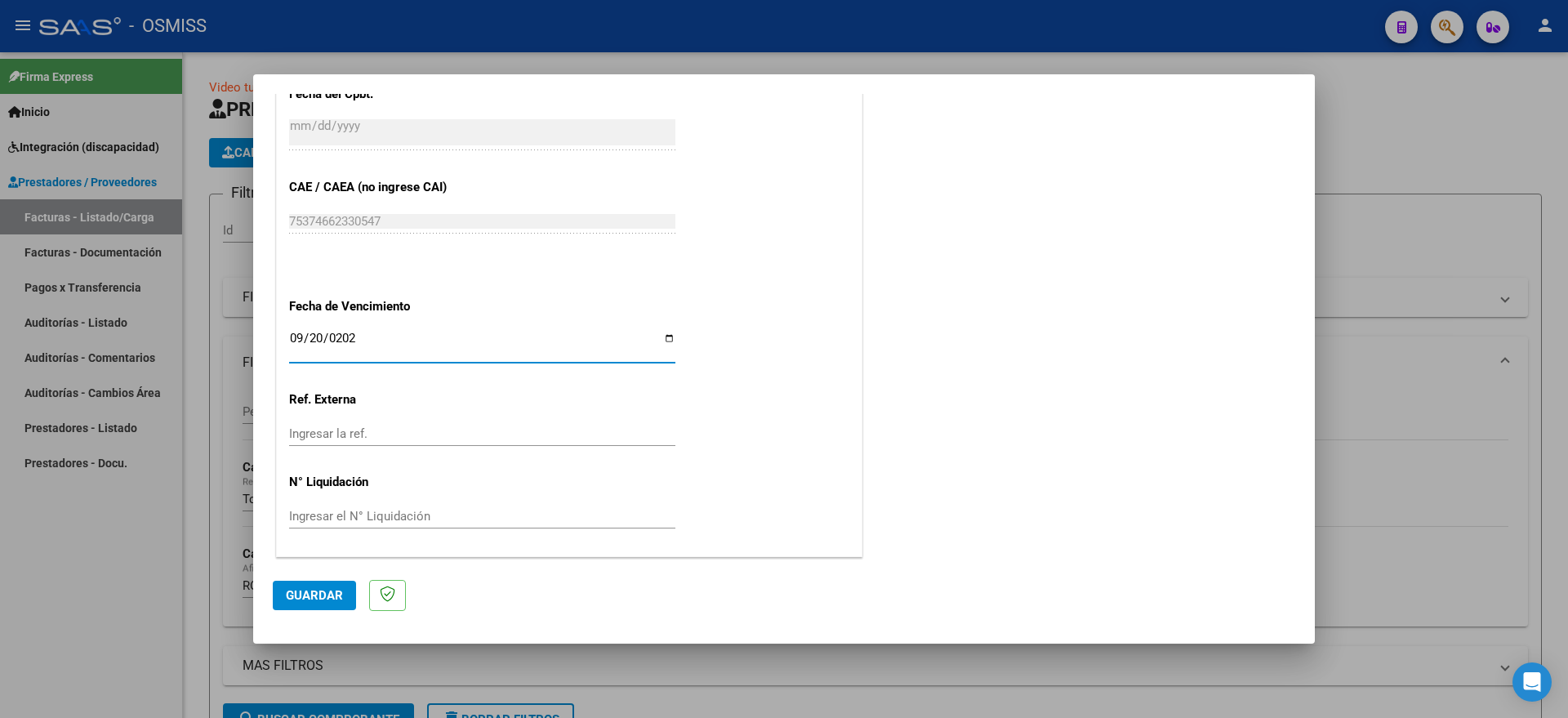
click at [318, 589] on span "Guardar" at bounding box center [314, 595] width 57 height 14
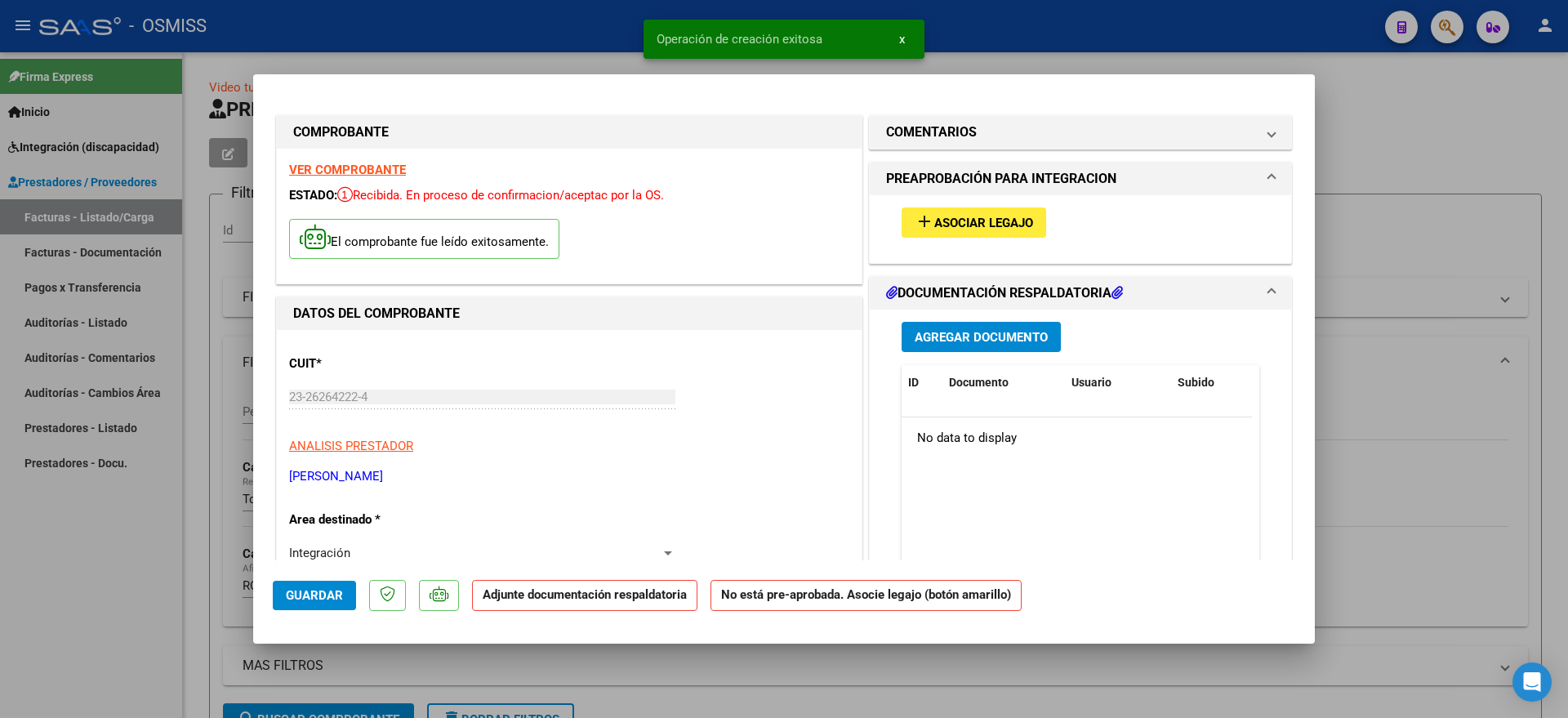
click at [1018, 211] on button "add Asociar Legajo" at bounding box center [973, 223] width 145 height 31
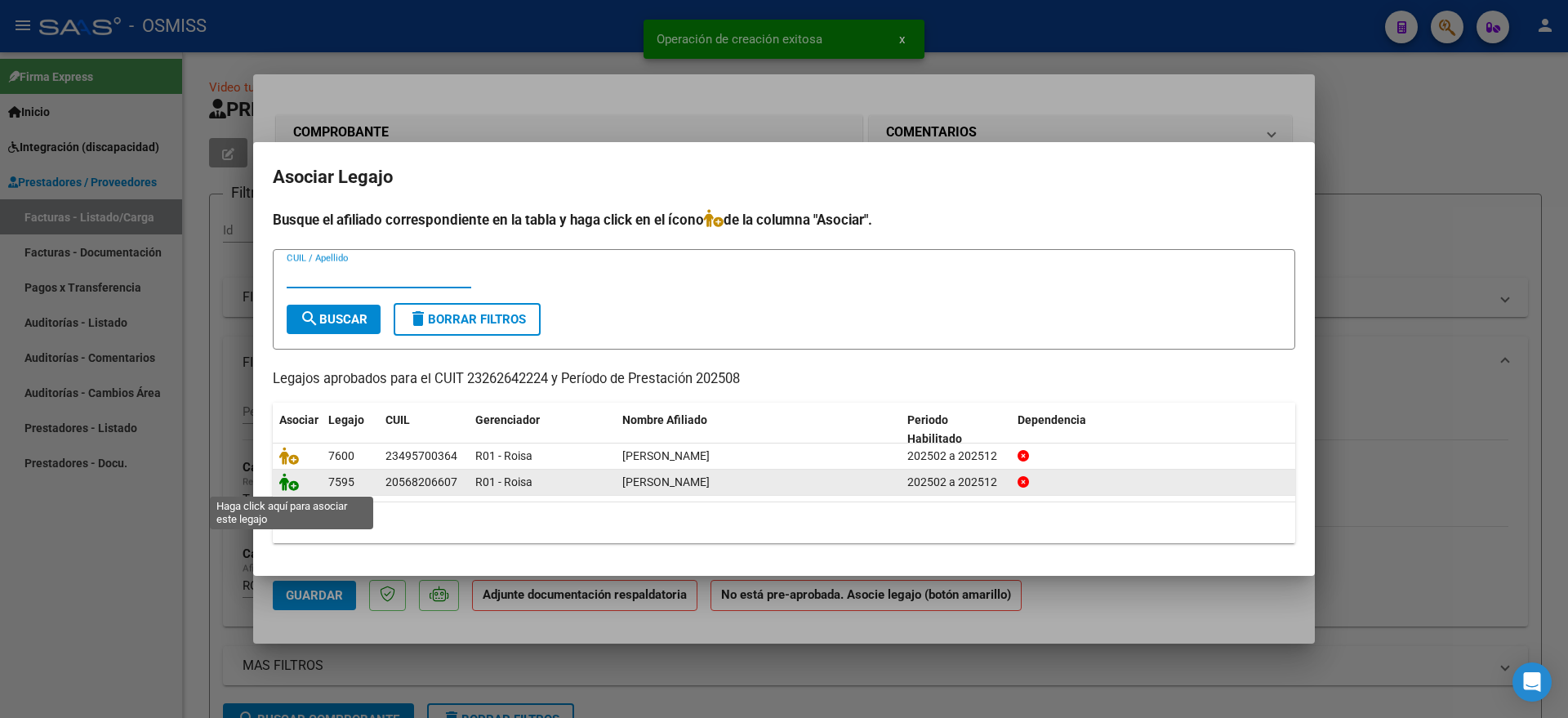
click at [286, 484] on icon at bounding box center [288, 482] width 20 height 18
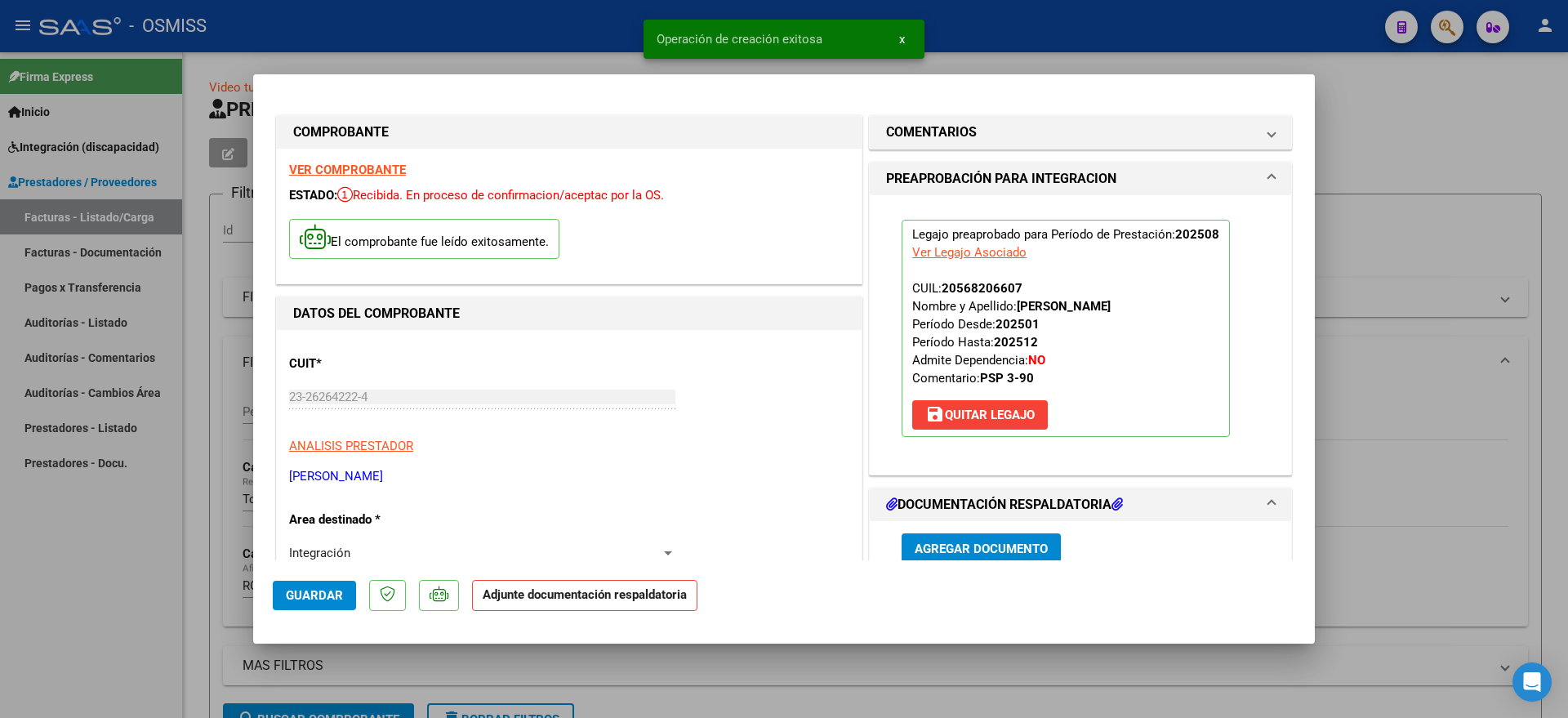
scroll to position [306, 0]
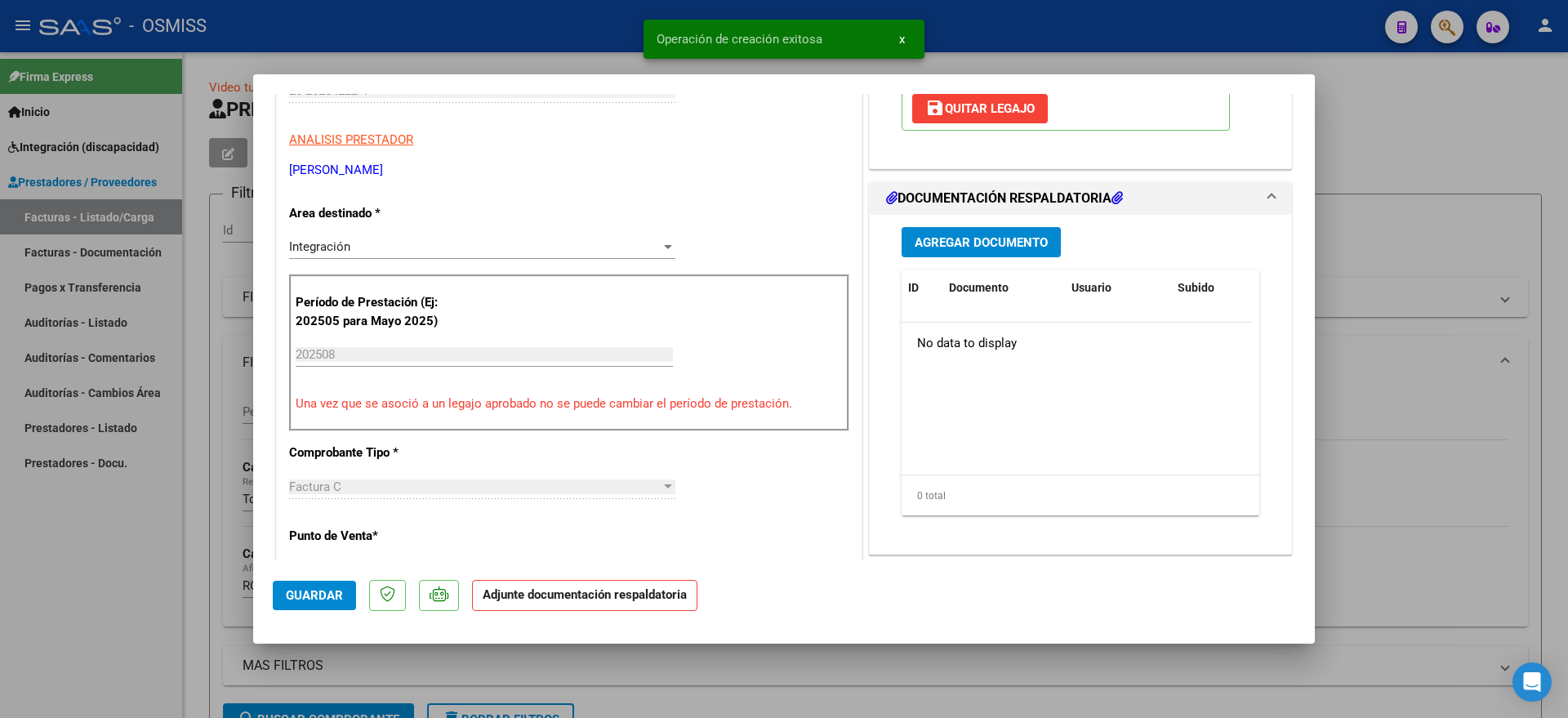
click at [992, 247] on span "Agregar Documento" at bounding box center [981, 242] width 133 height 14
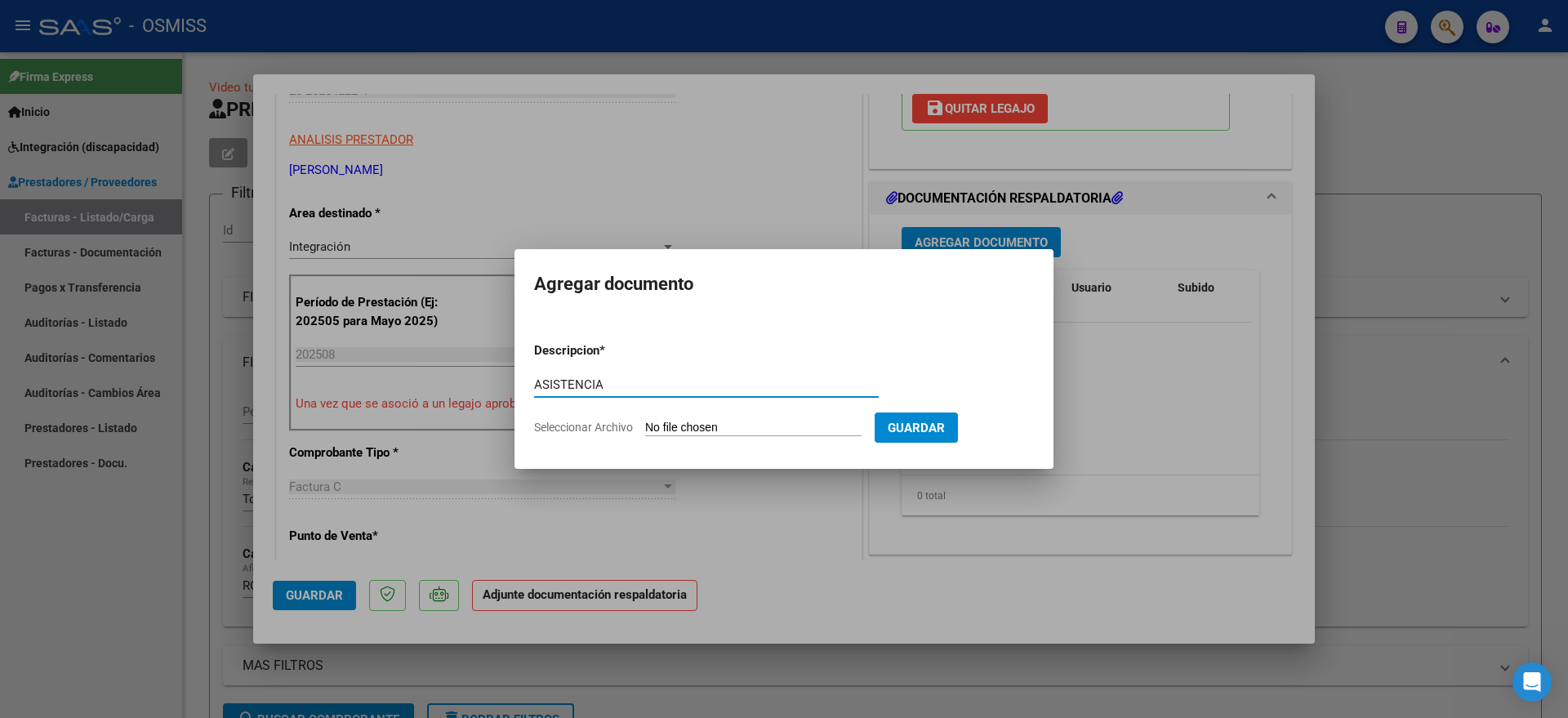
type input "ASISTENCIA"
click at [759, 421] on input "Seleccionar Archivo" at bounding box center [753, 428] width 216 height 15
type input "C:\fakepath\ASIST AGOSTO [PERSON_NAME].pdf"
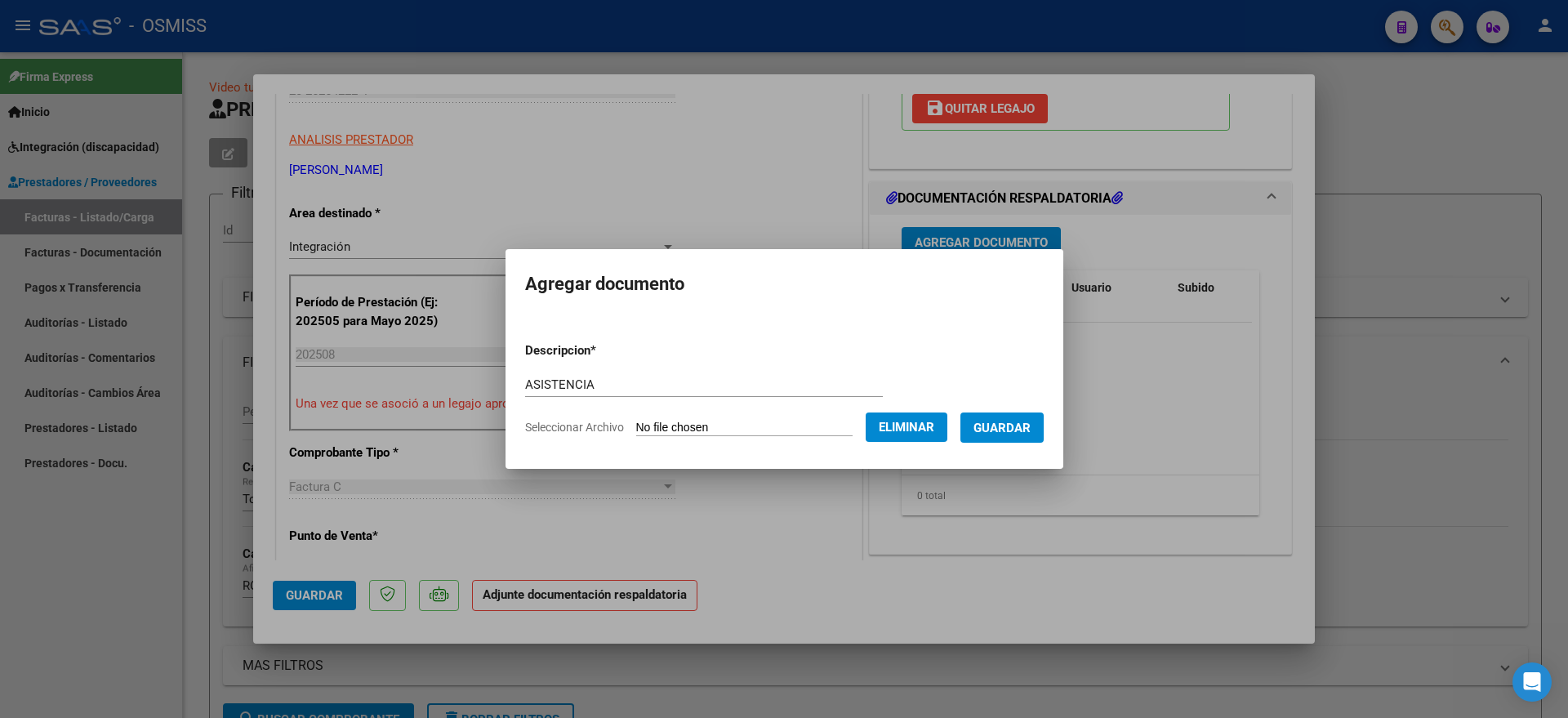
drag, startPoint x: 1026, startPoint y: 431, endPoint x: 995, endPoint y: 441, distance: 32.6
click at [1027, 431] on span "Guardar" at bounding box center [1001, 427] width 57 height 14
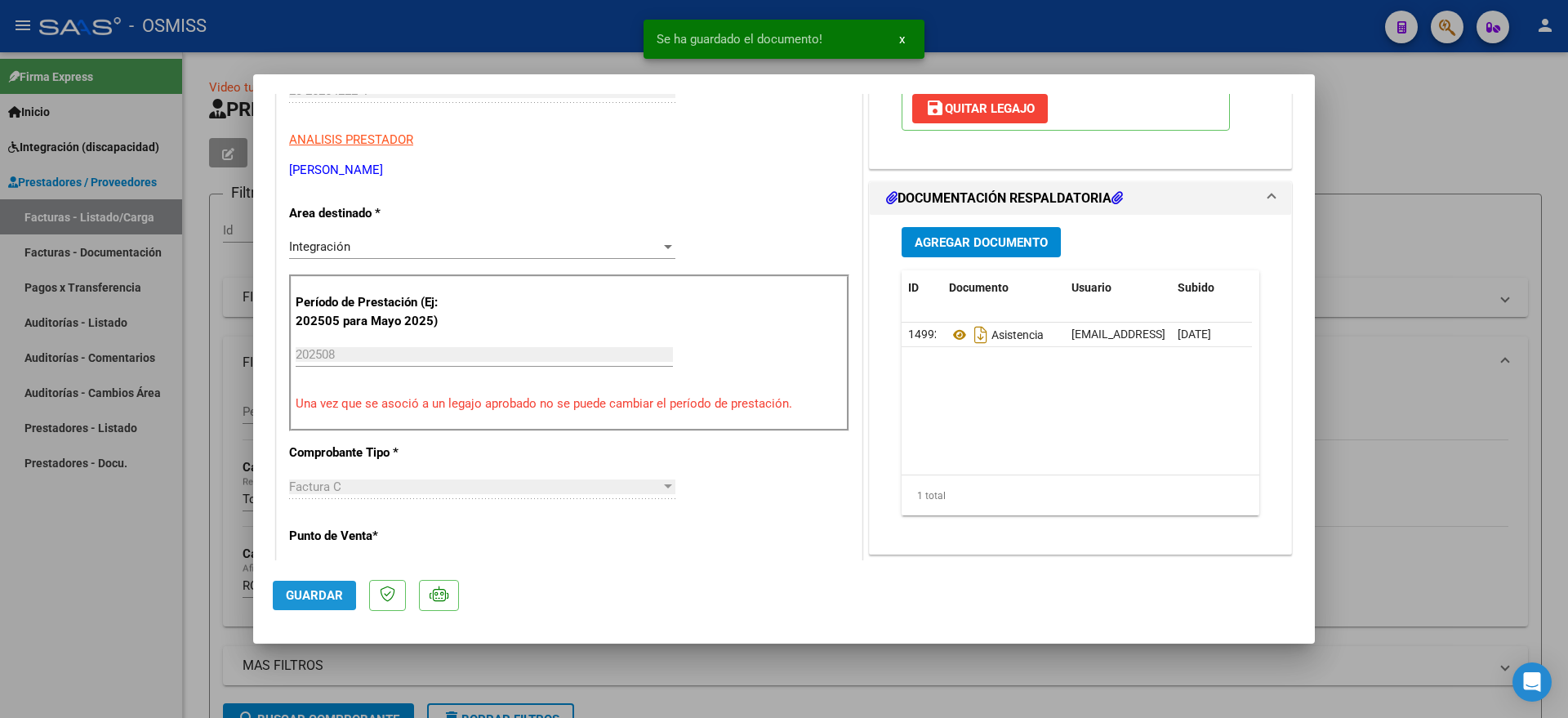
click at [288, 594] on span "Guardar" at bounding box center [314, 595] width 57 height 14
click at [137, 607] on div at bounding box center [784, 359] width 1568 height 718
type input "$ 0,00"
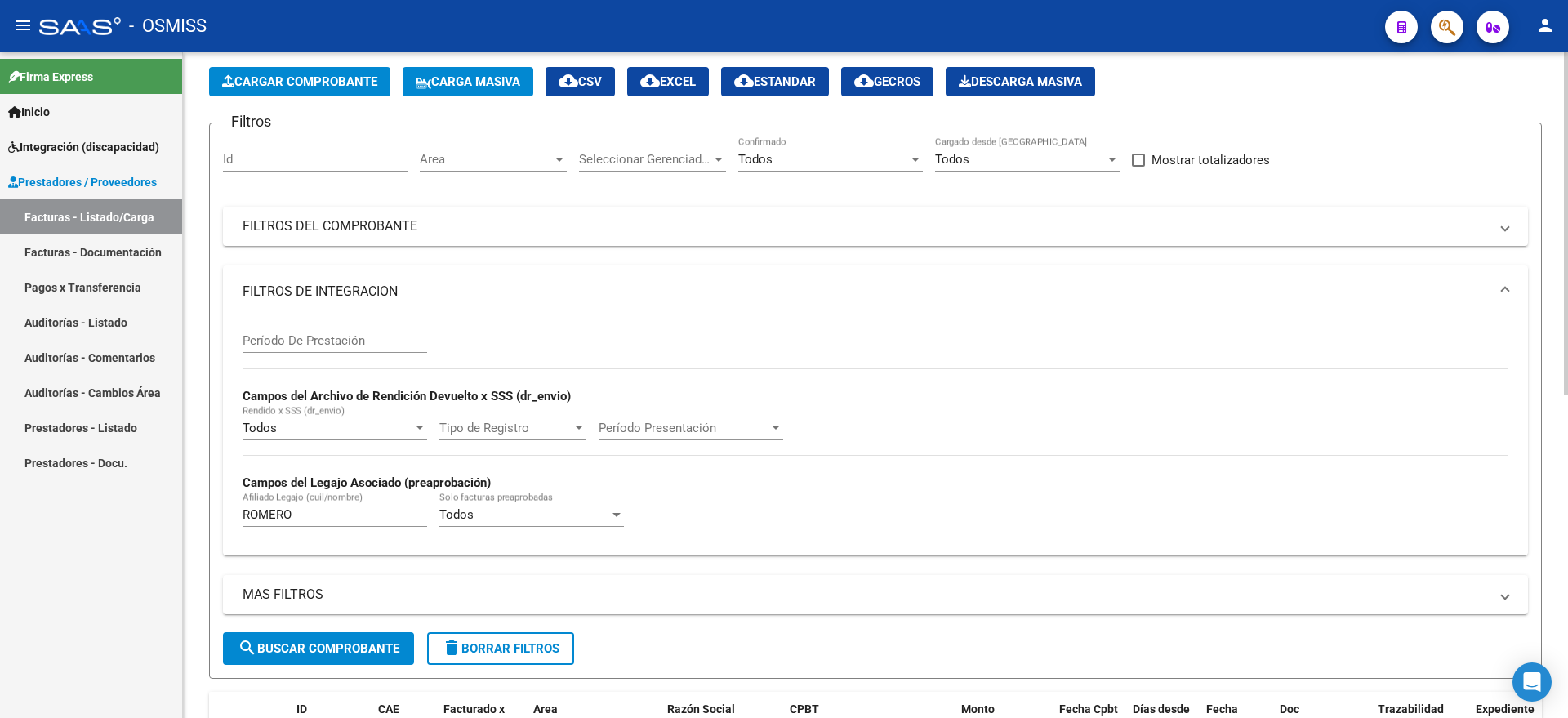
scroll to position [102, 0]
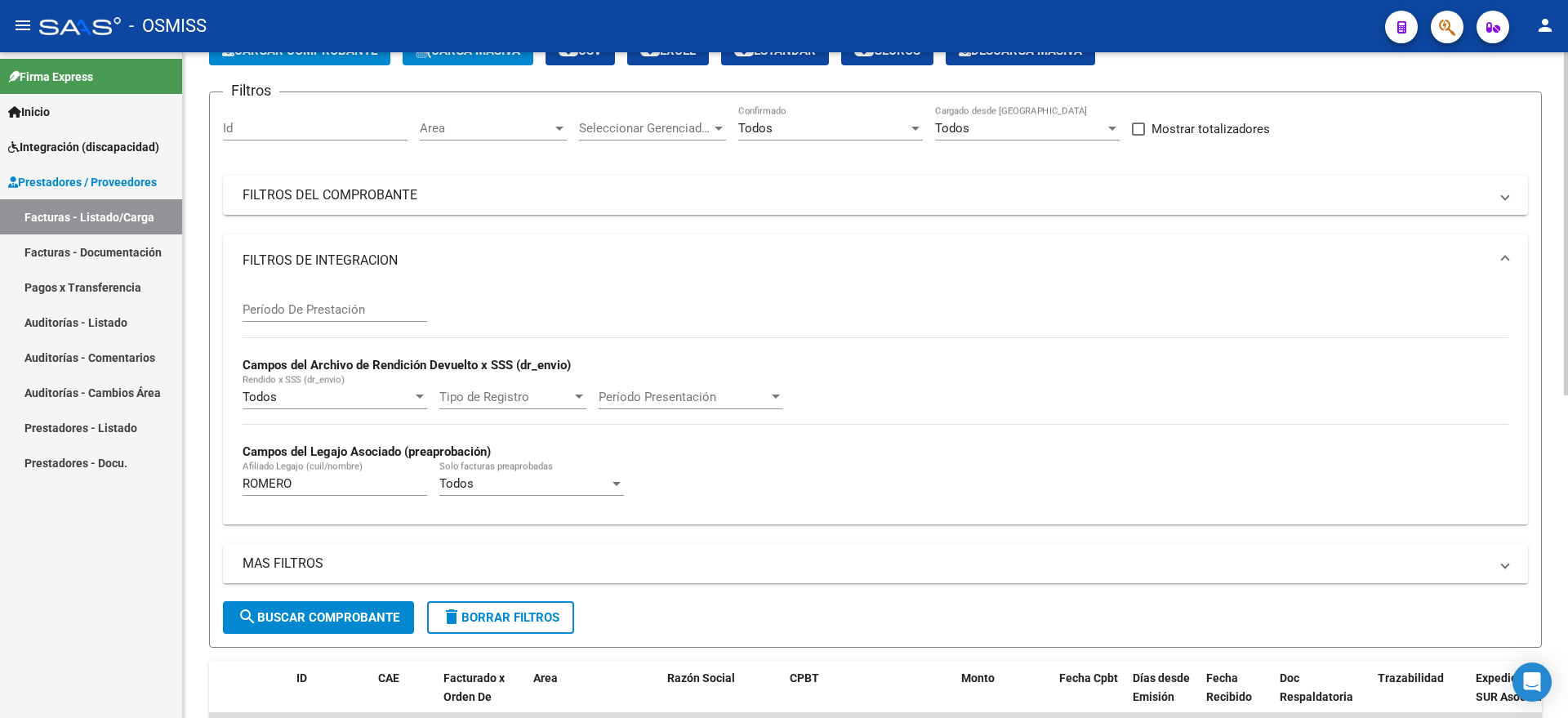
click at [505, 623] on span "delete Borrar Filtros" at bounding box center [500, 617] width 117 height 14
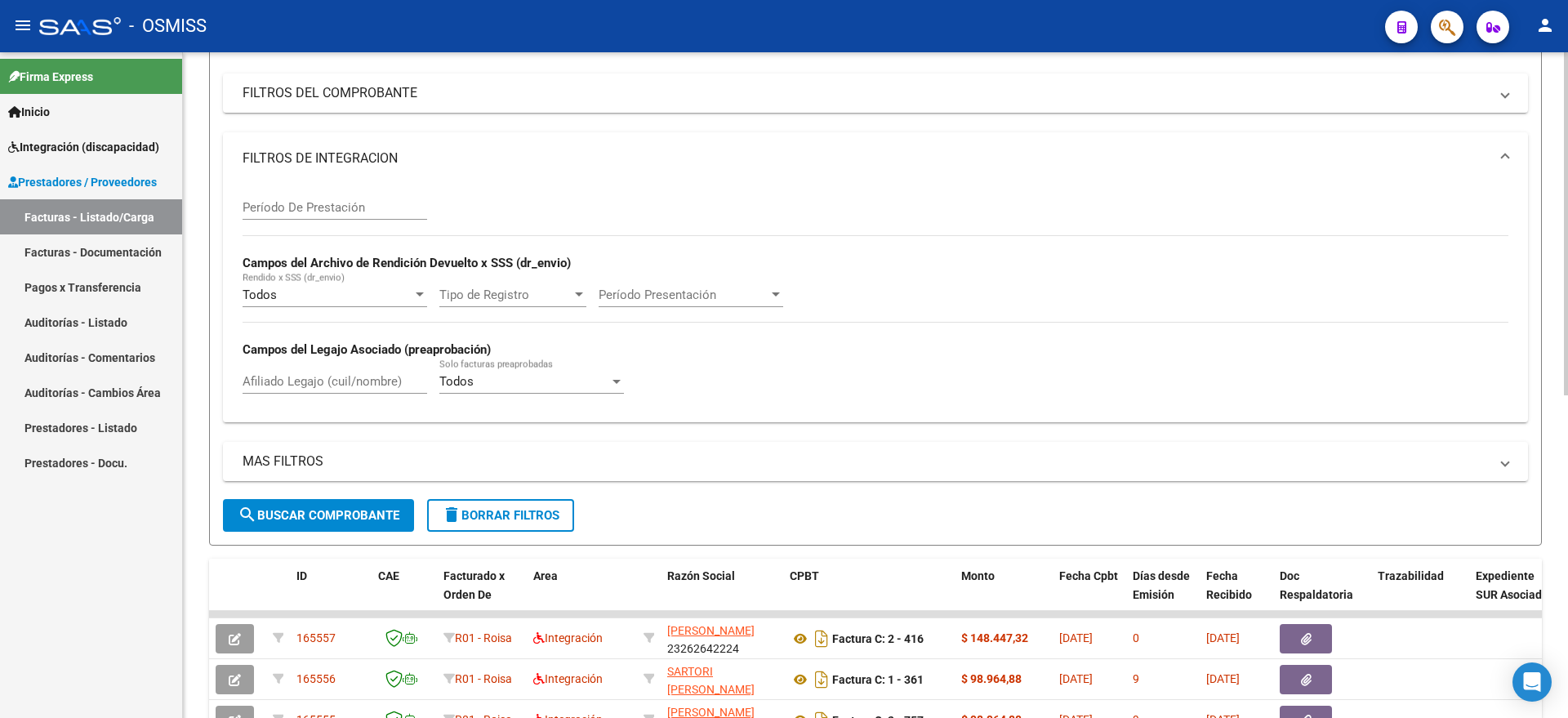
scroll to position [306, 0]
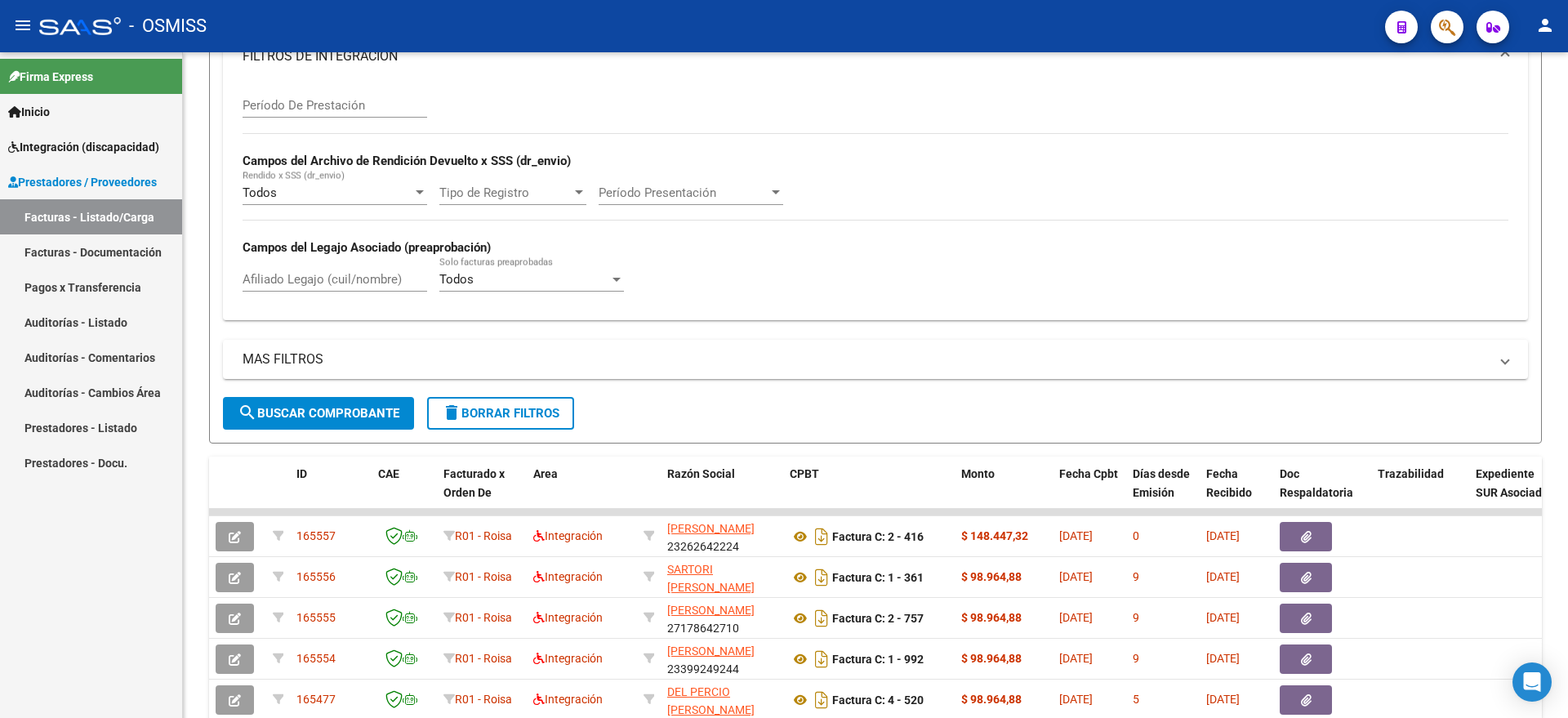
click at [48, 145] on span "Integración (discapacidad)" at bounding box center [84, 146] width 151 height 18
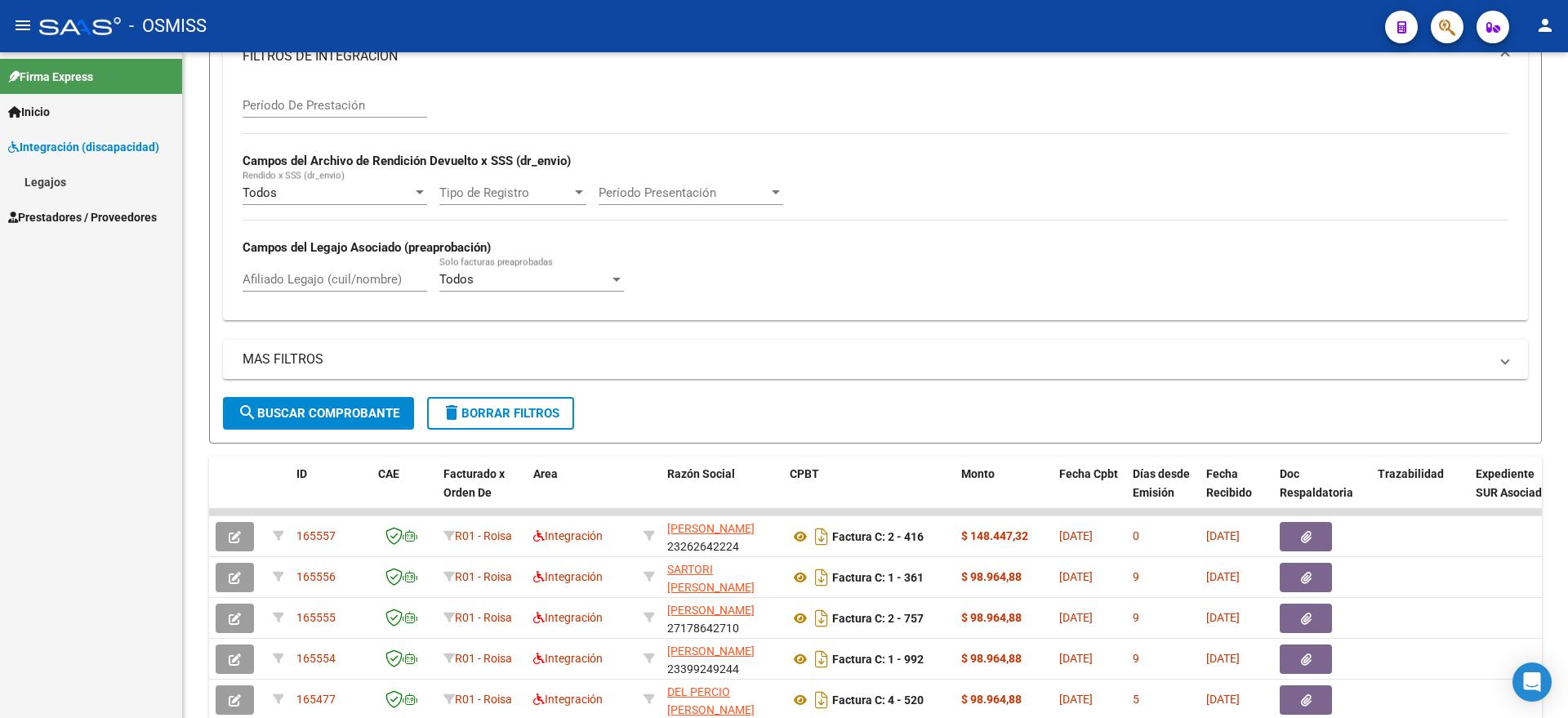
click at [70, 186] on link "Legajos" at bounding box center [91, 181] width 182 height 35
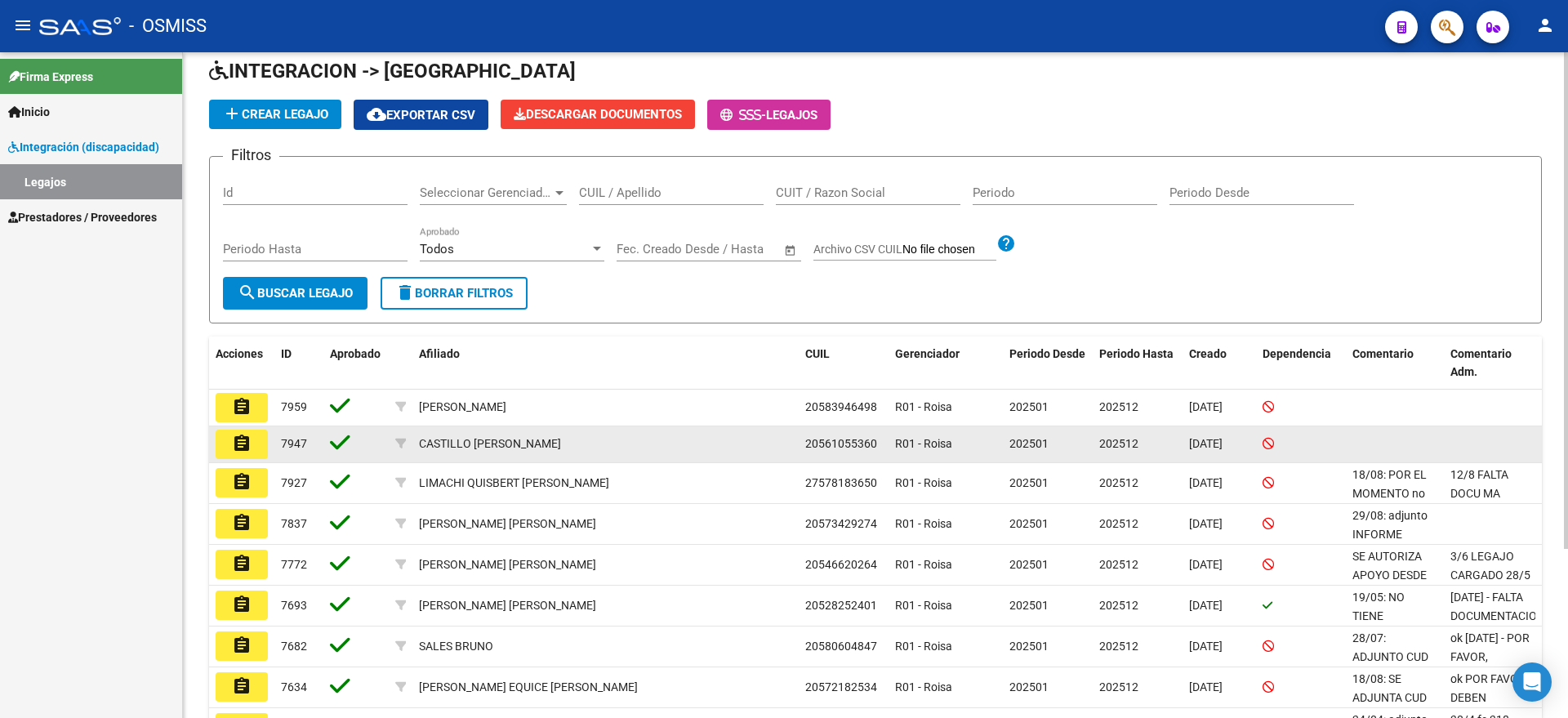
scroll to position [102, 0]
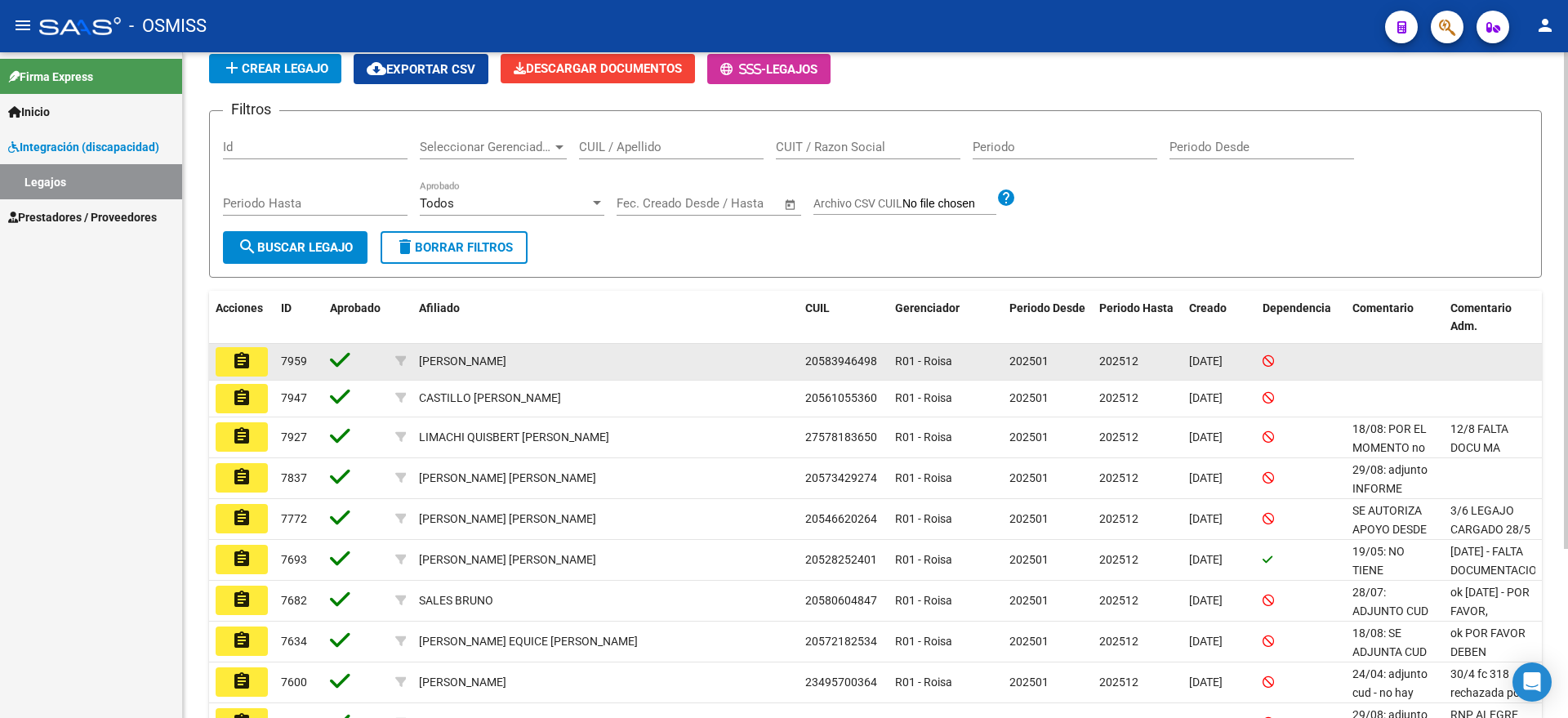
click at [247, 357] on mat-icon "assignment" at bounding box center [242, 361] width 20 height 20
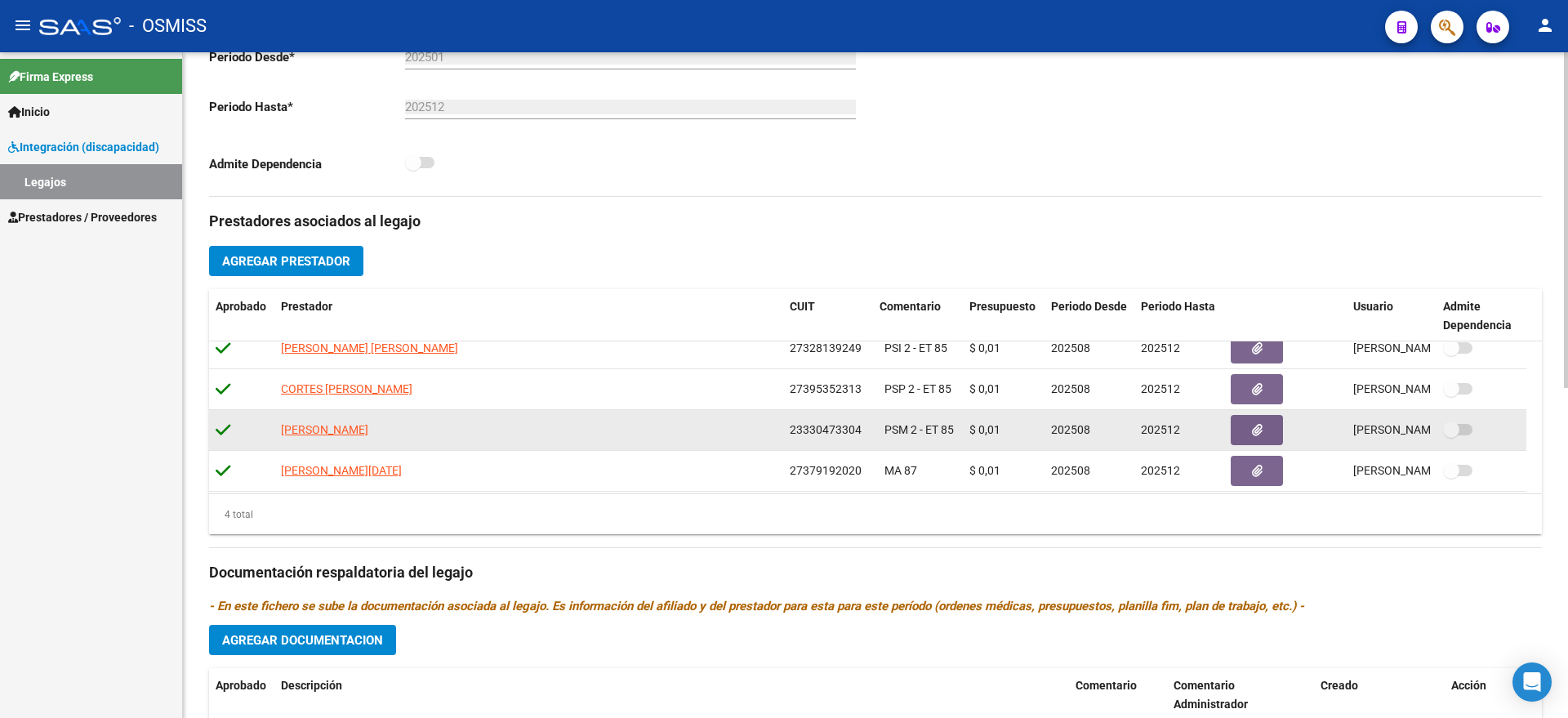
scroll to position [16, 0]
